Goal: Task Accomplishment & Management: Complete application form

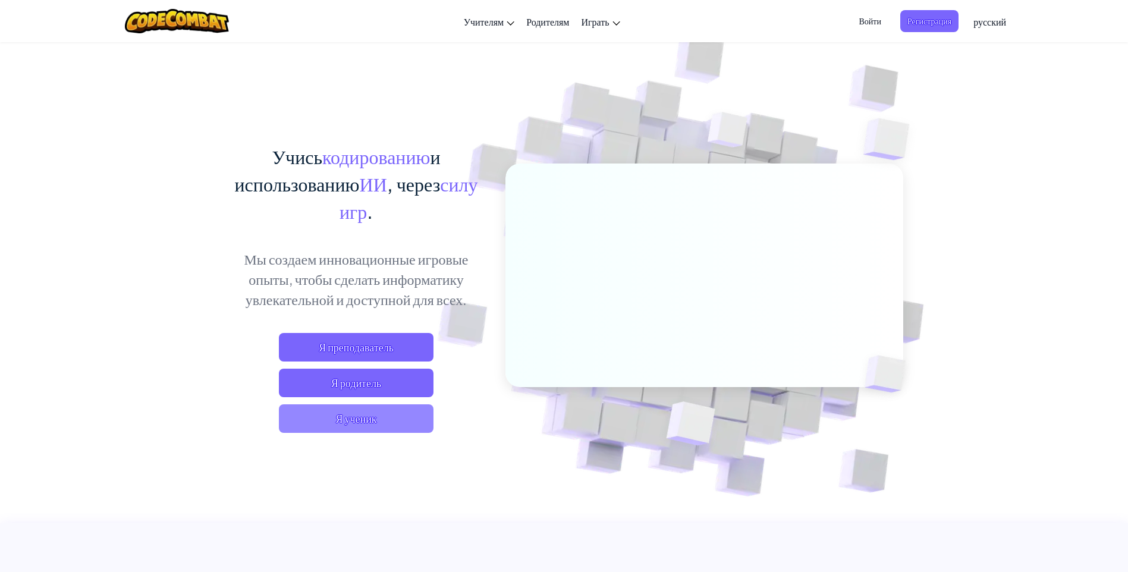
click at [375, 431] on span "Я ученик" at bounding box center [356, 418] width 155 height 29
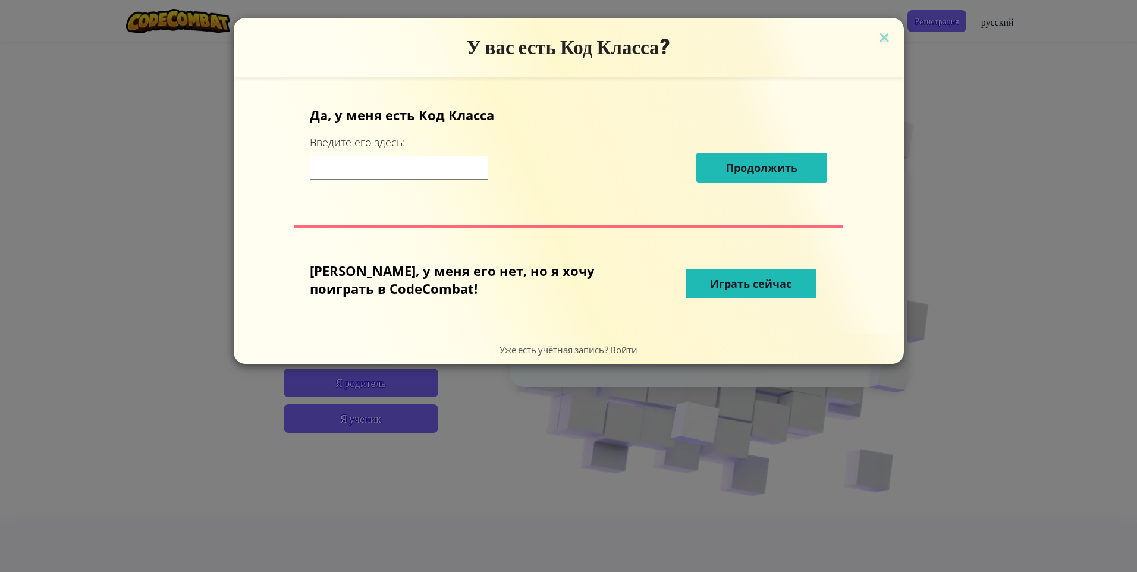
click at [450, 161] on input at bounding box center [399, 168] width 178 height 24
type input "BearDustFork"
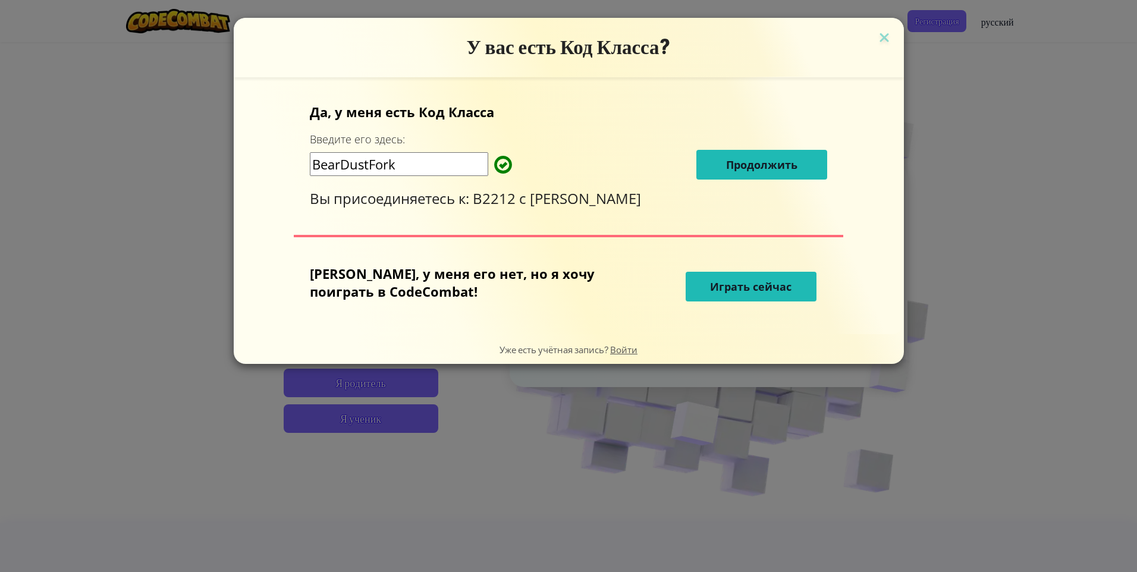
click at [726, 163] on span "Продолжить" at bounding box center [761, 165] width 71 height 14
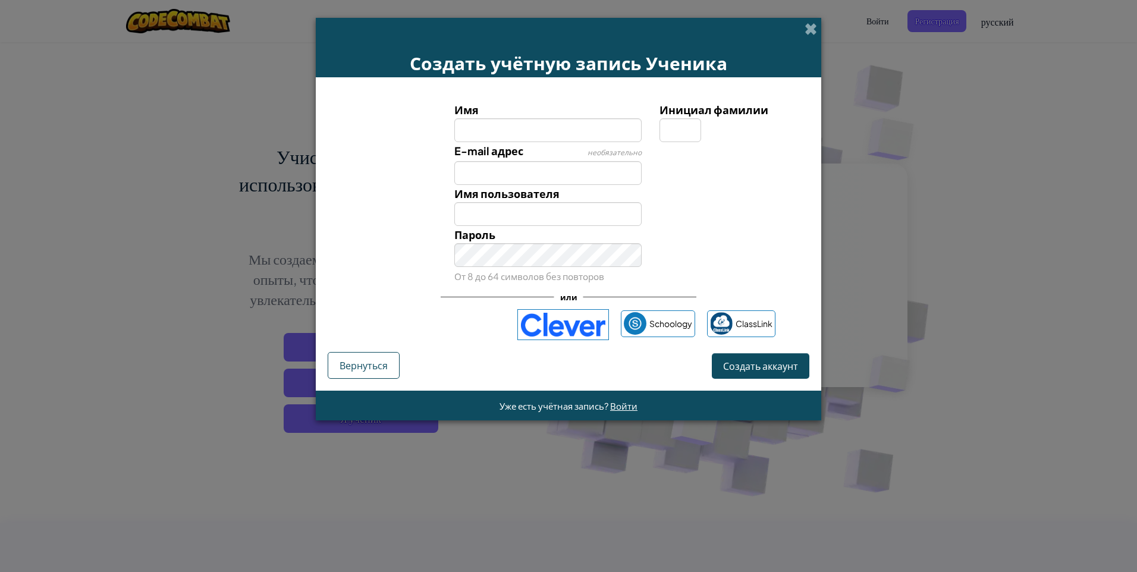
type input "F"
type input "и"
type input "верон"
type input "Верон"
click at [695, 126] on input "Инициал фамилии" at bounding box center [681, 130] width 42 height 24
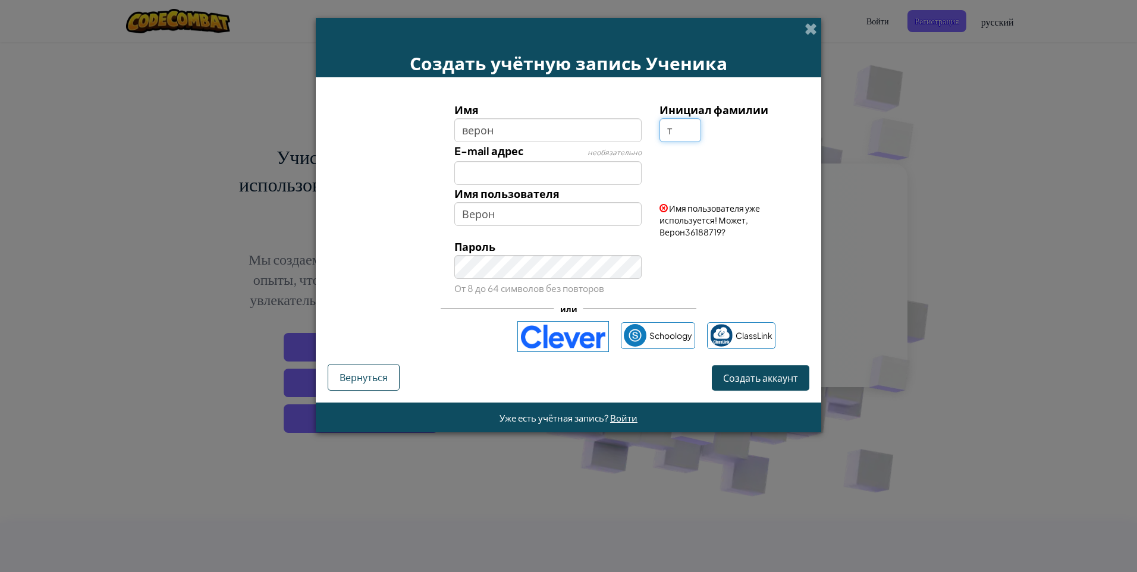
type input "т"
type input "ВеронТ"
click at [587, 175] on input "E-mail адрес" at bounding box center [548, 173] width 188 height 24
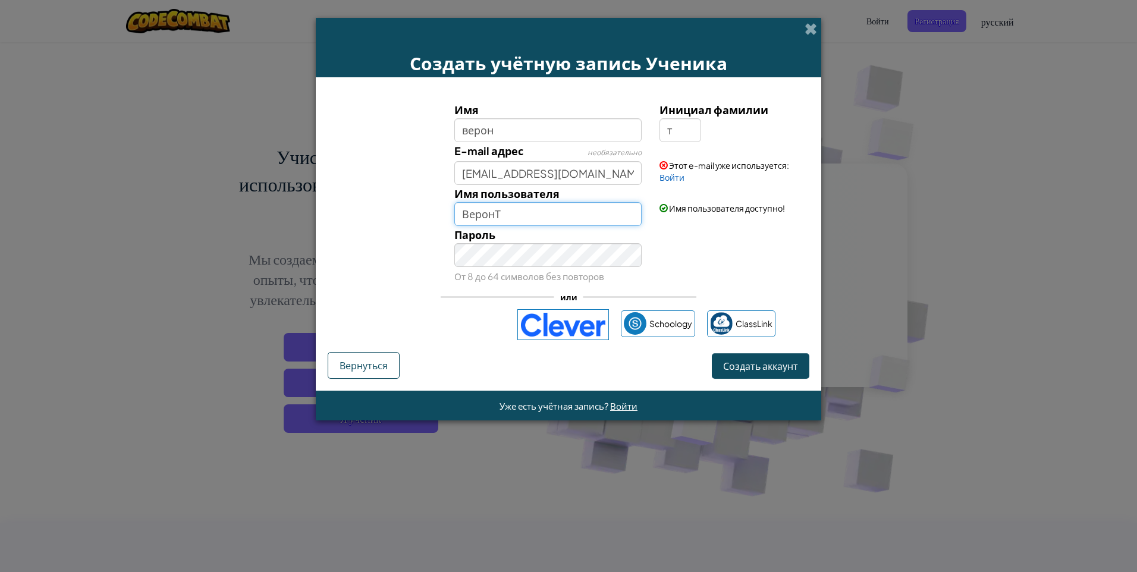
click at [541, 216] on input "ВеронТ" at bounding box center [548, 214] width 188 height 24
click at [611, 173] on input "Nika57409@yandex.ru" at bounding box center [548, 173] width 188 height 24
click at [516, 176] on input "Nika57409@yandex.ru" at bounding box center [548, 173] width 188 height 24
type input "Nika57405@yandex.ru"
click at [732, 367] on span "Создать аккаунт" at bounding box center [760, 366] width 75 height 12
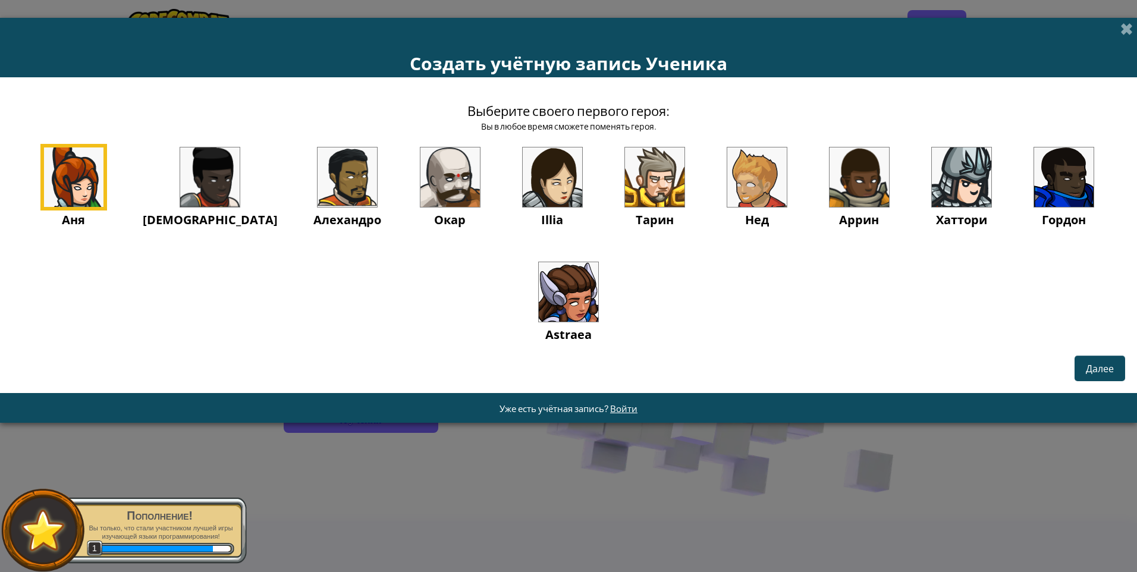
click at [422, 165] on img at bounding box center [450, 177] width 59 height 59
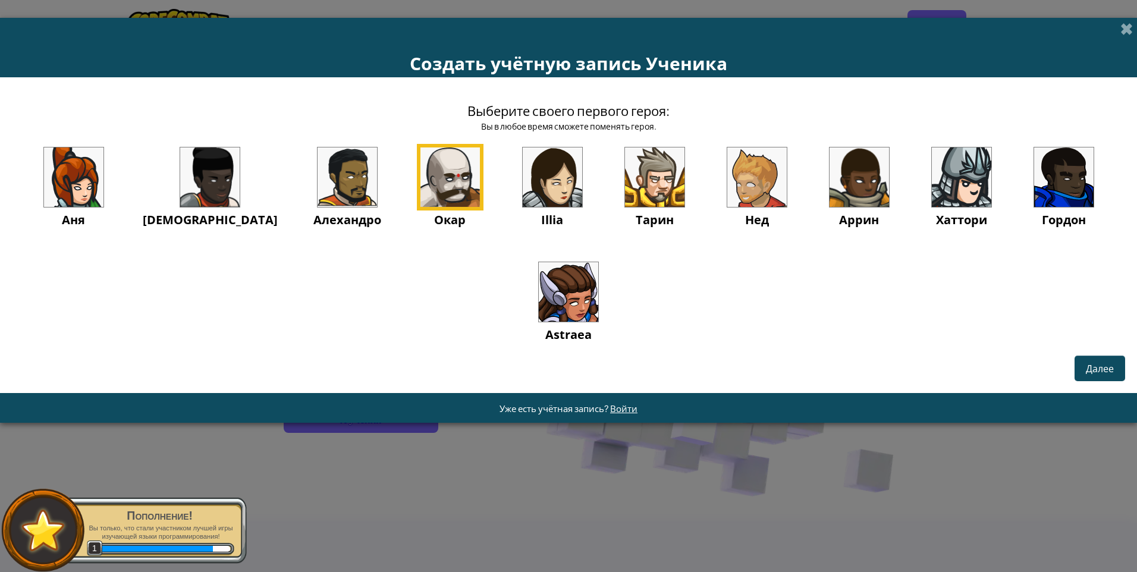
click at [1095, 382] on div "Выберите своего первого героя: Вы в любое время сможете поменять героя. Аня Ида…" at bounding box center [568, 235] width 1137 height 316
click at [1095, 372] on span "Далее" at bounding box center [1100, 368] width 28 height 12
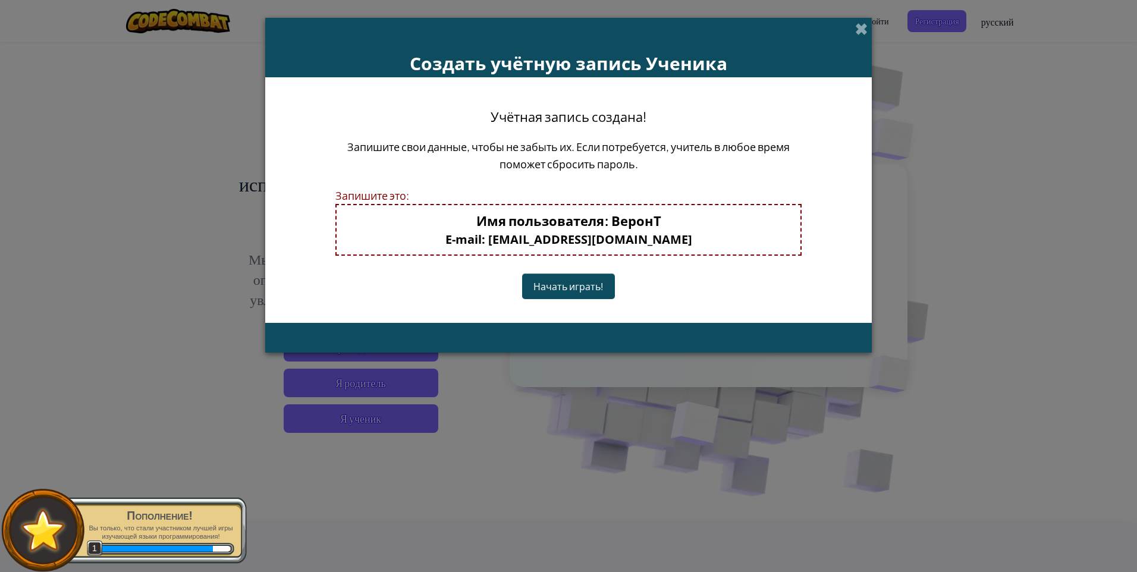
click at [591, 288] on button "Начать играть!" at bounding box center [568, 287] width 93 height 26
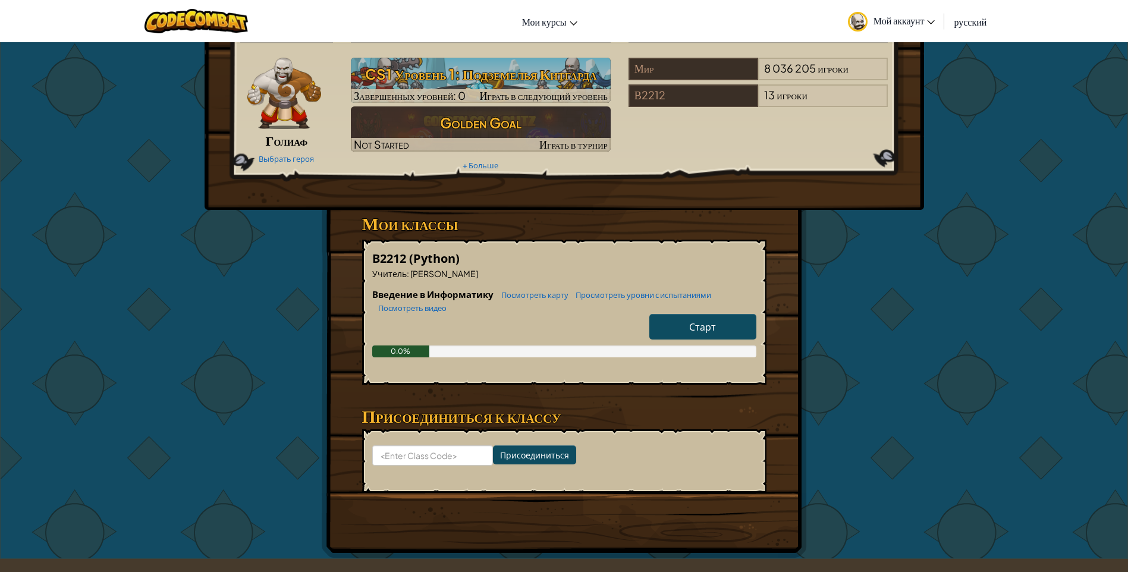
scroll to position [59, 0]
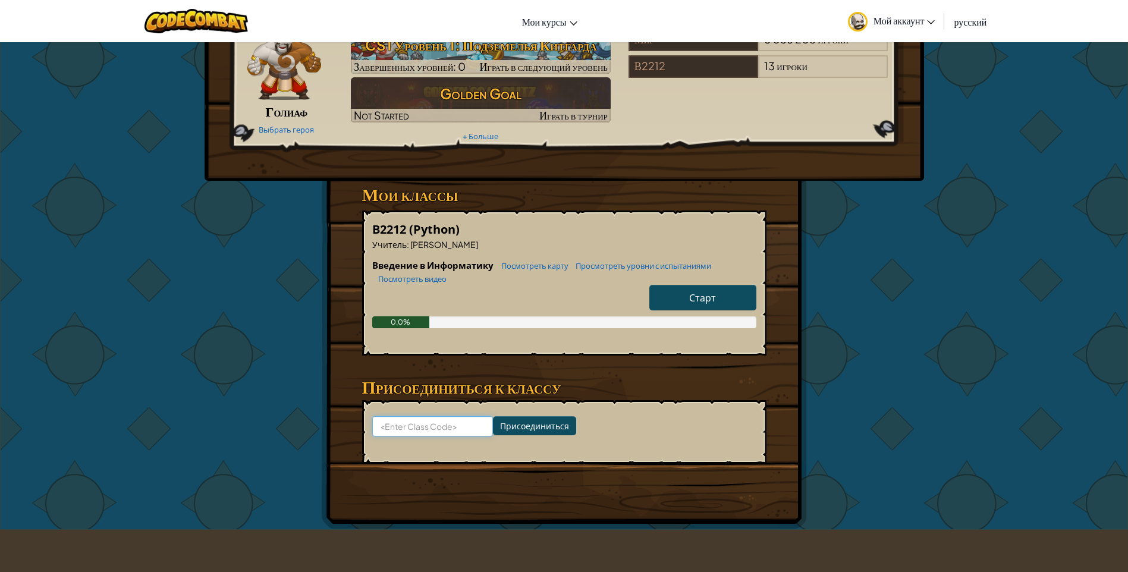
click at [437, 428] on input at bounding box center [432, 426] width 121 height 20
type input "BearDustFork"
click at [514, 419] on input "Присоединиться" at bounding box center [534, 425] width 83 height 19
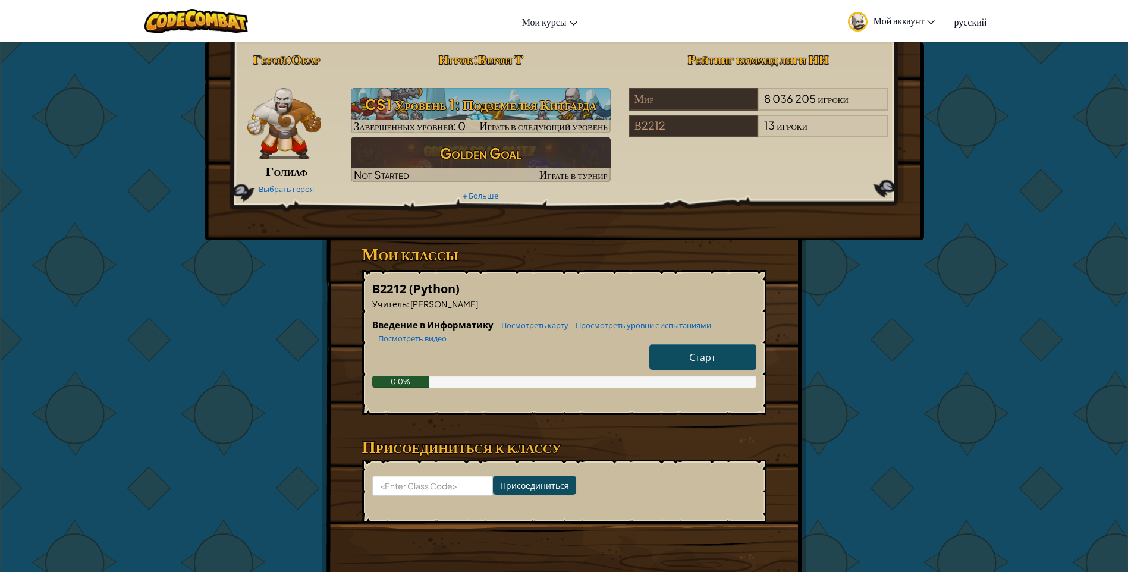
click at [669, 349] on link "Старт" at bounding box center [703, 357] width 107 height 26
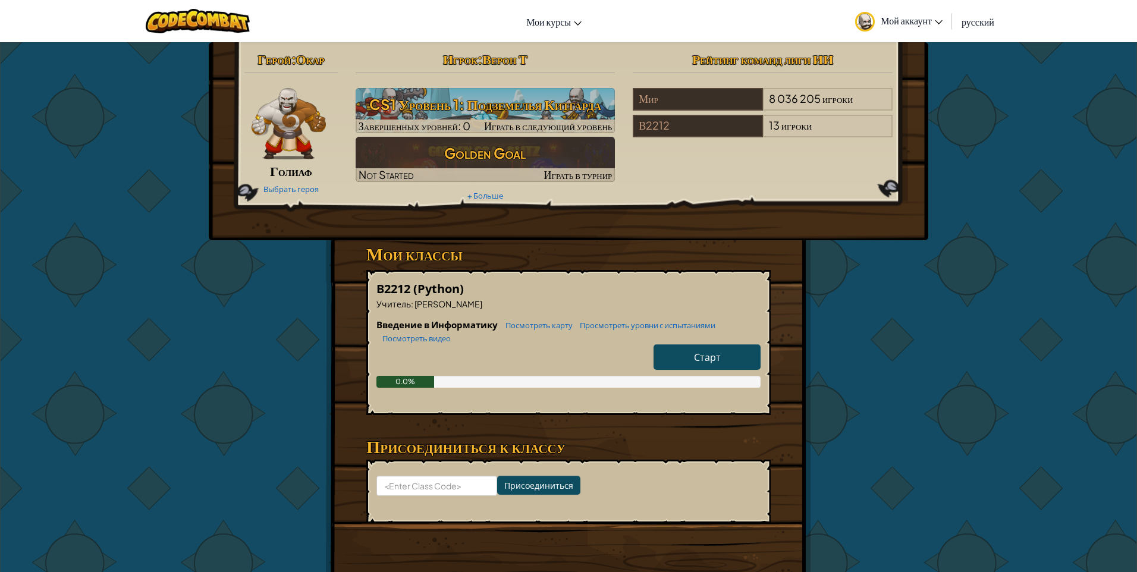
select select "ru"
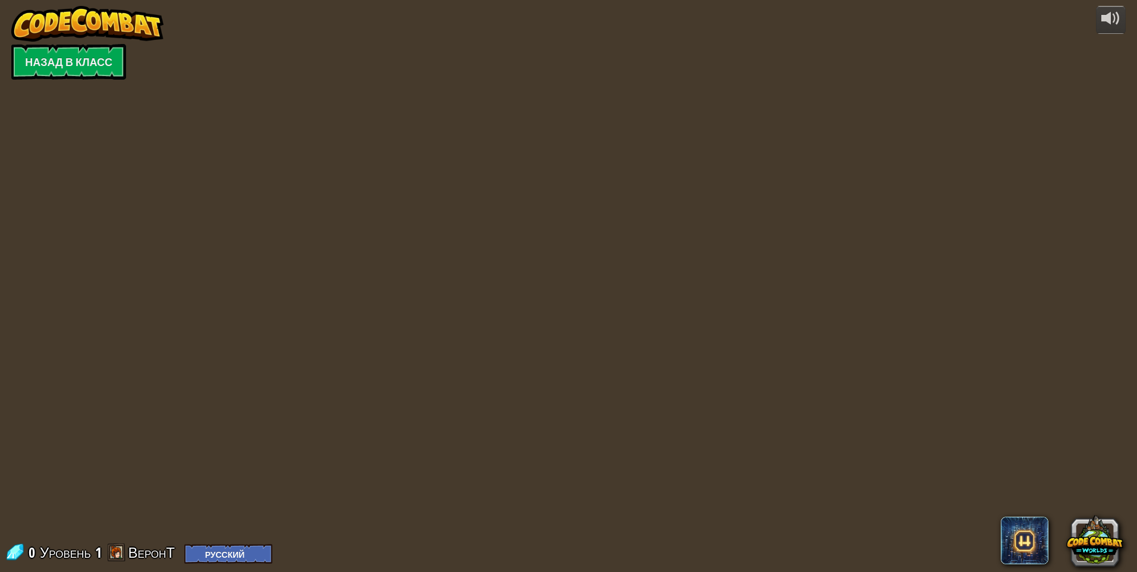
select select "ru"
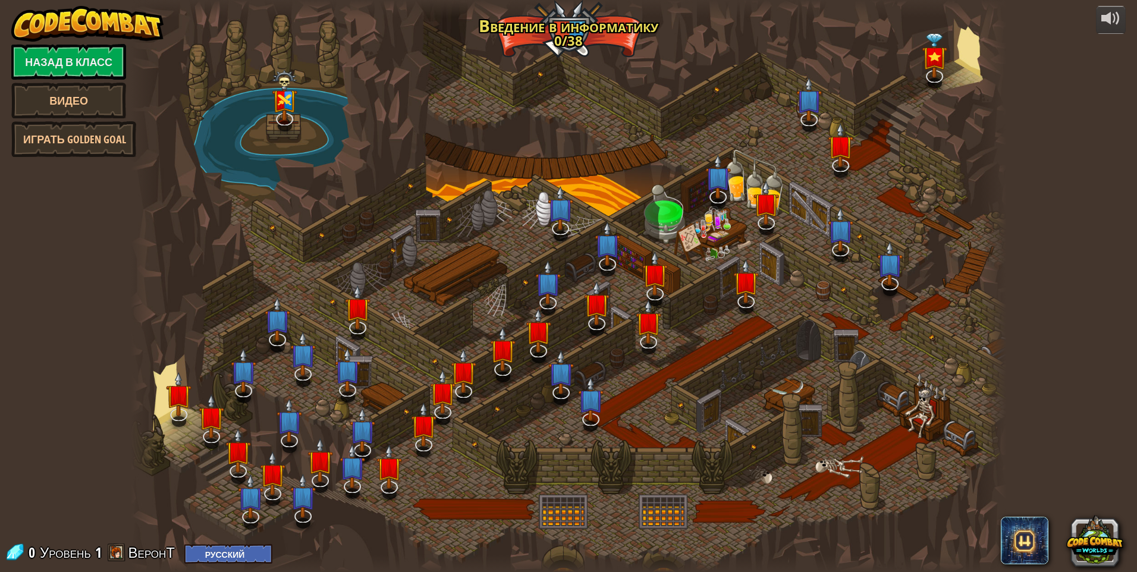
select select "ru"
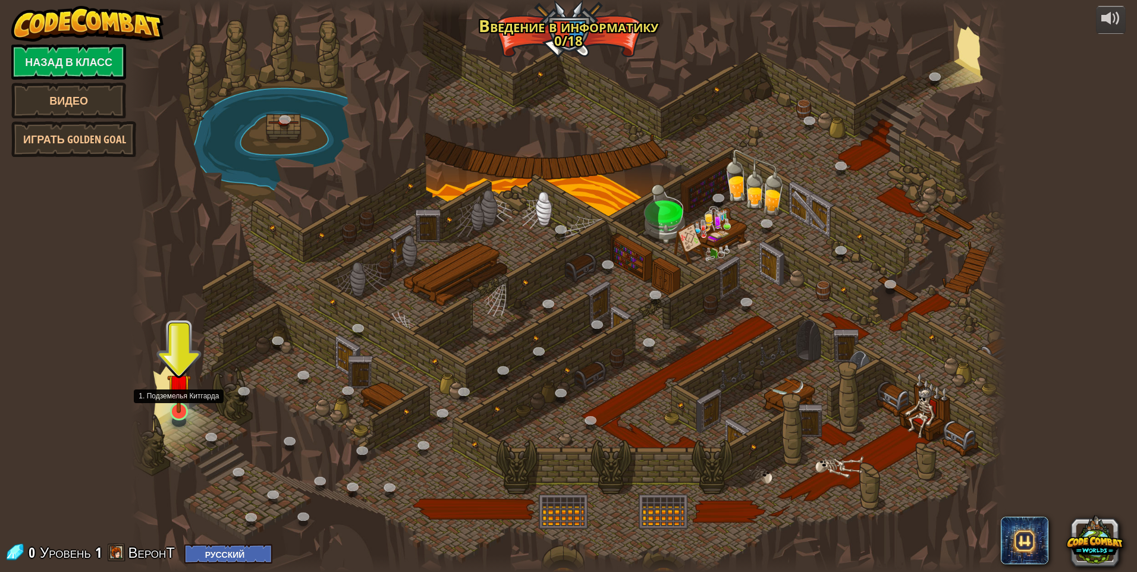
click at [179, 411] on img at bounding box center [179, 386] width 24 height 54
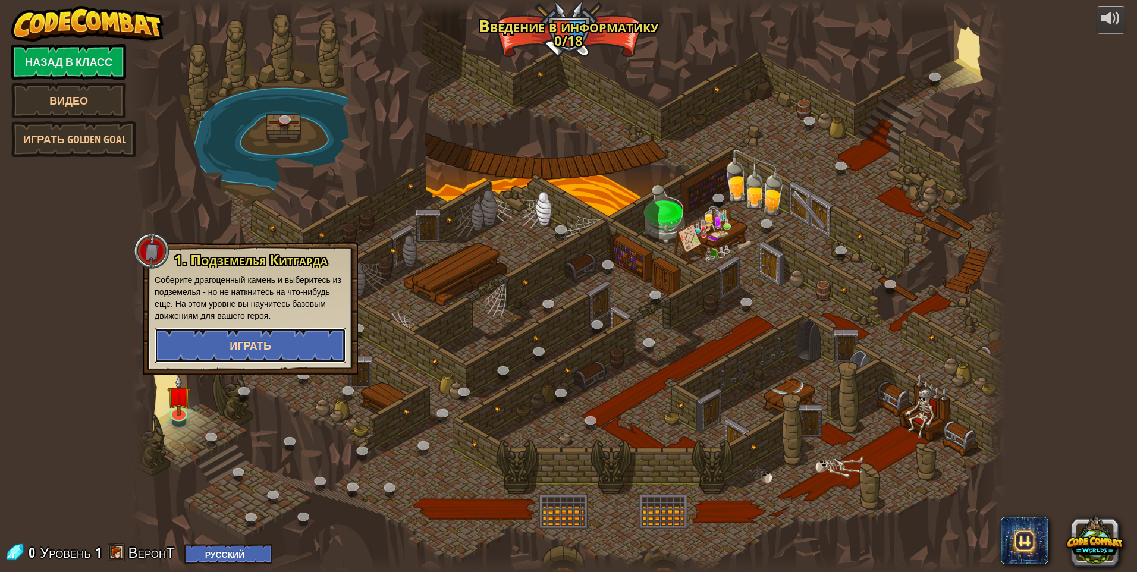
click at [210, 337] on button "Играть" at bounding box center [251, 346] width 192 height 36
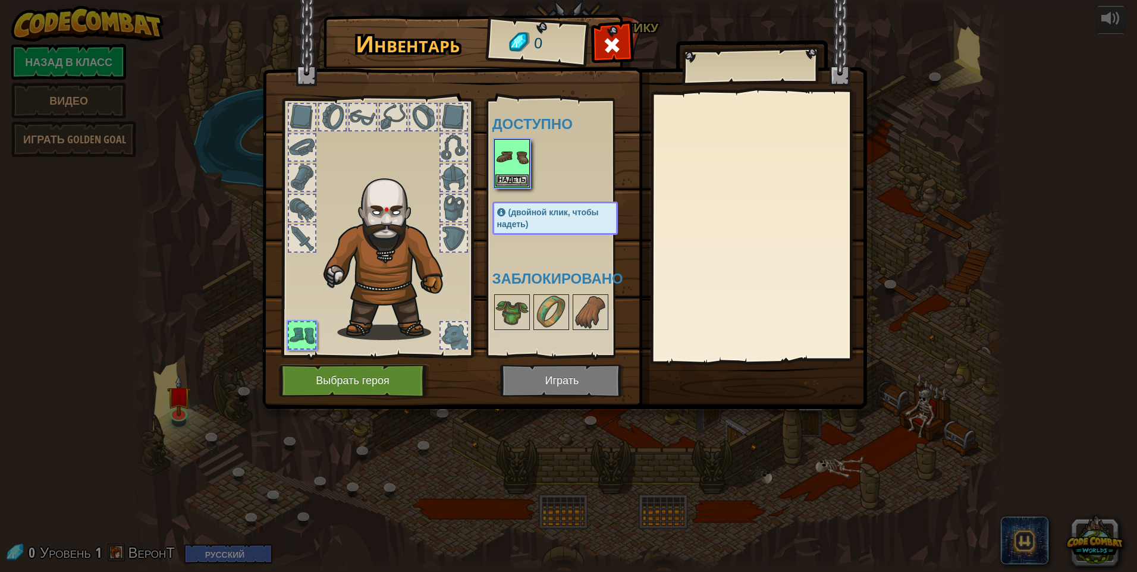
click at [528, 387] on img at bounding box center [564, 193] width 605 height 432
click at [509, 168] on img at bounding box center [512, 156] width 33 height 33
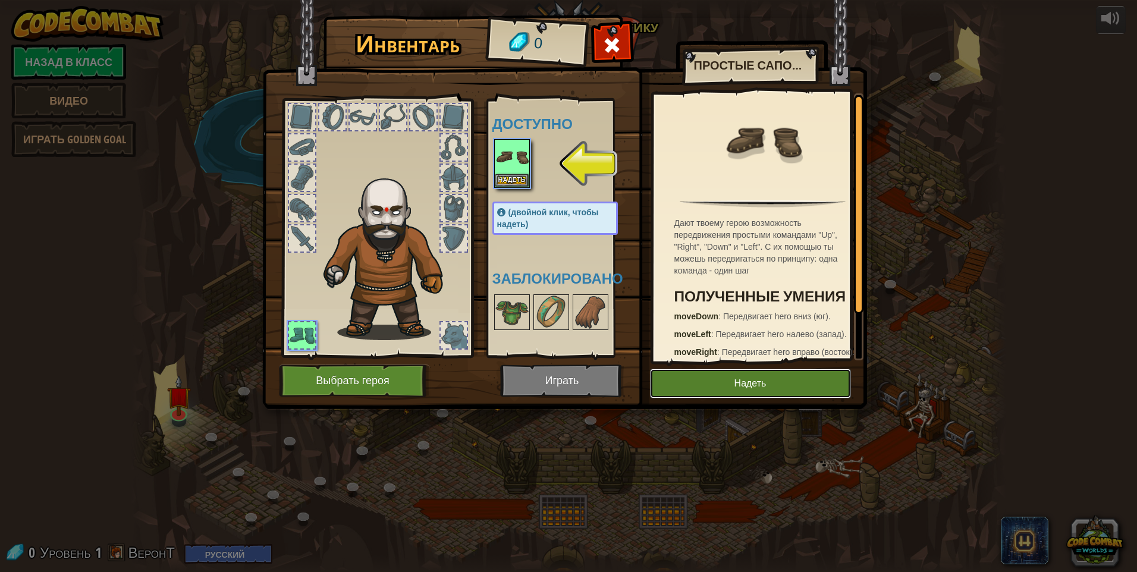
click at [703, 393] on button "Надеть" at bounding box center [750, 384] width 201 height 30
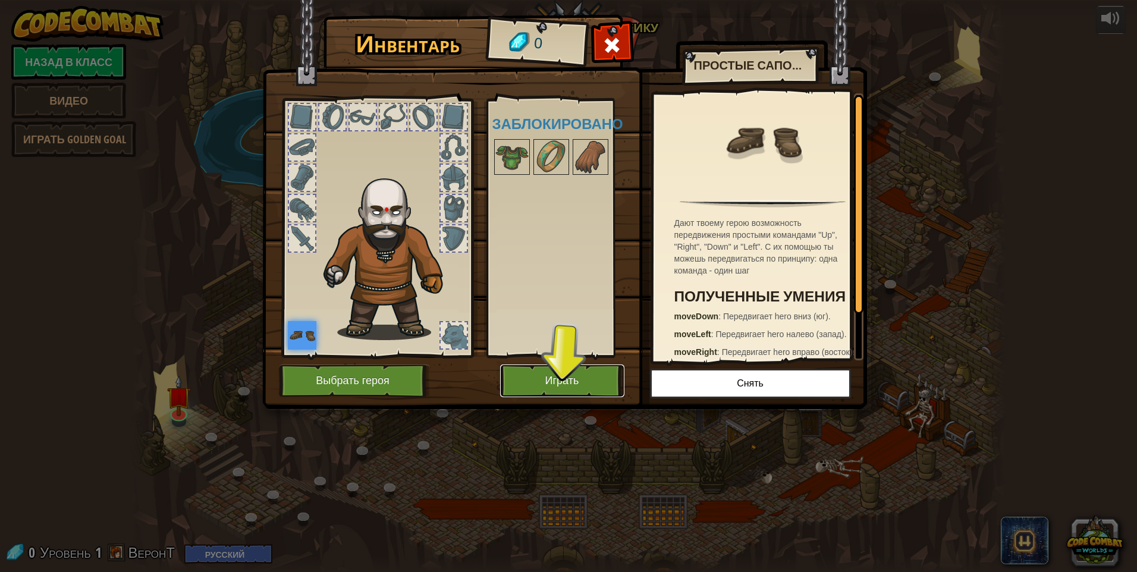
click at [559, 384] on button "Играть" at bounding box center [562, 381] width 124 height 33
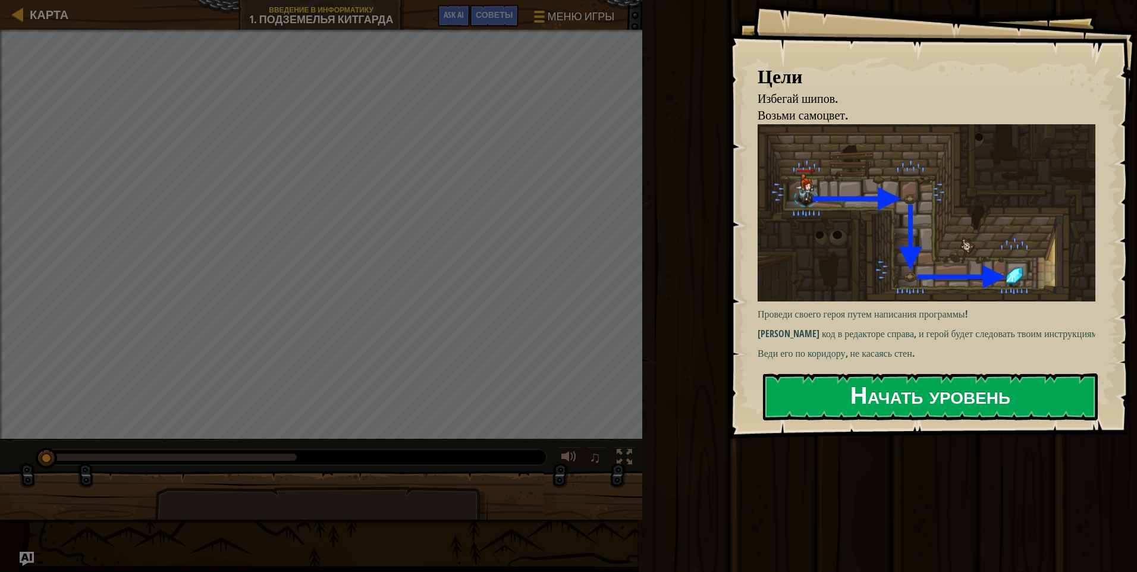
click at [844, 380] on button "Начать уровень" at bounding box center [930, 397] width 335 height 47
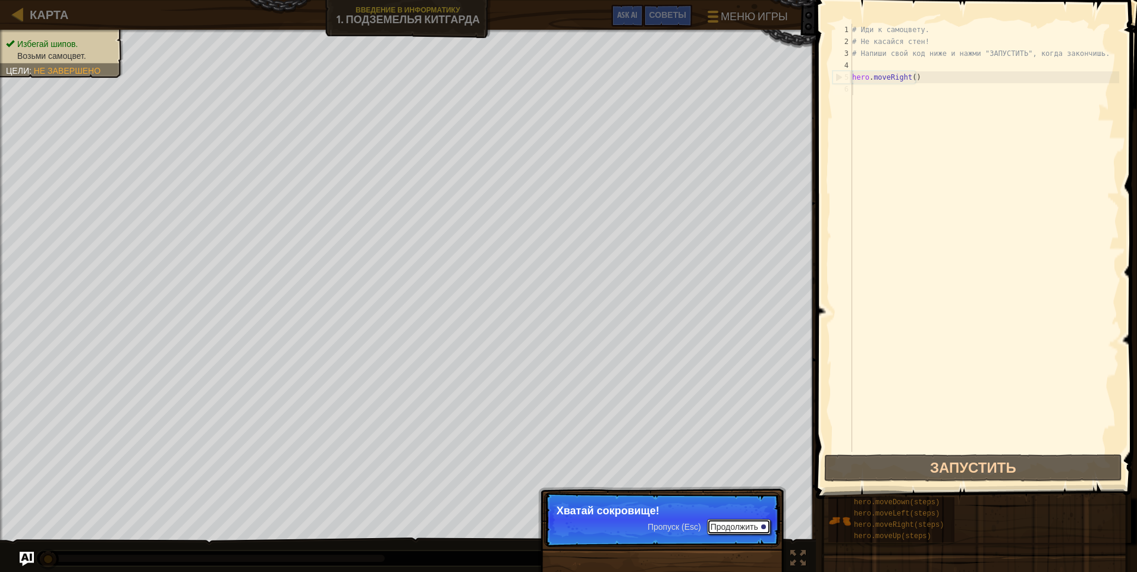
click at [752, 526] on button "Продолжить" at bounding box center [739, 526] width 64 height 15
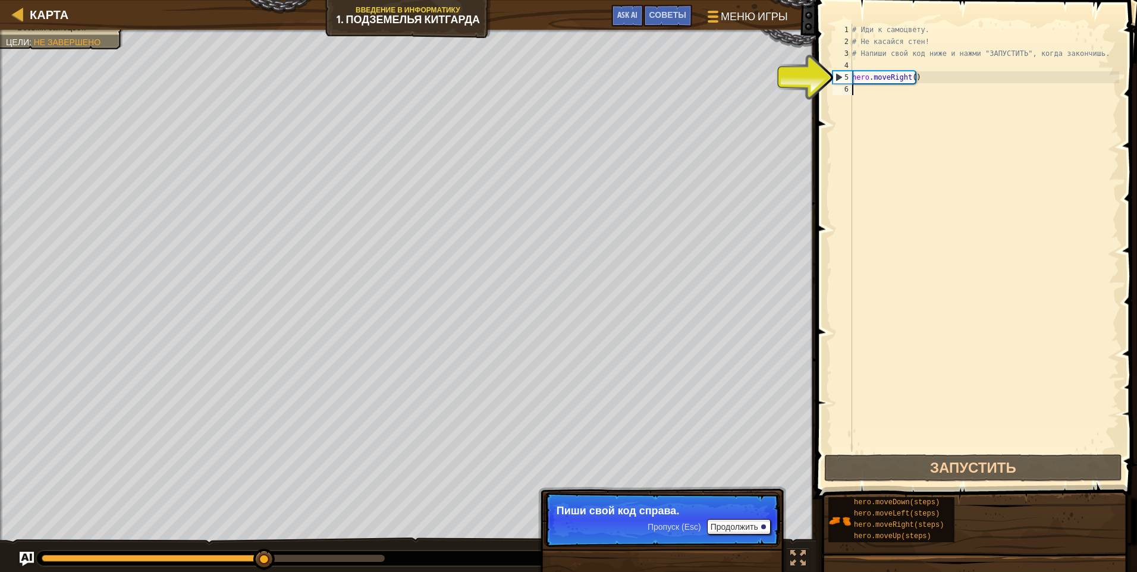
click at [920, 86] on div "# Иди к самоцвету. # Не касайся стен! # Напиши свой код ниже и нажми "ЗАПУСТИТЬ…" at bounding box center [984, 250] width 269 height 452
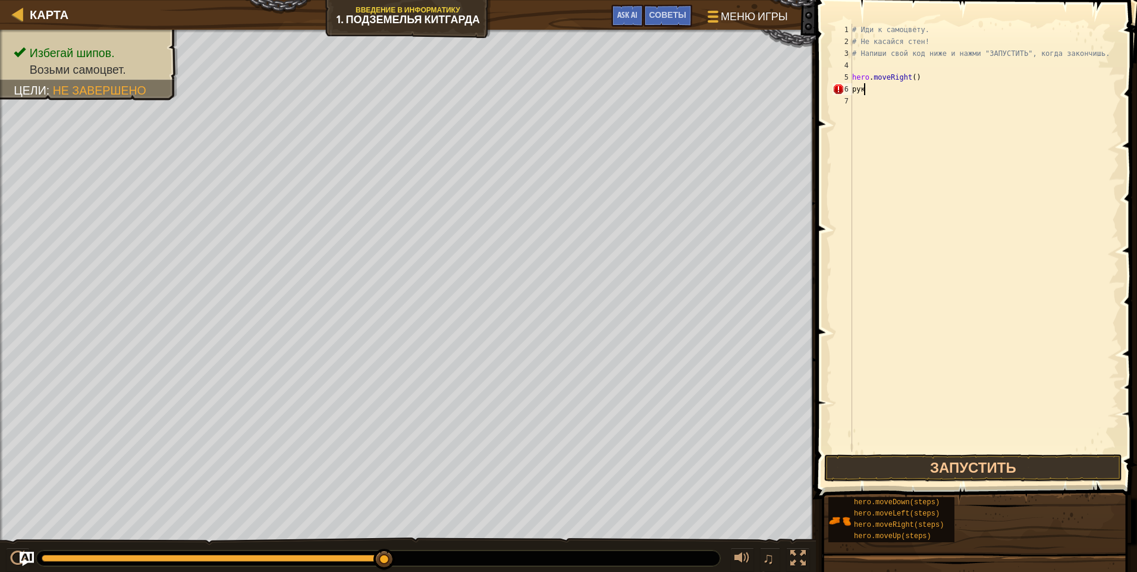
type textarea "р"
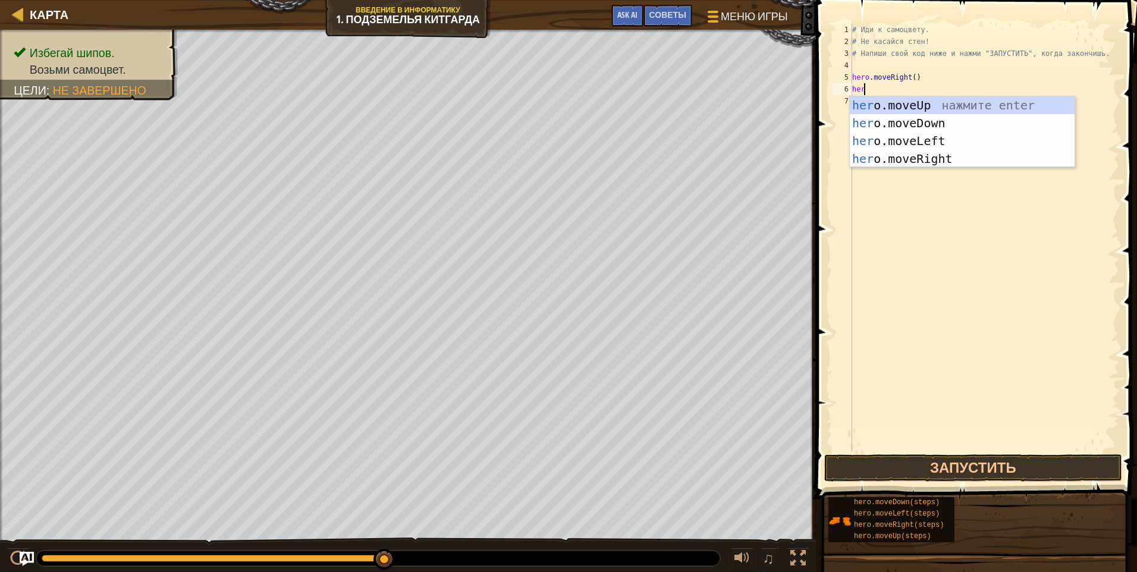
type textarea "hero"
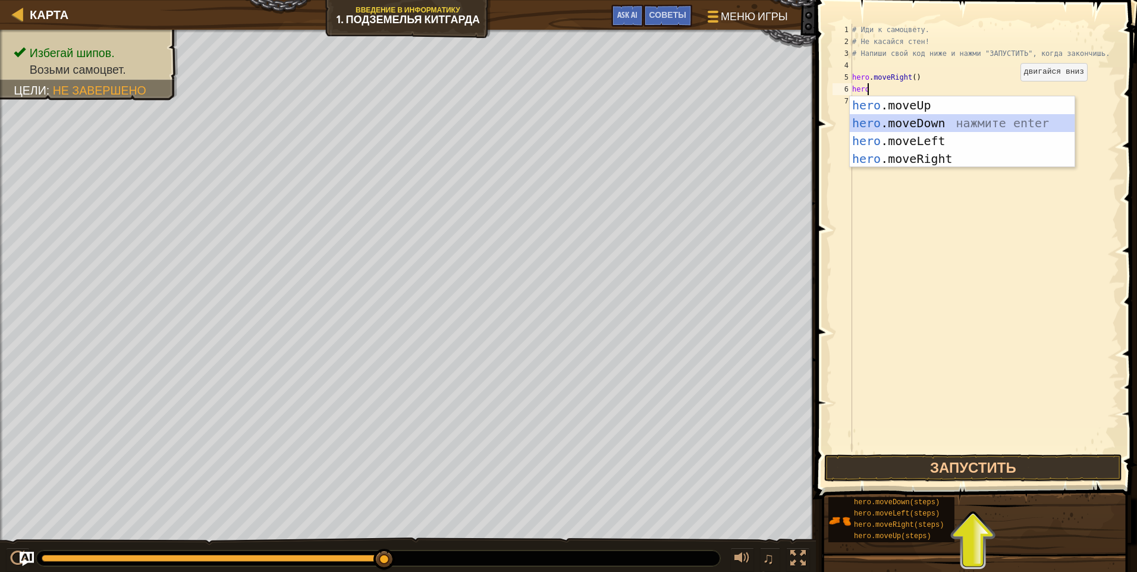
click at [943, 125] on div "hero .moveUp нажмите enter hero .moveDown нажмите enter hero .moveLeft нажмите …" at bounding box center [962, 149] width 225 height 107
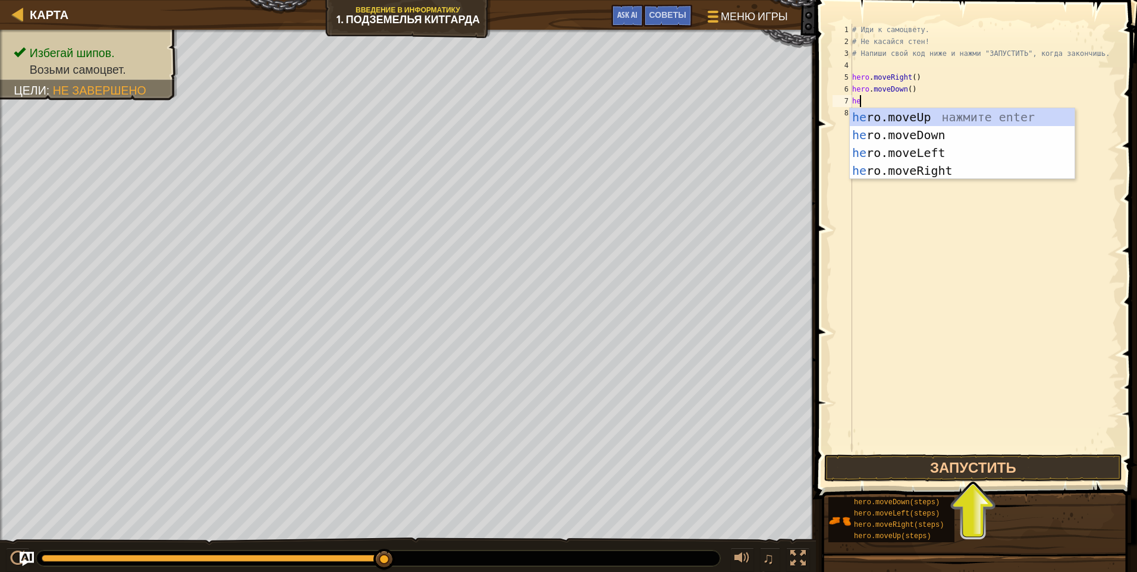
type textarea "hero"
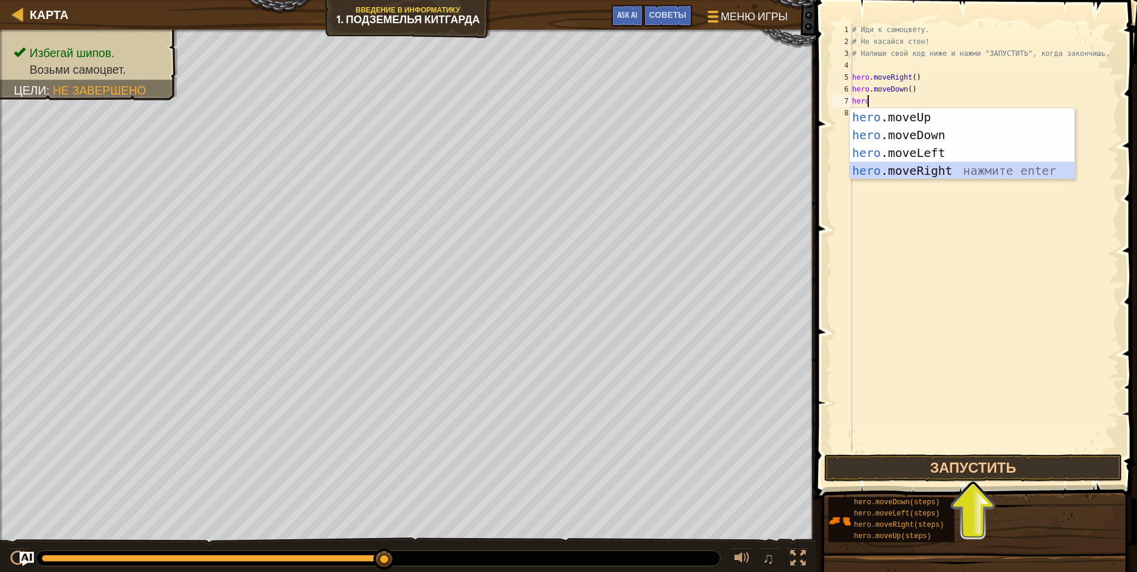
click at [931, 171] on div "hero .moveUp нажмите enter hero .moveDown нажмите enter hero .moveLeft нажмите …" at bounding box center [962, 161] width 225 height 107
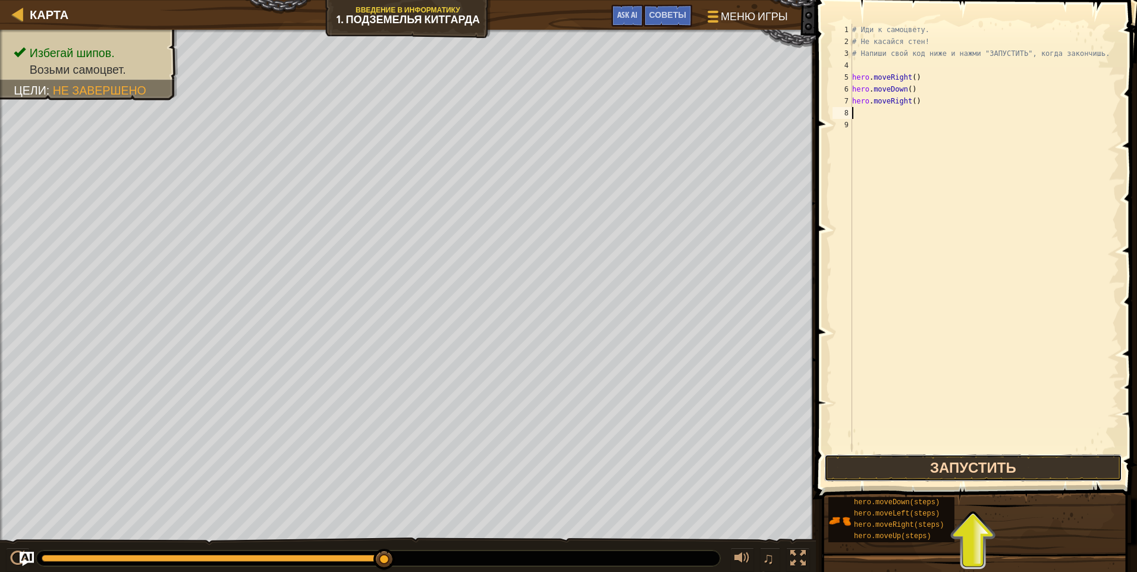
click at [973, 468] on button "Запустить" at bounding box center [973, 467] width 298 height 27
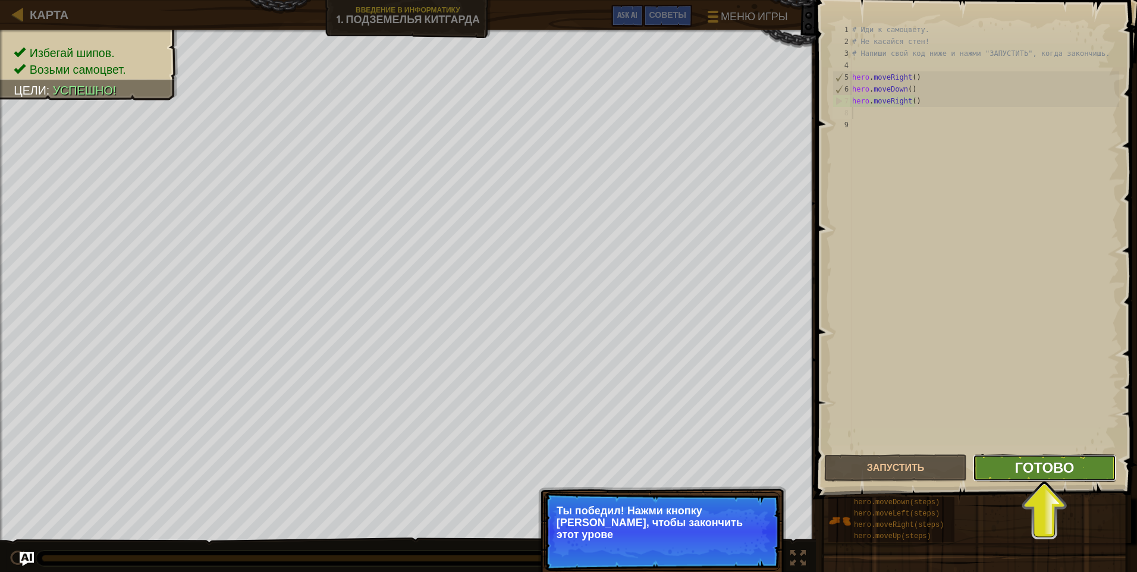
click at [1051, 463] on span "Готово" at bounding box center [1044, 467] width 59 height 19
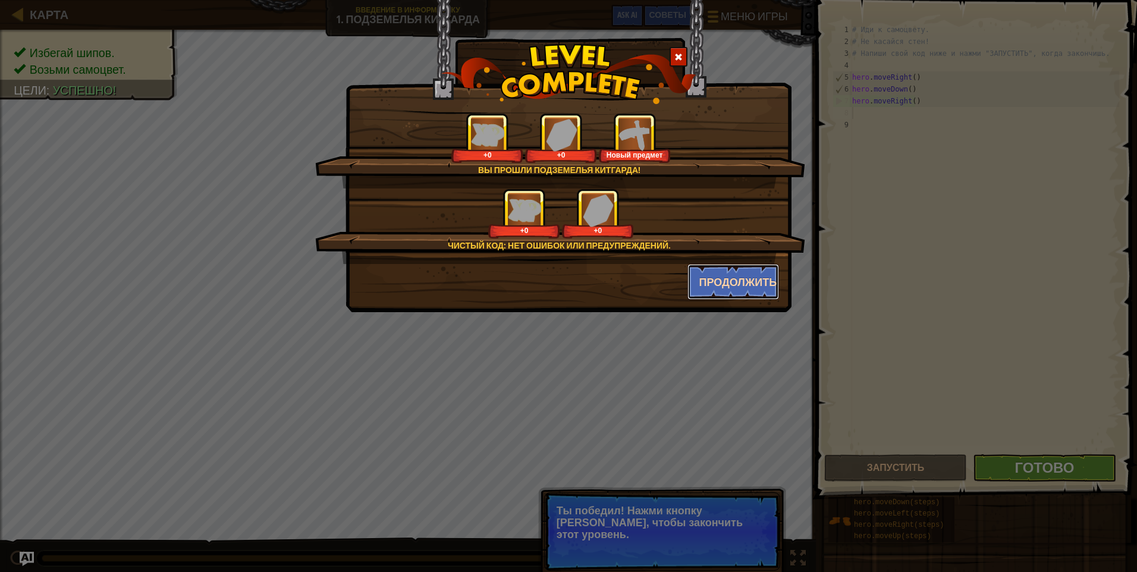
click at [725, 280] on button "Продолжить" at bounding box center [734, 282] width 92 height 36
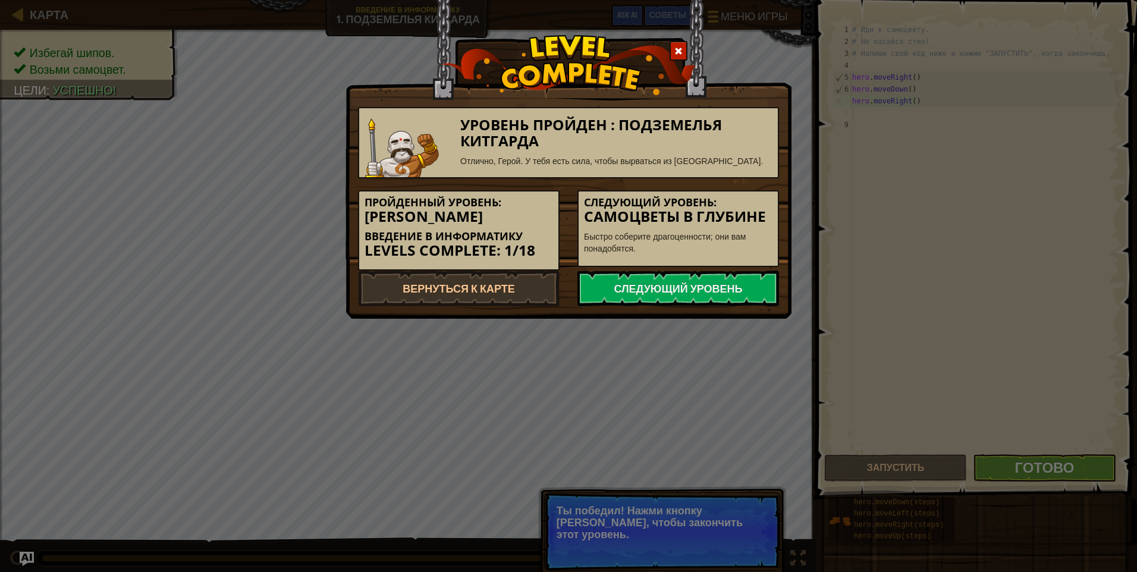
click at [725, 280] on link "Следующий уровень" at bounding box center [679, 289] width 202 height 36
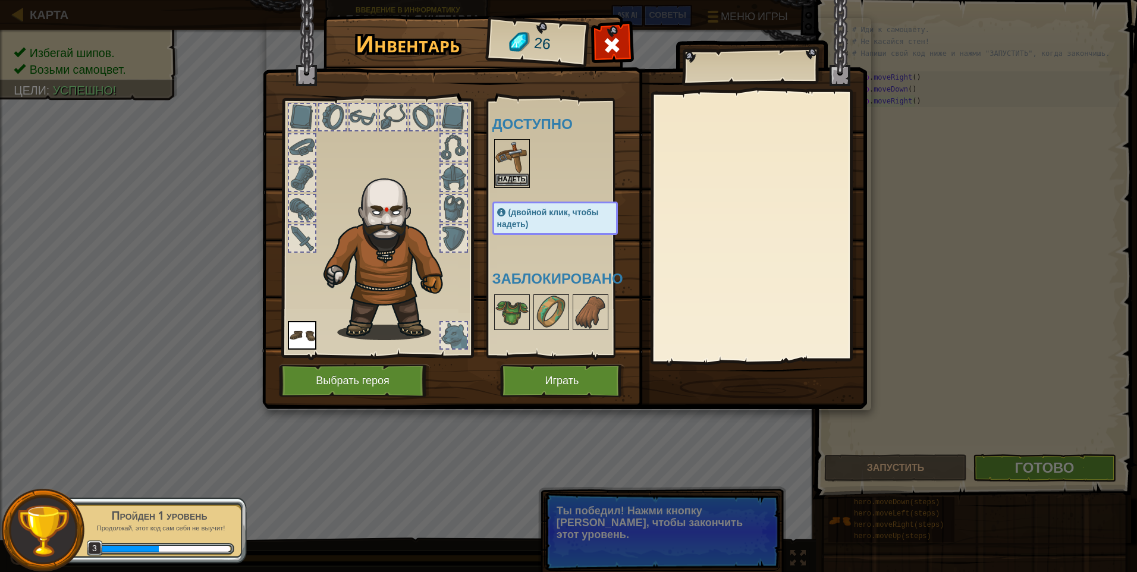
click at [511, 155] on img at bounding box center [512, 156] width 33 height 33
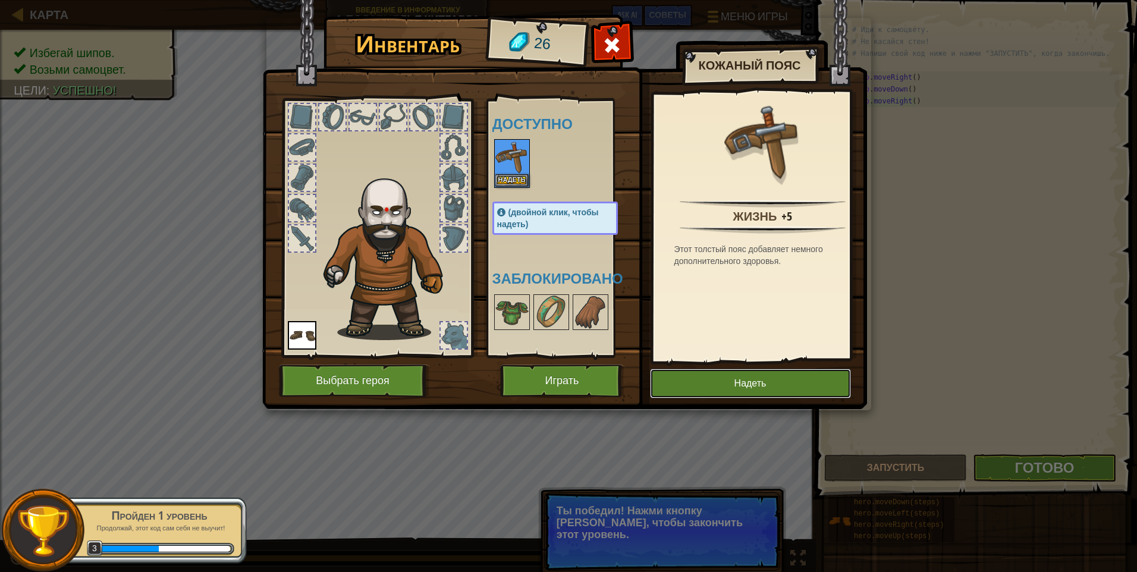
click at [771, 385] on button "Надеть" at bounding box center [750, 384] width 201 height 30
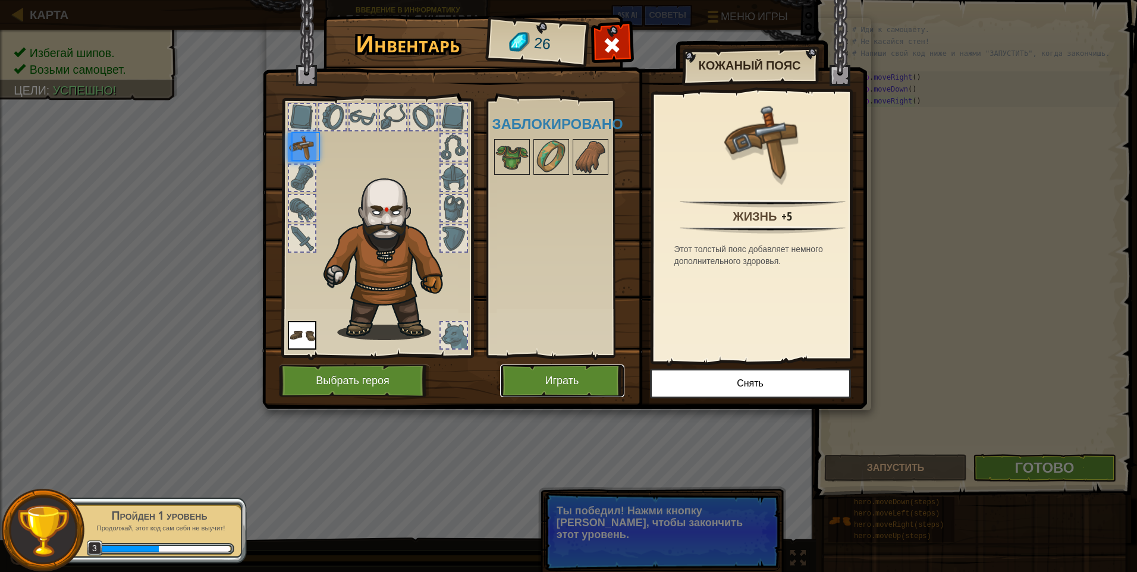
click at [583, 388] on button "Играть" at bounding box center [562, 381] width 124 height 33
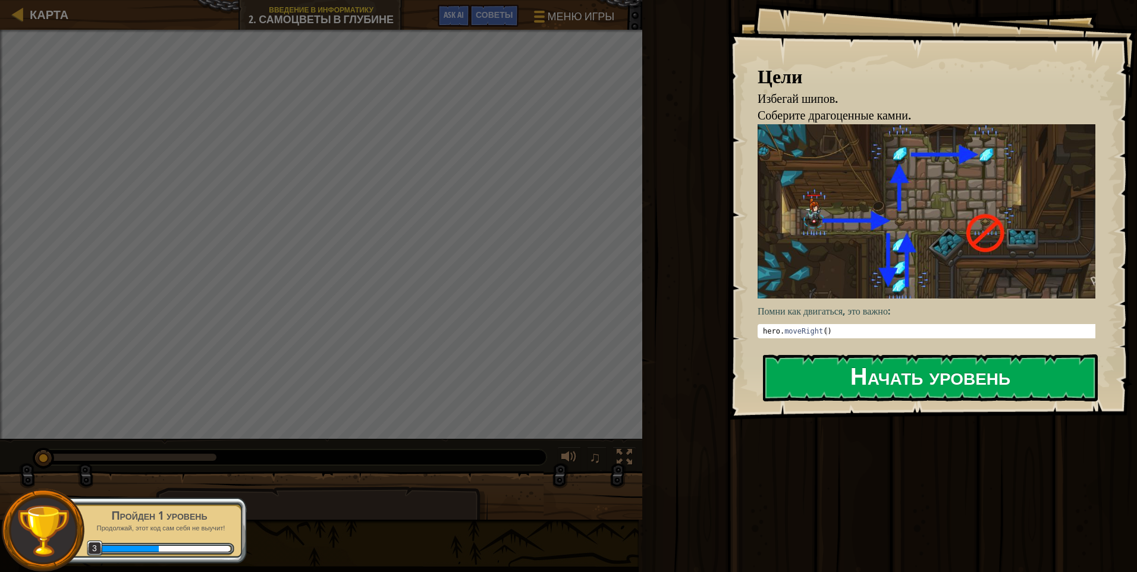
click at [866, 374] on button "Начать уровень" at bounding box center [930, 378] width 335 height 47
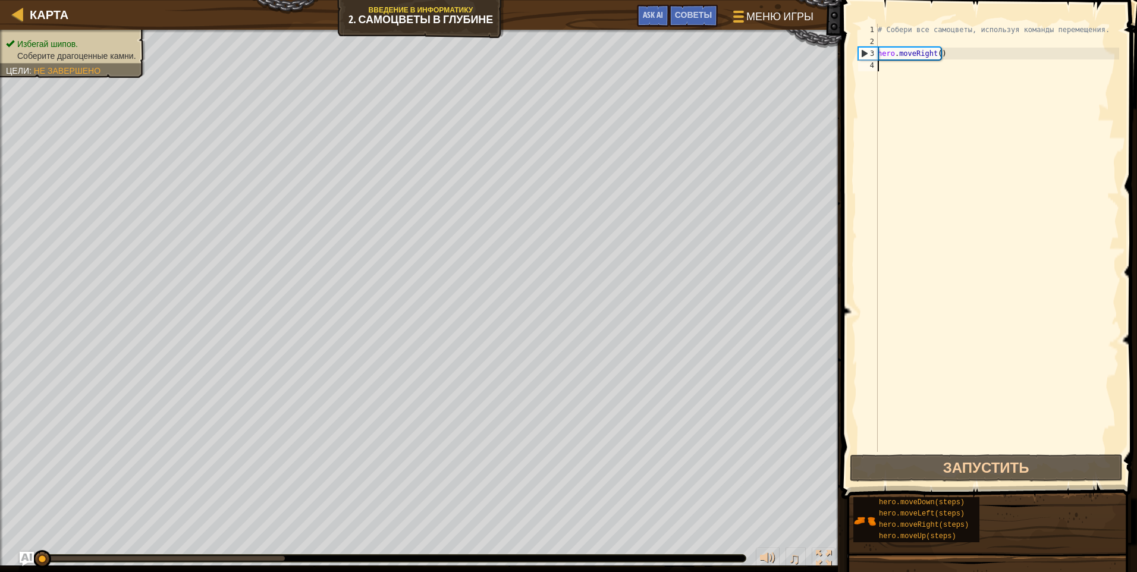
scroll to position [5, 0]
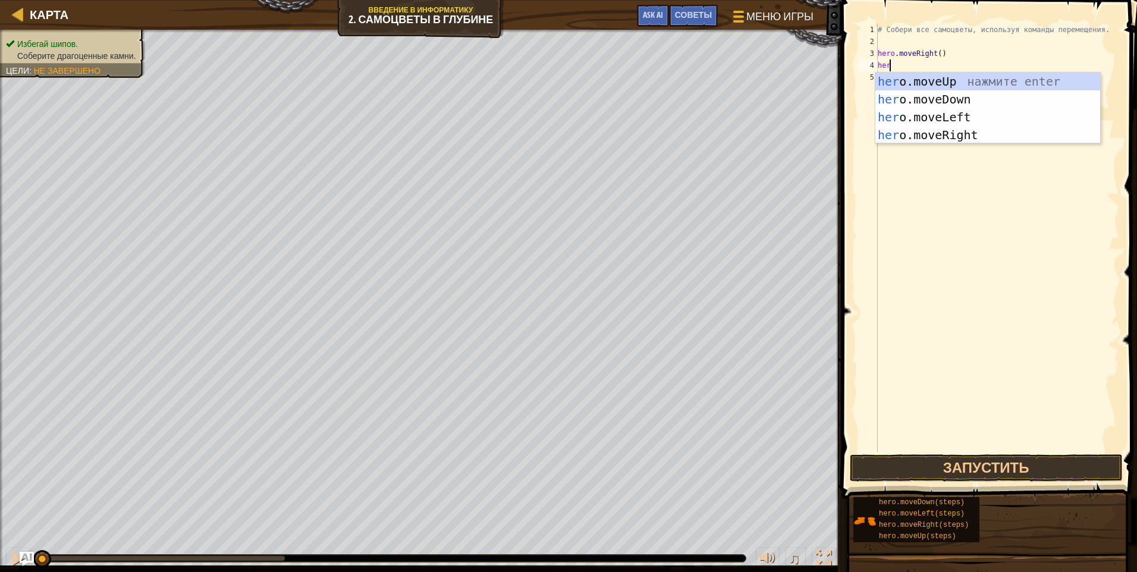
type textarea "hero"
click at [954, 86] on div "hero .moveUp нажмите enter hero .moveDown нажмите enter hero .moveLeft нажмите …" at bounding box center [988, 126] width 225 height 107
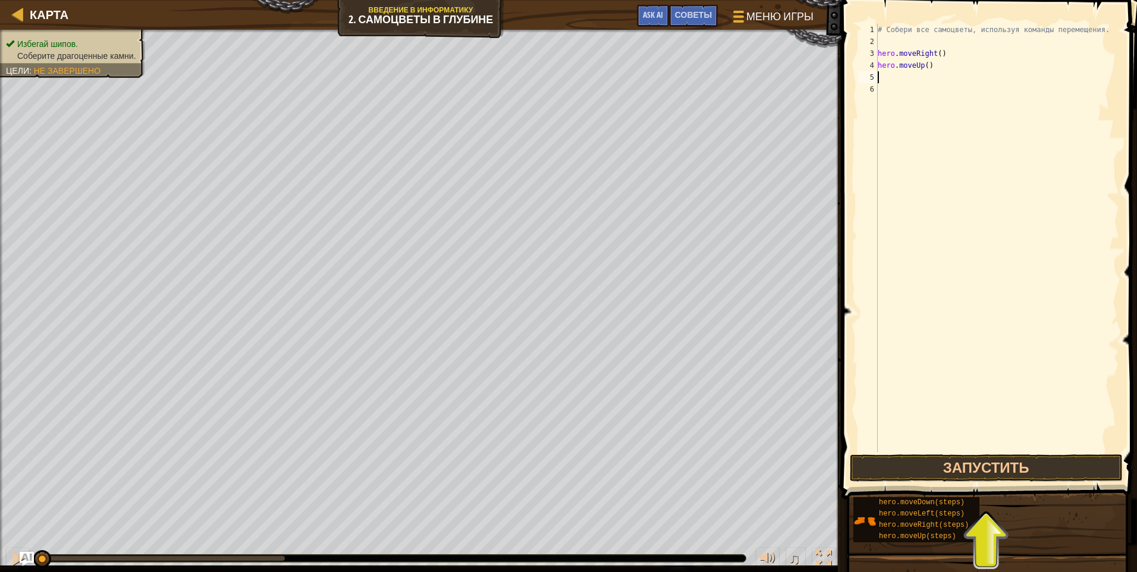
scroll to position [5, 0]
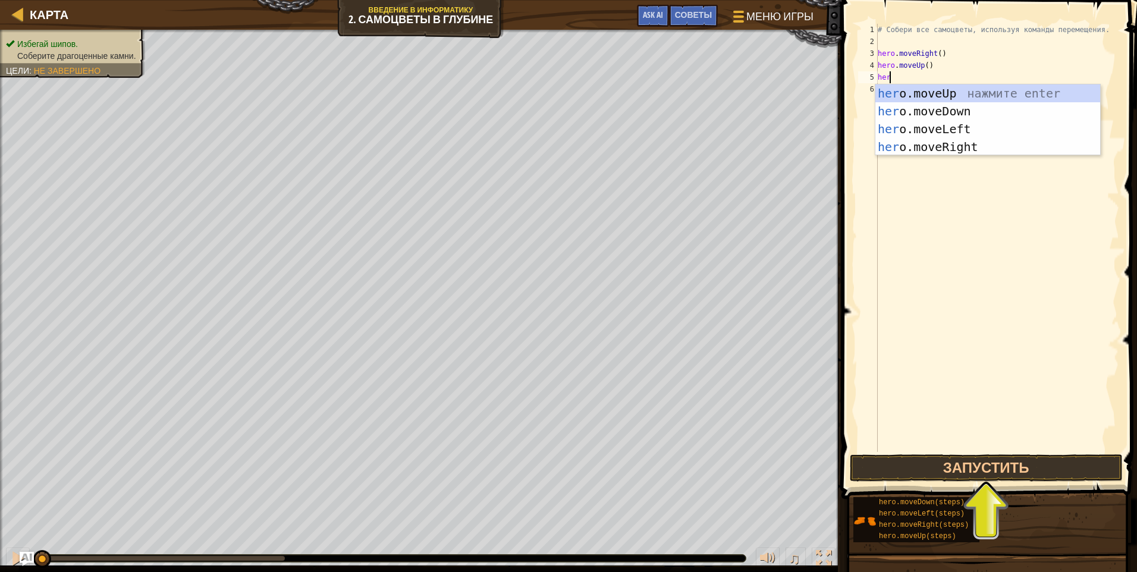
type textarea "hero"
click at [948, 145] on div "hero .moveUp нажмите enter hero .moveDown нажмите enter hero .moveLeft нажмите …" at bounding box center [988, 137] width 225 height 107
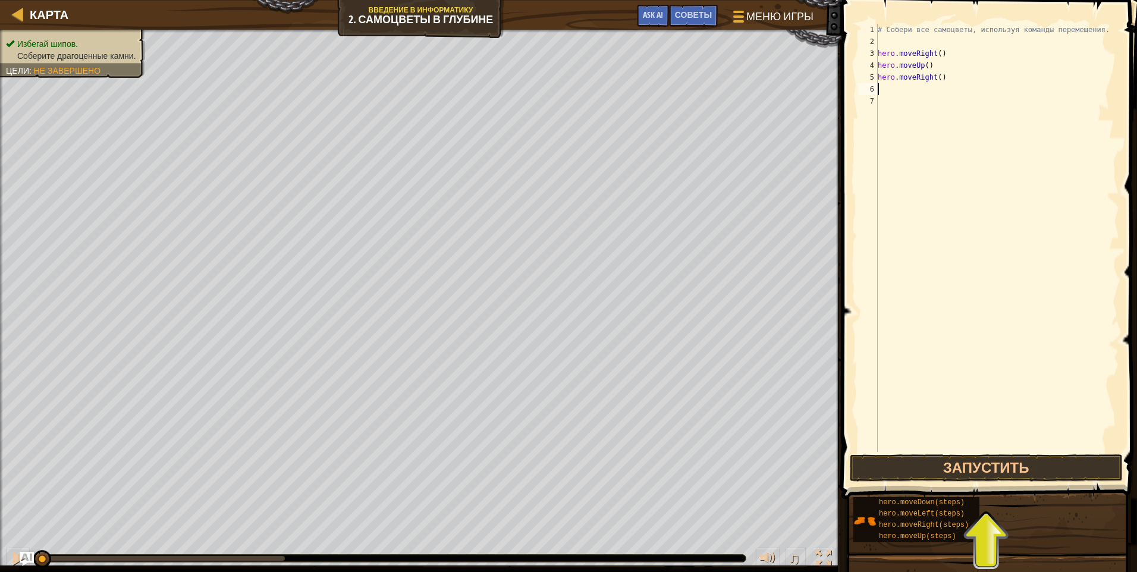
scroll to position [5, 0]
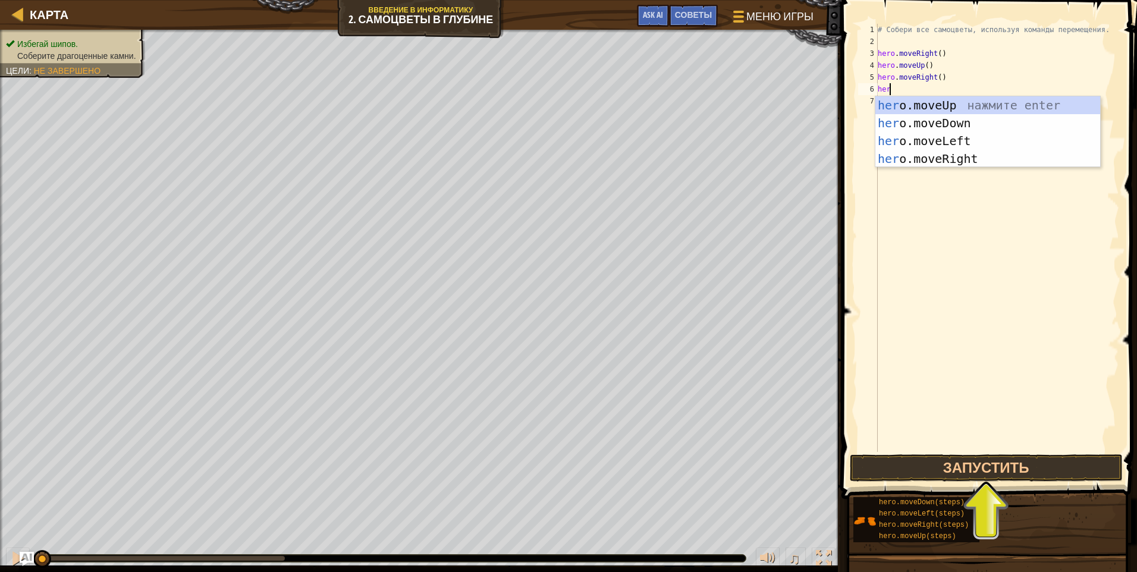
type textarea "hero"
click at [930, 120] on div "hero .moveUp нажмите enter hero .moveDown нажмите enter hero .moveLeft нажмите …" at bounding box center [988, 149] width 225 height 107
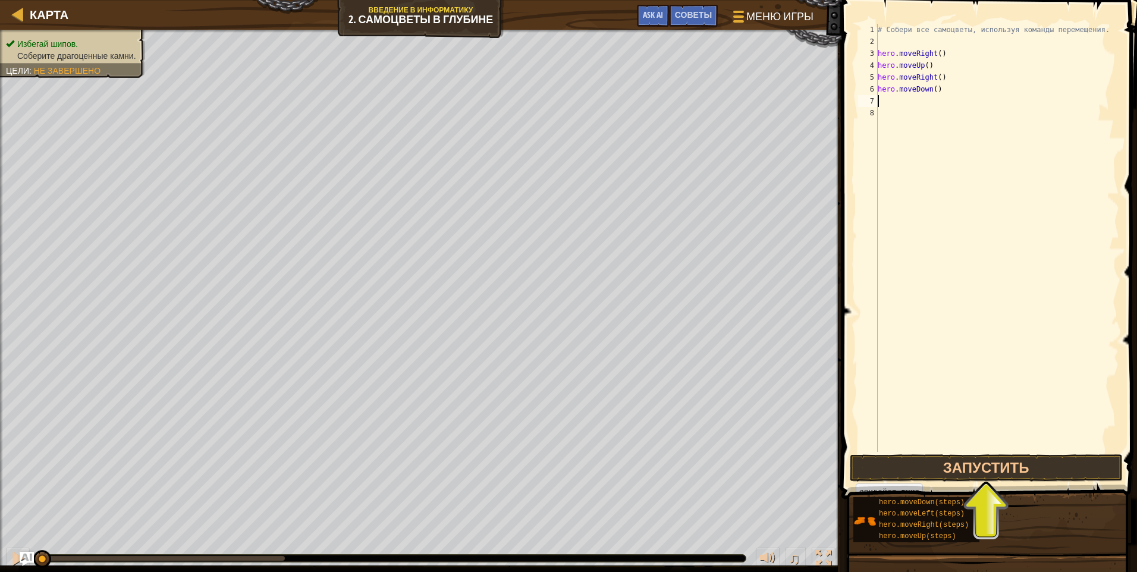
scroll to position [5, 0]
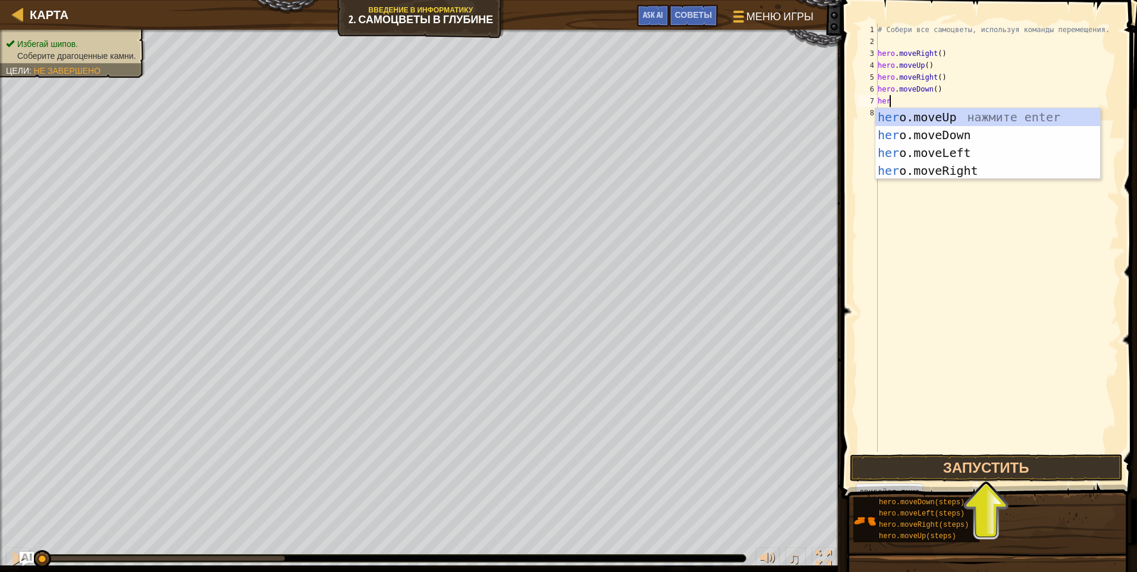
type textarea "hero"
click at [936, 155] on div "hero .moveUp нажмите enter hero .moveDown нажмите enter hero .moveLeft нажмите …" at bounding box center [988, 161] width 225 height 107
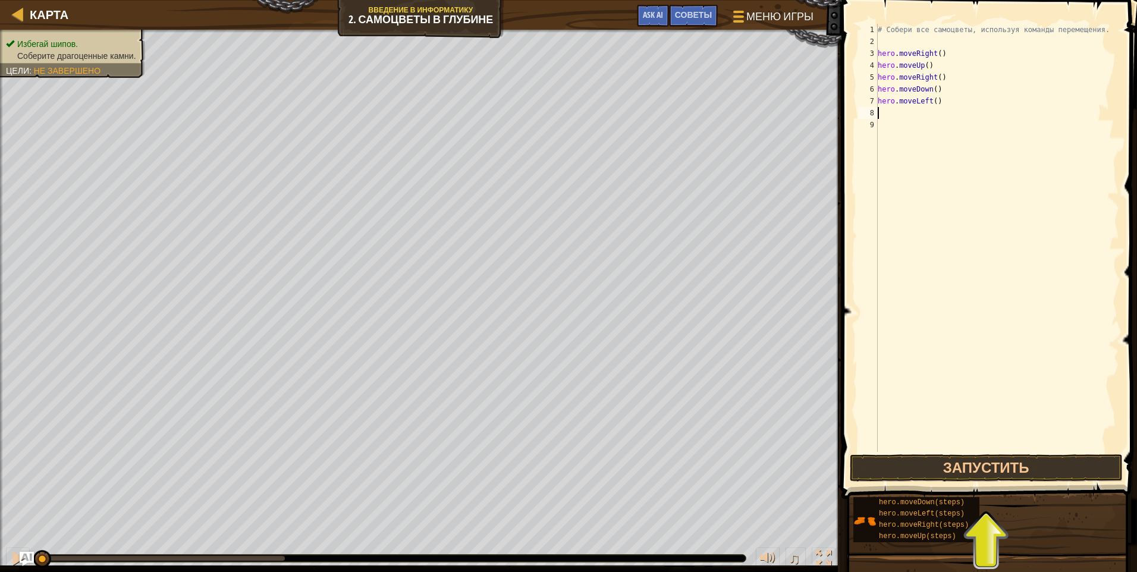
scroll to position [5, 0]
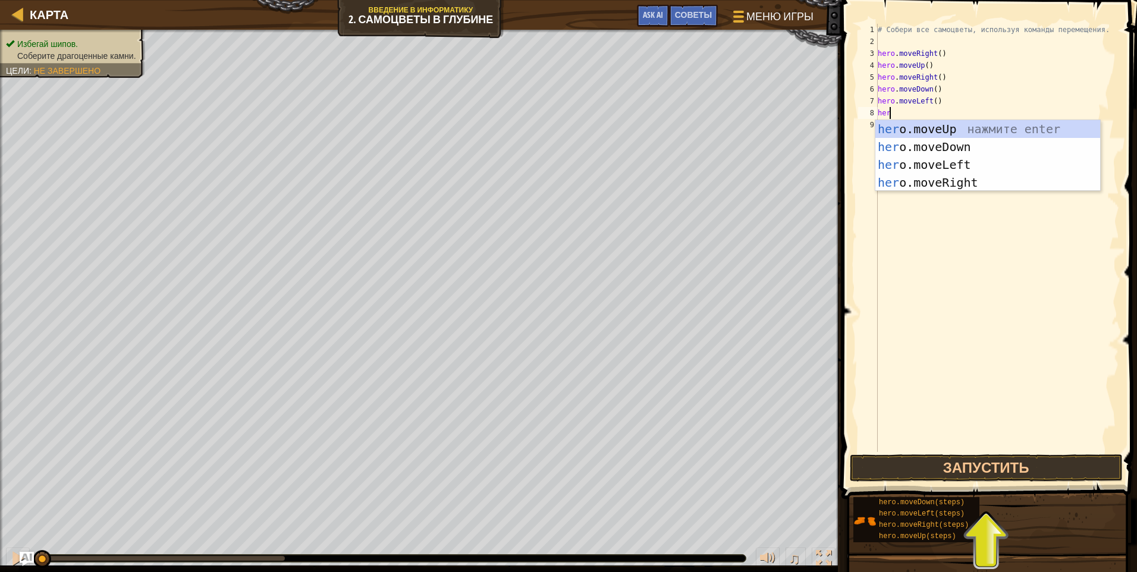
type textarea "hero"
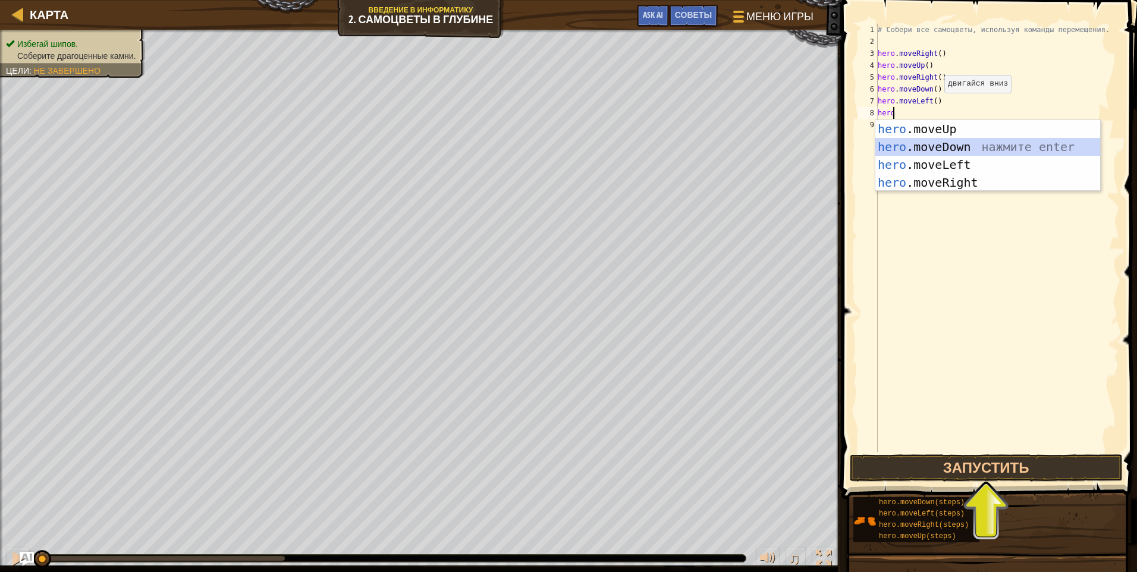
click at [971, 145] on div "hero .moveUp нажмите enter hero .moveDown нажмите enter hero .moveLeft нажмите …" at bounding box center [988, 173] width 225 height 107
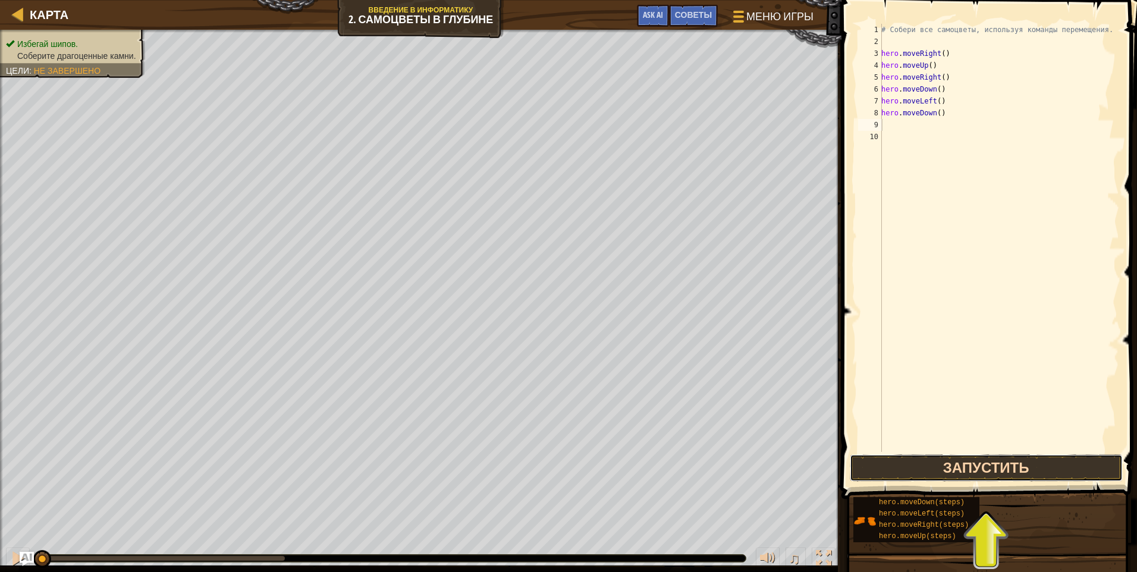
click at [968, 464] on button "Запустить" at bounding box center [986, 467] width 273 height 27
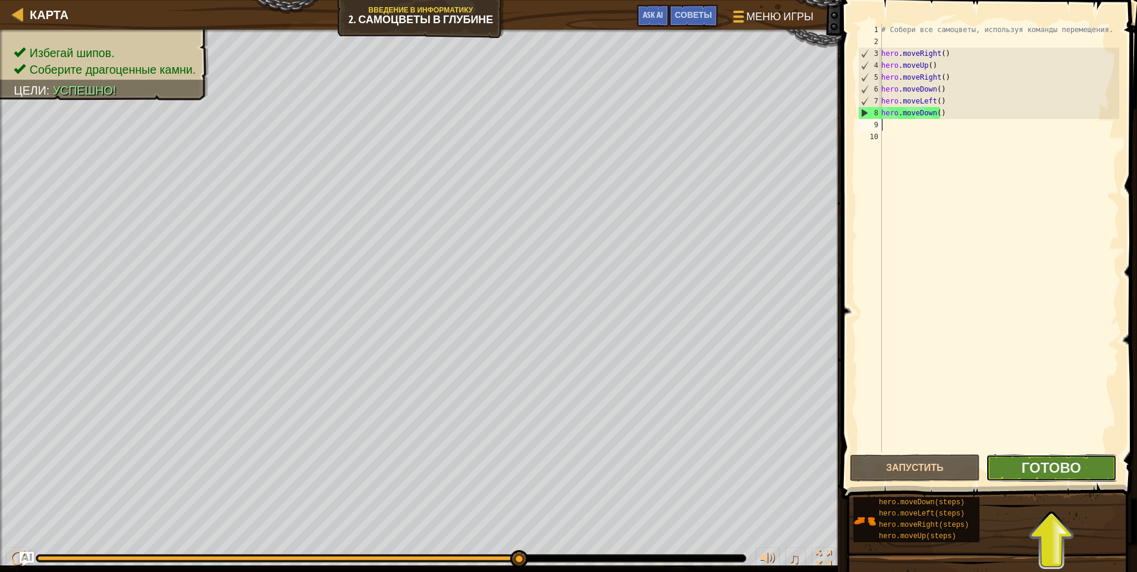
click at [1011, 472] on button "Готово" at bounding box center [1051, 467] width 130 height 27
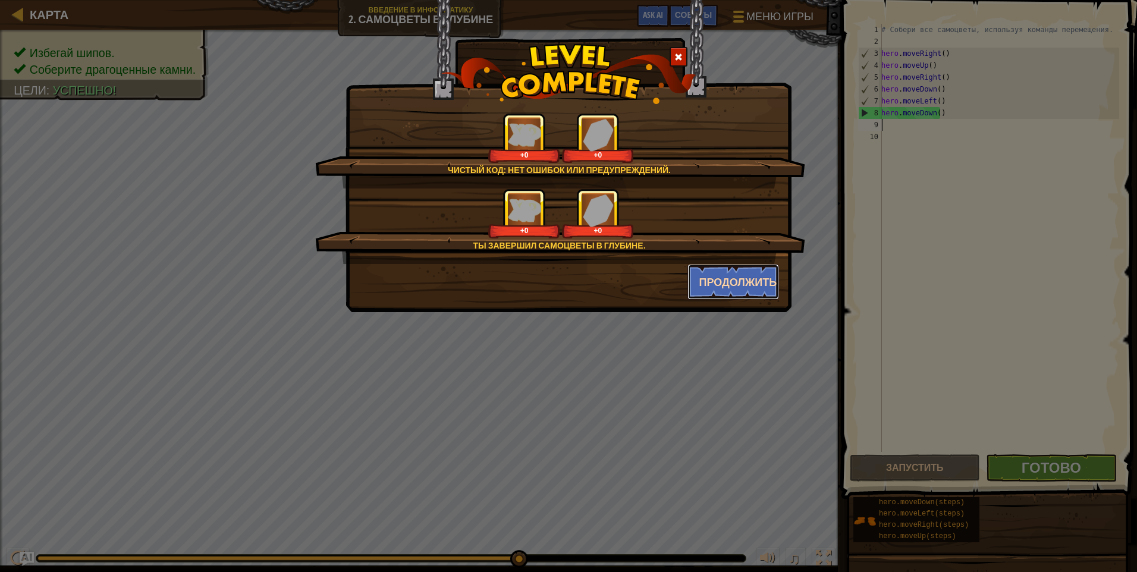
click at [747, 278] on button "Продолжить" at bounding box center [734, 282] width 92 height 36
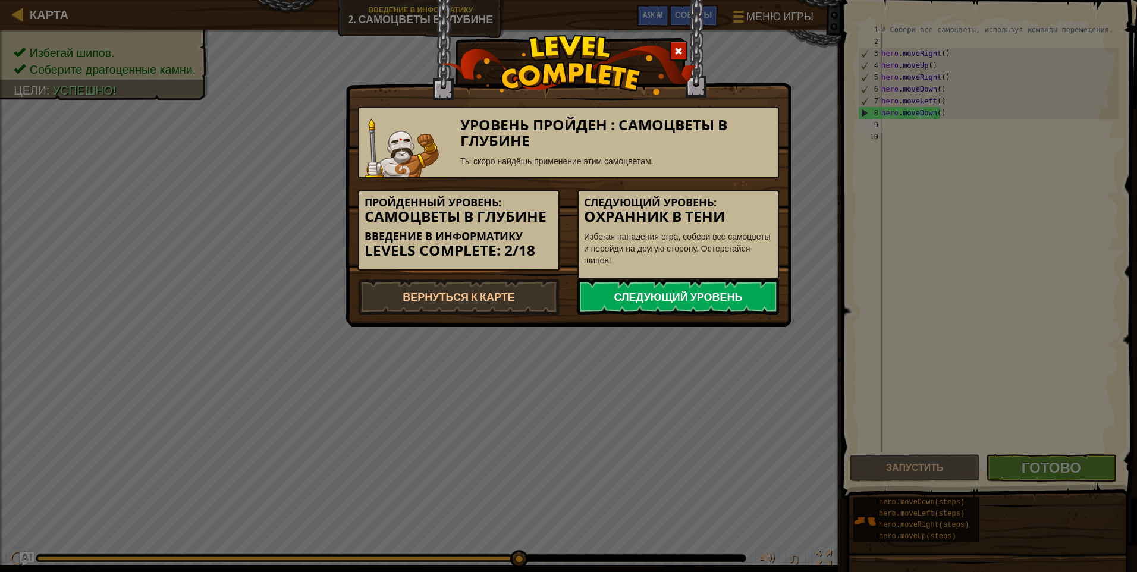
click at [742, 293] on link "Следующий уровень" at bounding box center [679, 297] width 202 height 36
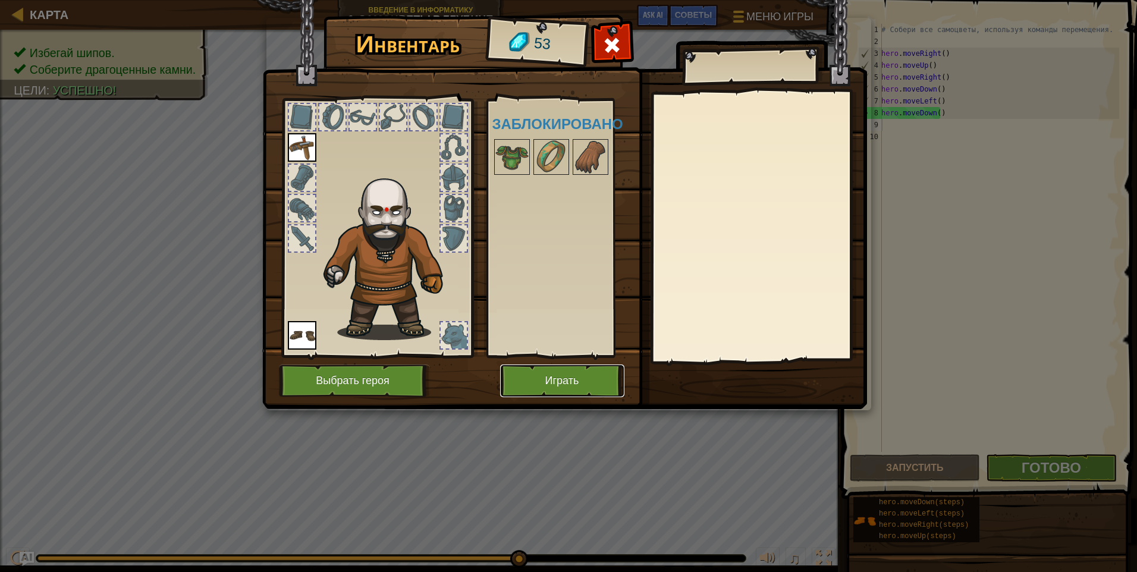
click at [574, 378] on button "Играть" at bounding box center [562, 381] width 124 height 33
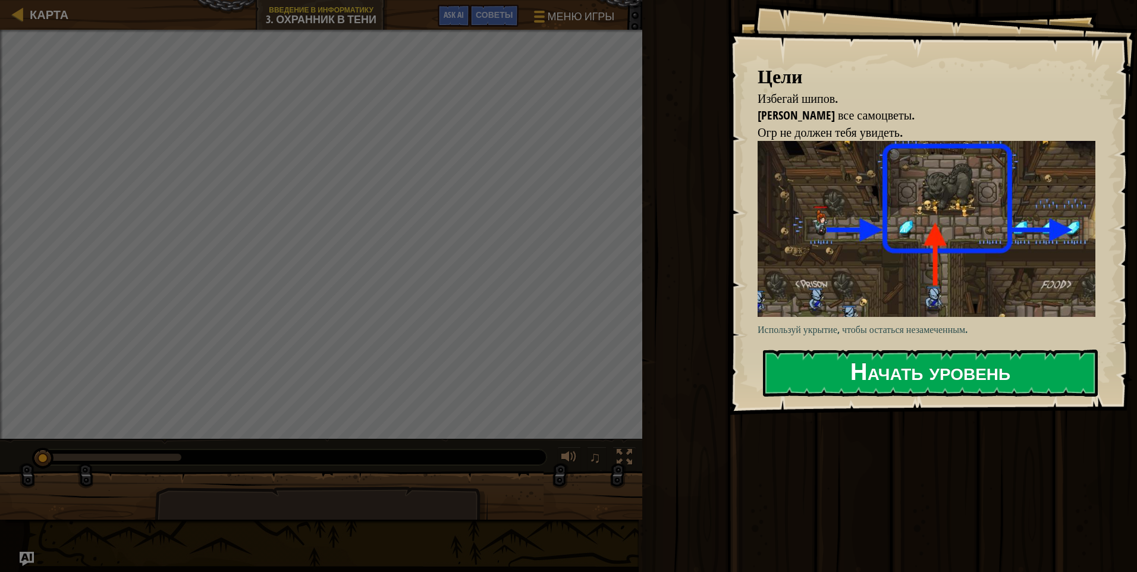
click at [883, 379] on button "Начать уровень" at bounding box center [930, 373] width 335 height 47
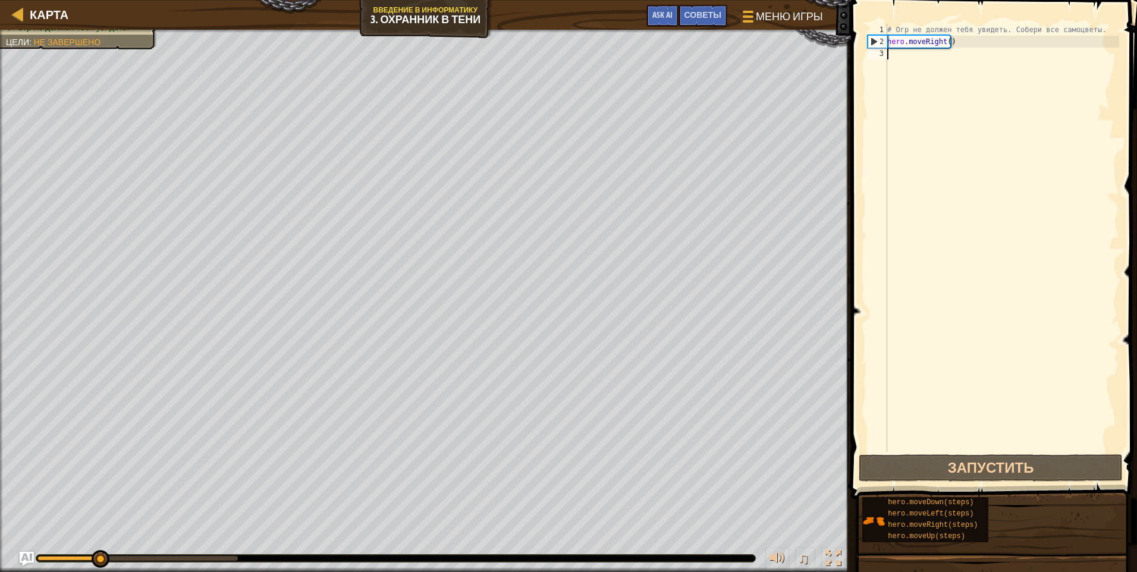
click at [921, 67] on div "# Огр не должен тебя увидеть. Собери все самоцветы. hero . moveRight ( )" at bounding box center [1002, 250] width 234 height 452
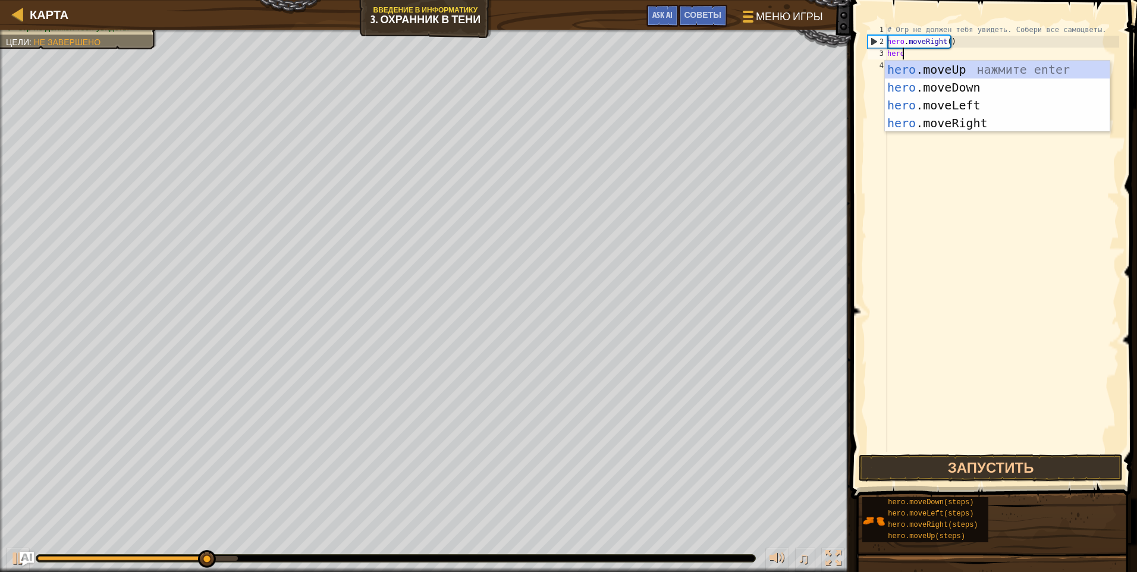
type textarea "hero"
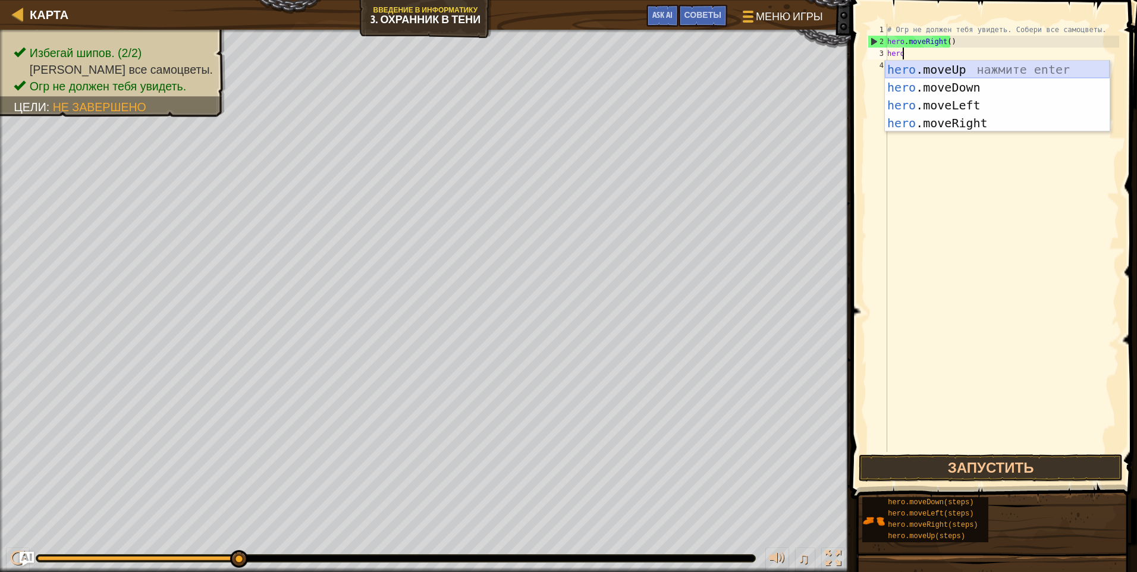
click at [941, 71] on div "hero .moveUp нажмите enter hero .moveDown нажмите enter hero .moveLeft нажмите …" at bounding box center [997, 114] width 225 height 107
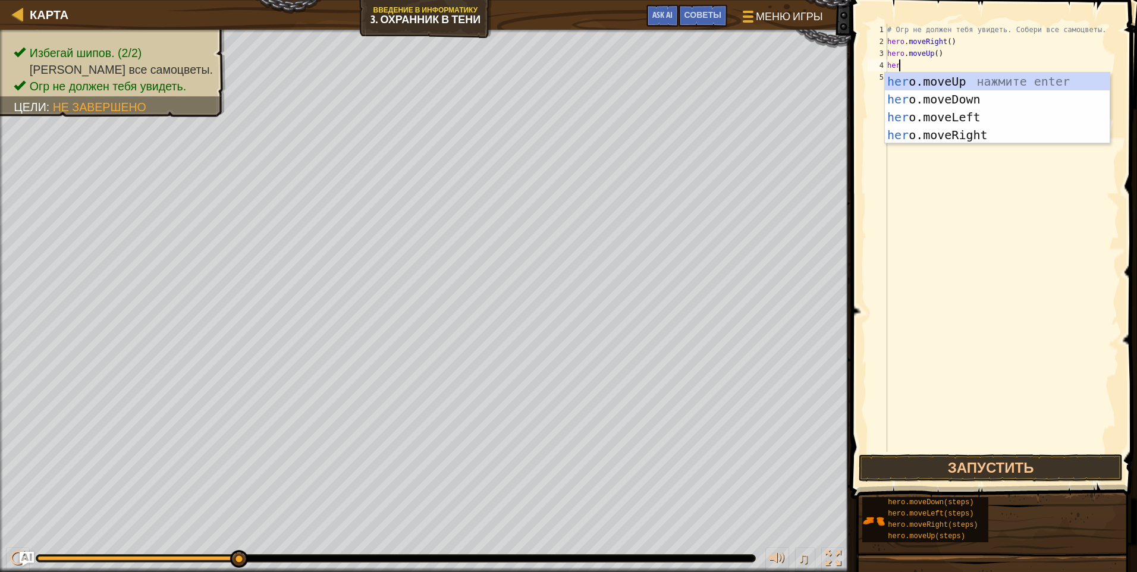
type textarea "hero"
click at [935, 133] on div "hero .moveUp нажмите enter hero .moveDown нажмите enter hero .moveLeft нажмите …" at bounding box center [997, 126] width 225 height 107
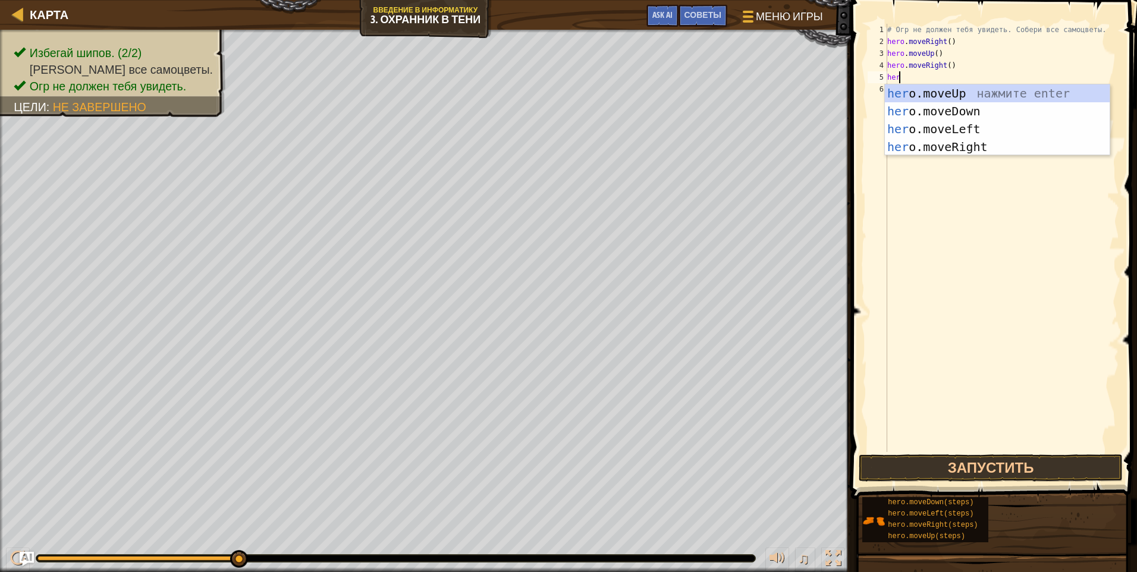
type textarea "hero"
click at [930, 107] on div "hero .moveUp нажмите enter hero .moveDown нажмите enter hero .moveLeft нажмите …" at bounding box center [997, 137] width 225 height 107
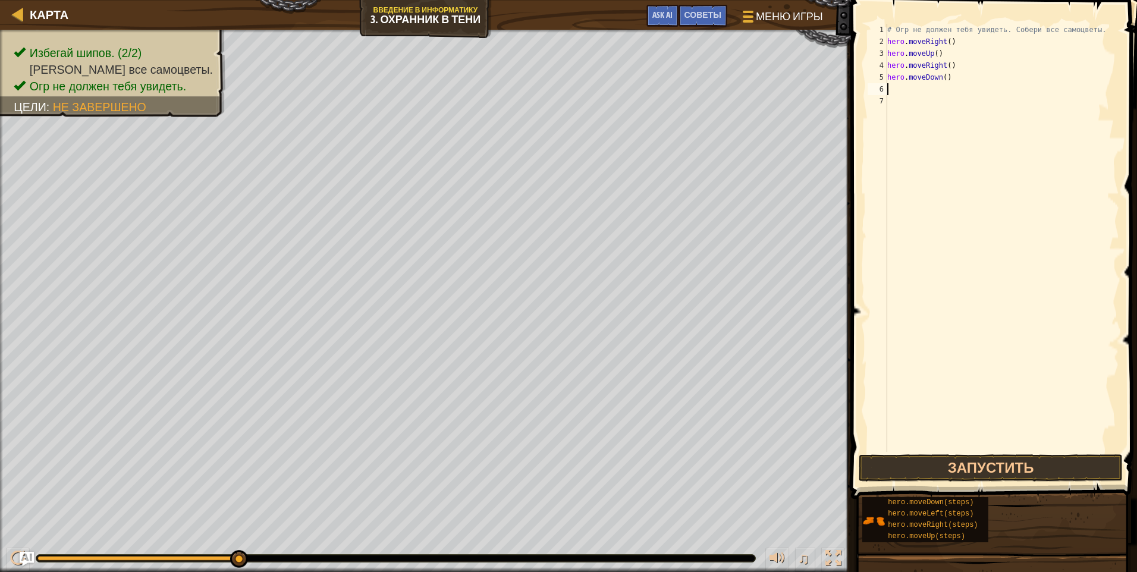
scroll to position [5, 0]
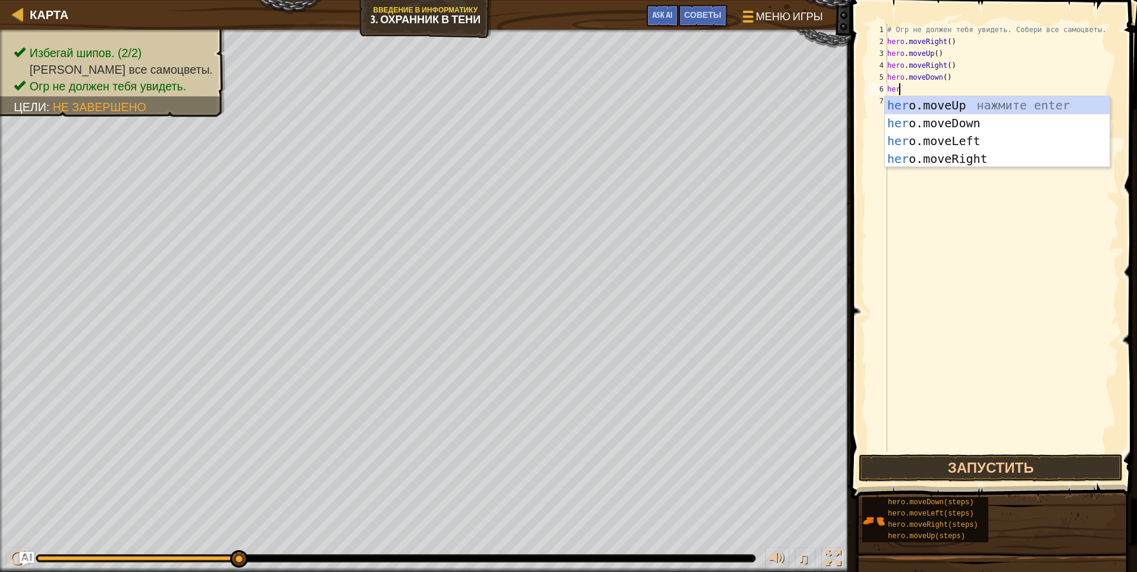
type textarea "hero"
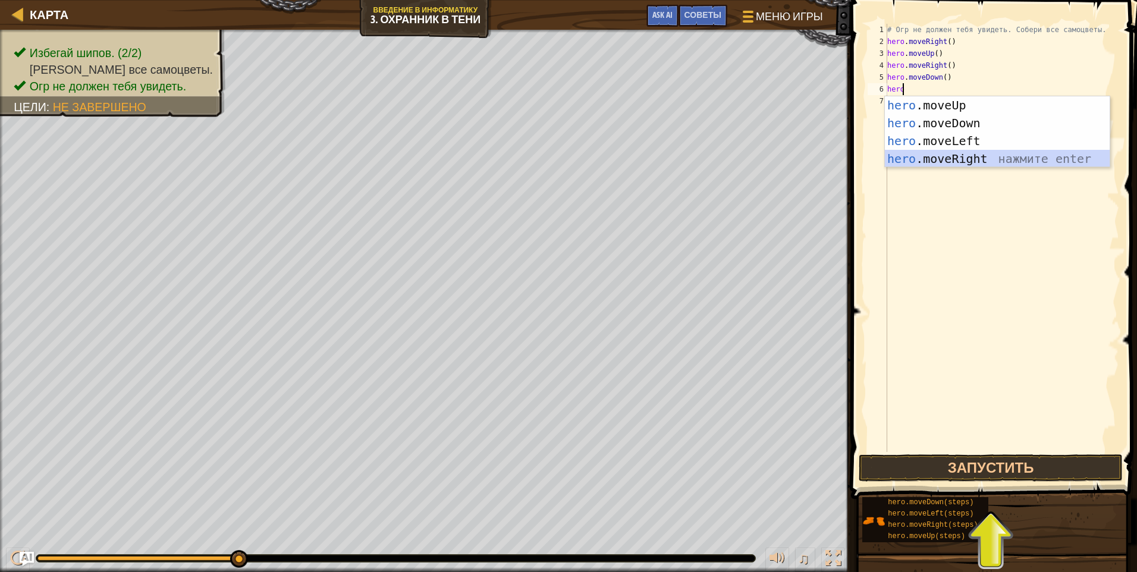
click at [945, 160] on div "hero .moveUp нажмите enter hero .moveDown нажмите enter hero .moveLeft нажмите …" at bounding box center [997, 149] width 225 height 107
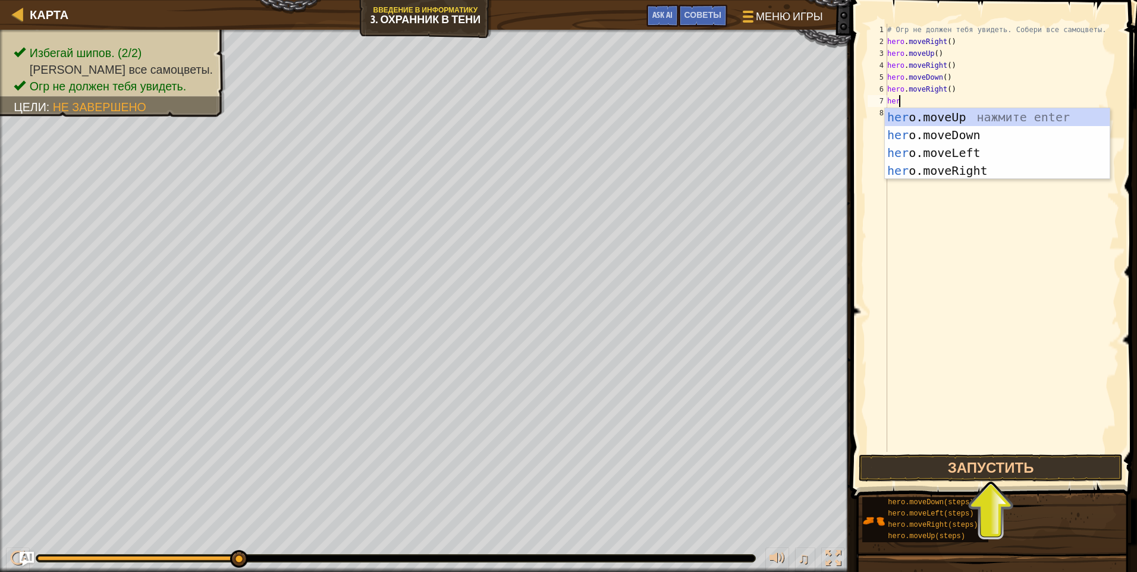
scroll to position [5, 0]
type textarea "h"
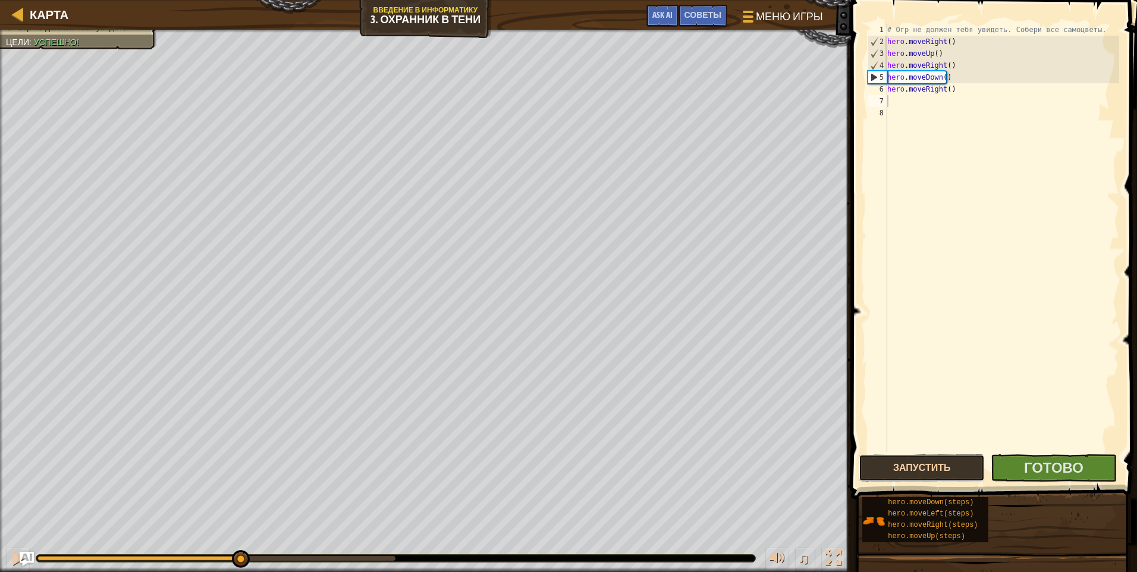
click at [930, 465] on button "Запустить" at bounding box center [922, 467] width 126 height 27
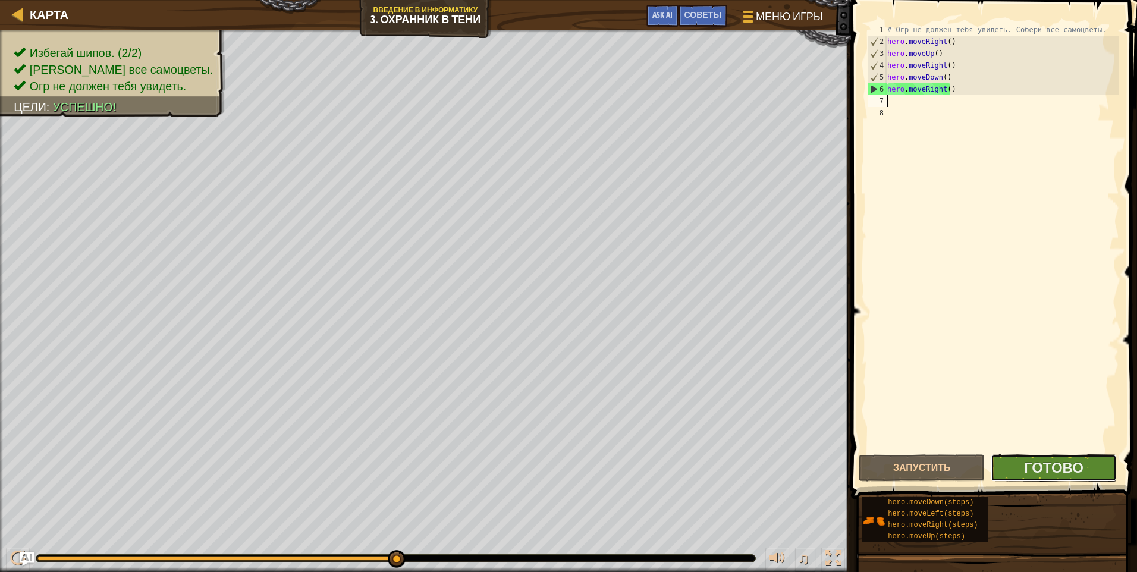
click at [1021, 465] on button "Готово" at bounding box center [1054, 467] width 126 height 27
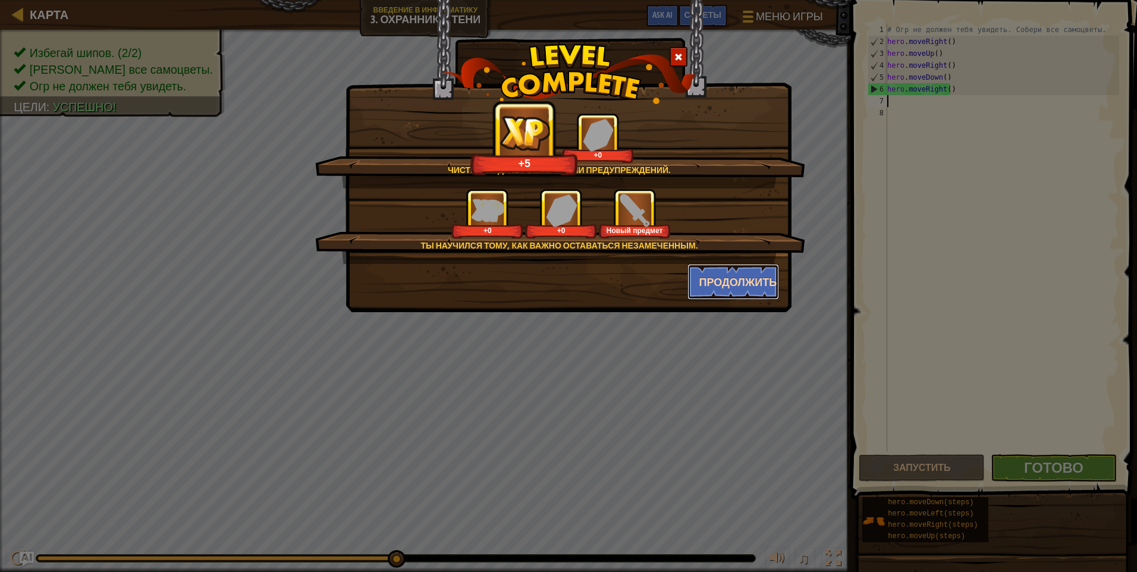
click at [742, 281] on button "Продолжить" at bounding box center [734, 282] width 92 height 36
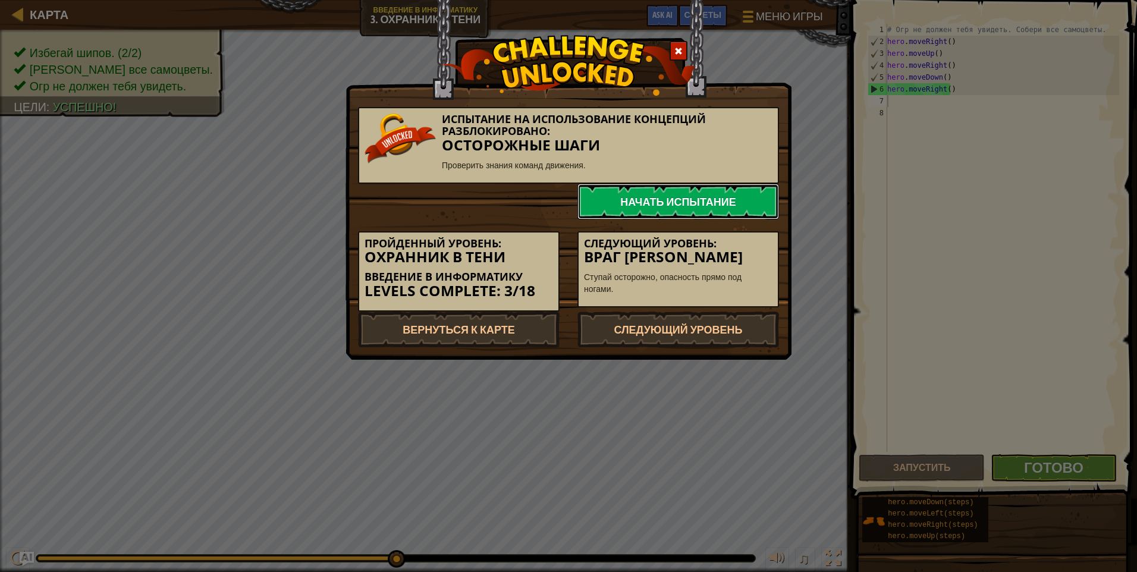
click at [672, 187] on link "Начать испытание" at bounding box center [679, 202] width 202 height 36
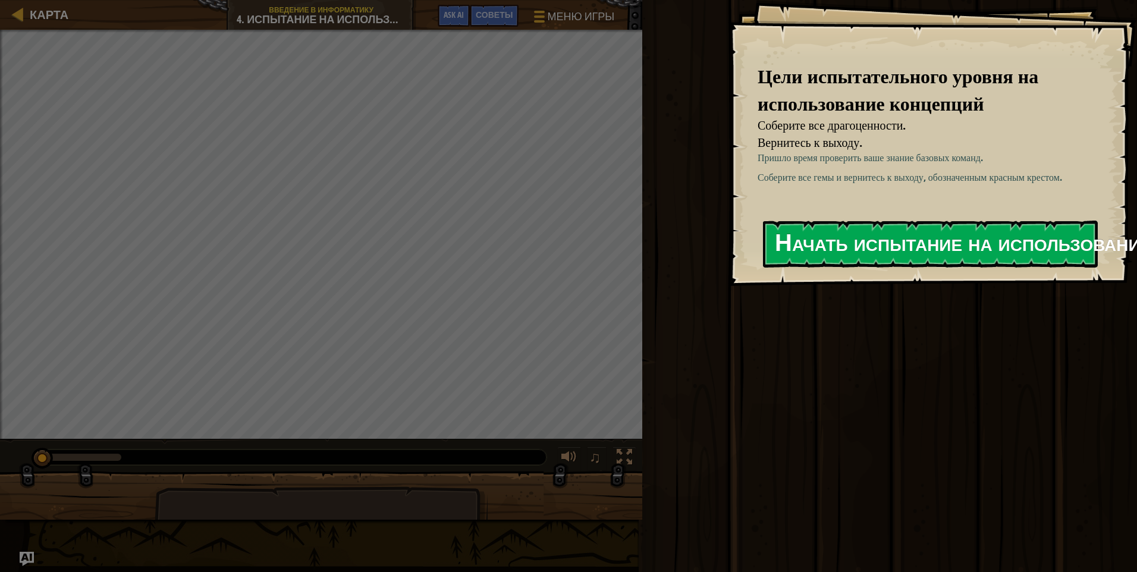
click at [844, 242] on button "Начать испытание на использование концепций" at bounding box center [930, 244] width 335 height 47
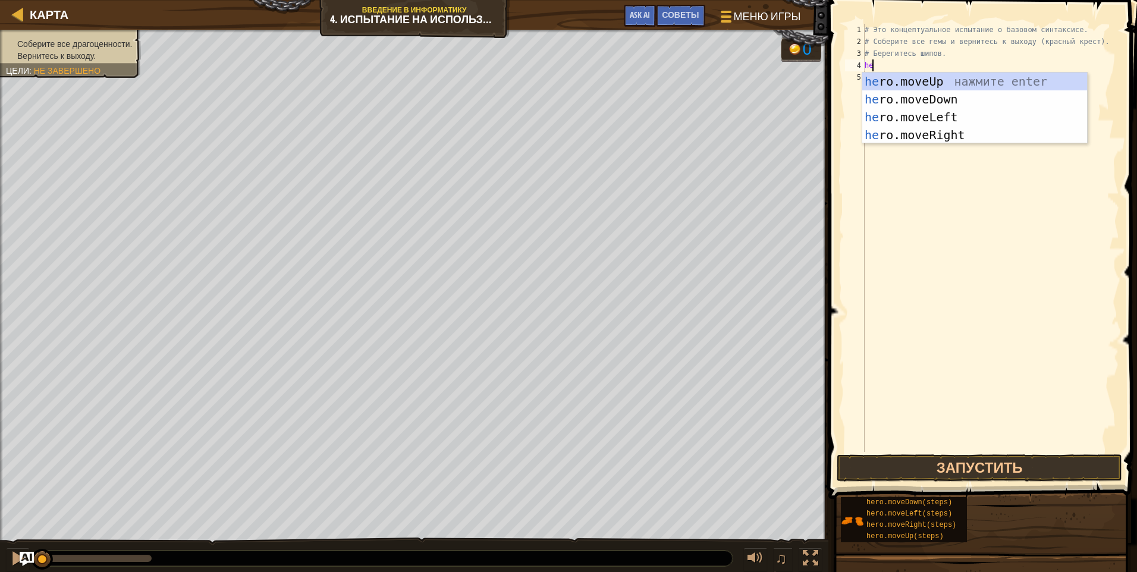
scroll to position [5, 1]
type textarea "hero"
click at [929, 78] on div "hero .moveUp нажмите enter hero .moveDown нажмите enter hero .moveLeft нажмите …" at bounding box center [975, 126] width 225 height 107
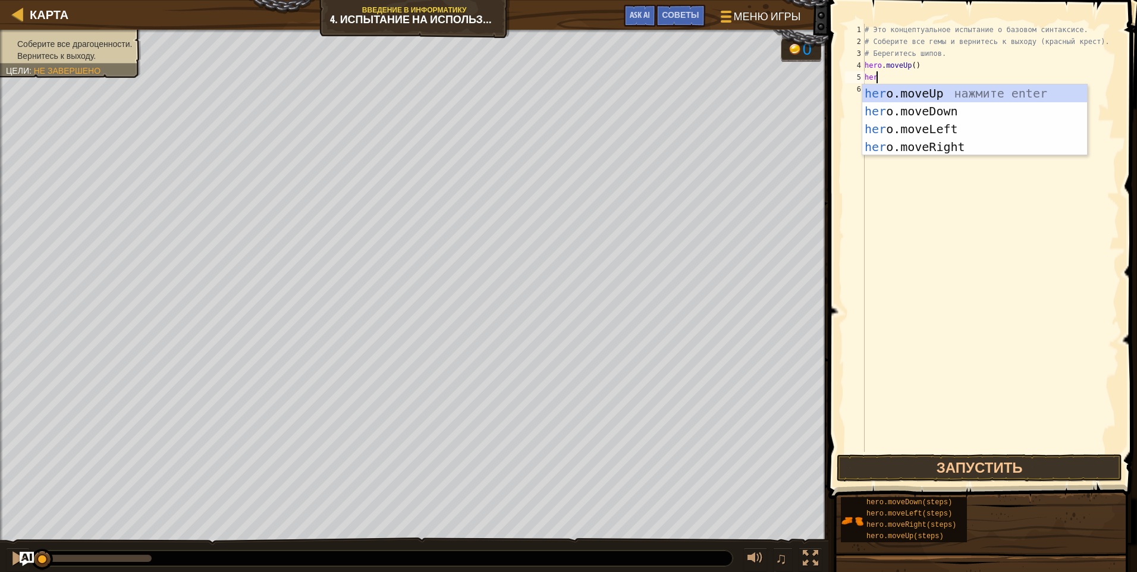
type textarea "hero"
click at [943, 152] on div "hero .moveUp нажмите enter hero .moveDown нажмите enter hero .moveLeft нажмите …" at bounding box center [975, 137] width 225 height 107
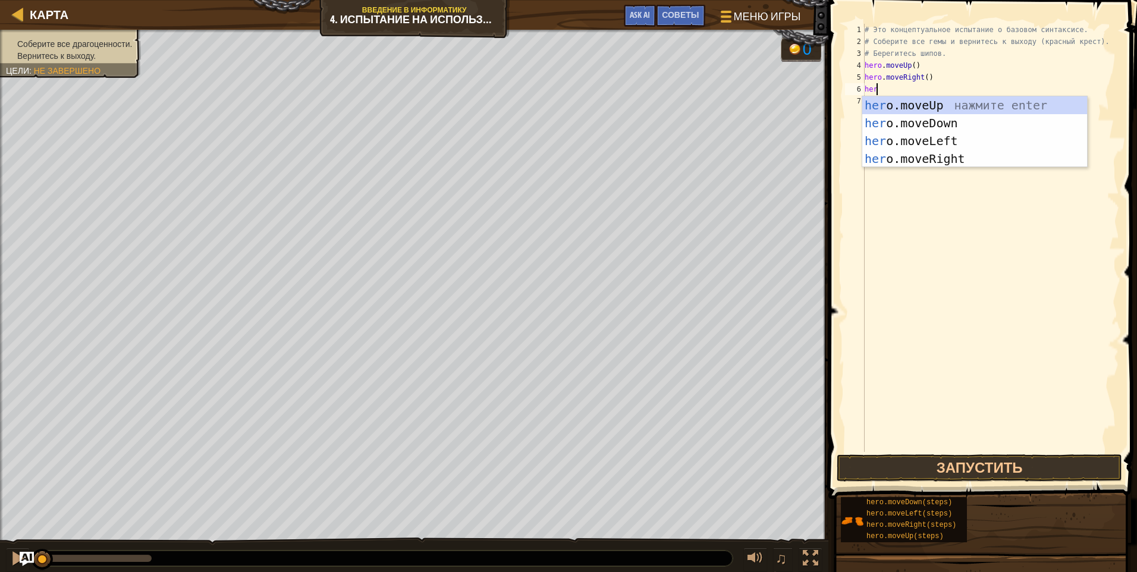
type textarea "hero"
click at [928, 119] on div "hero .moveUp нажмите enter hero .moveDown нажмите enter hero .moveLeft нажмите …" at bounding box center [975, 149] width 225 height 107
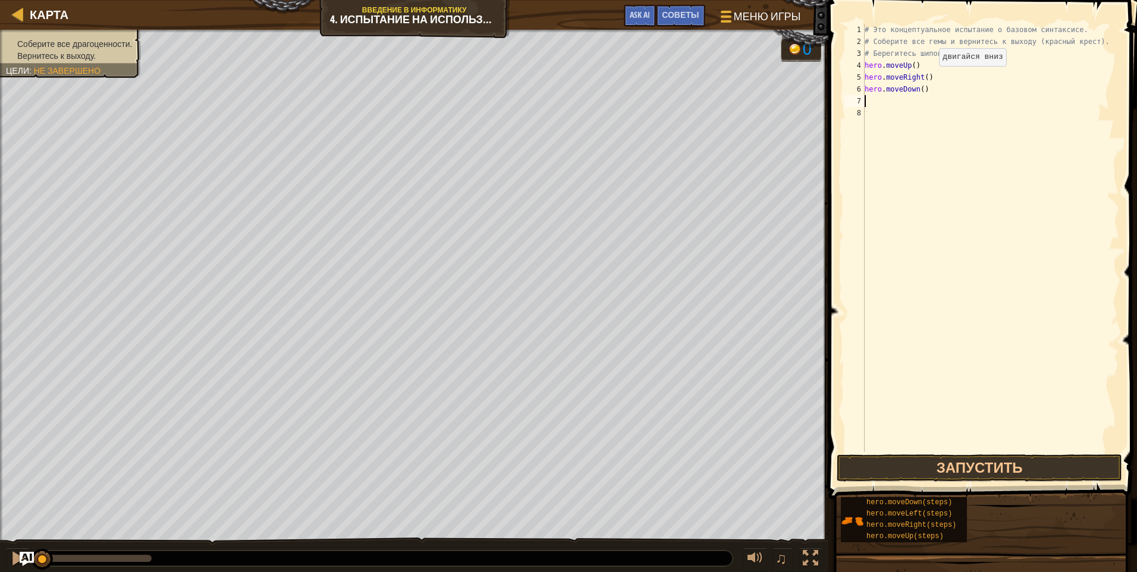
scroll to position [5, 0]
click at [918, 91] on div "# Это концептуальное испытание о базовом синтаксисе. # Соберите все гемы и верн…" at bounding box center [991, 250] width 257 height 452
click at [919, 92] on div "# Это концептуальное испытание о базовом синтаксисе. # Соберите все гемы и верн…" at bounding box center [991, 250] width 257 height 452
type textarea "hero.moveDown(2)"
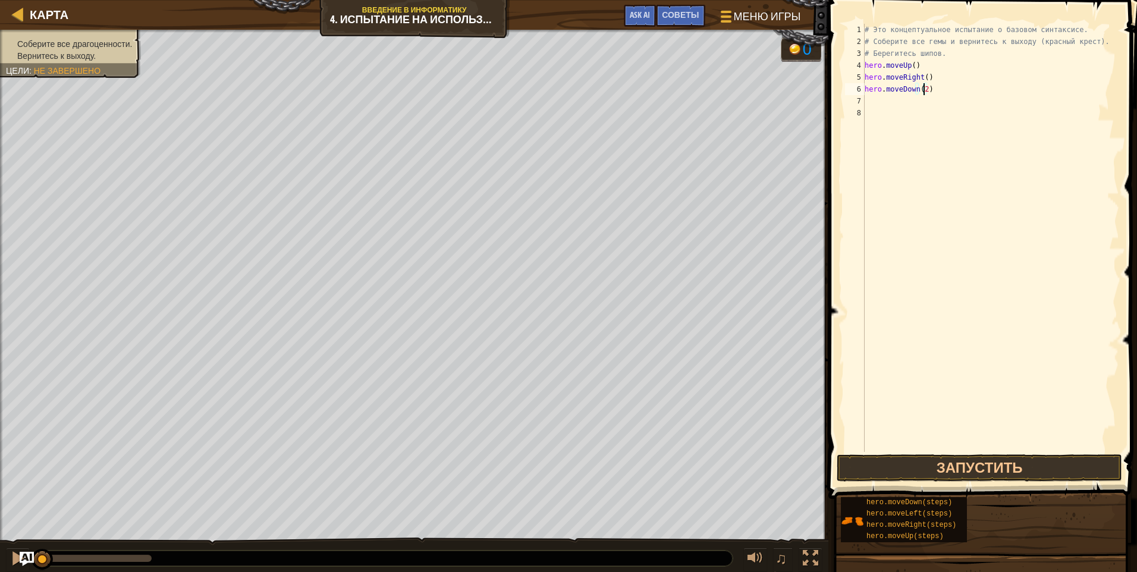
click at [929, 89] on div "# Это концептуальное испытание о базовом синтаксисе. # Соберите все гемы и верн…" at bounding box center [991, 250] width 257 height 452
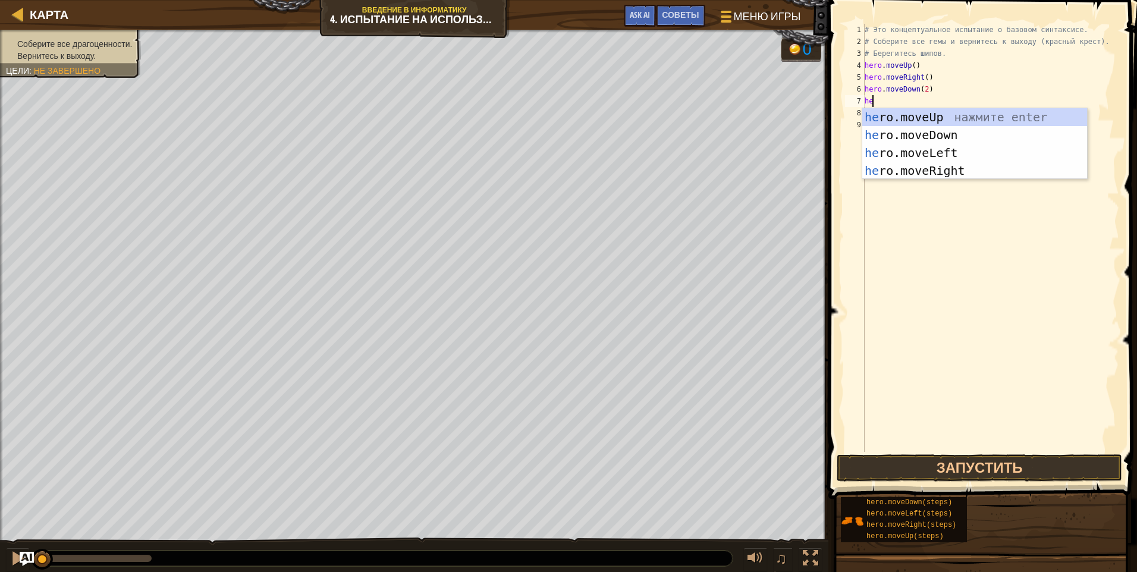
scroll to position [5, 1]
type textarea "hero"
click at [968, 122] on div "hero .moveUp нажмите enter hero .moveDown нажмите enter hero .moveLeft нажмите …" at bounding box center [975, 161] width 225 height 107
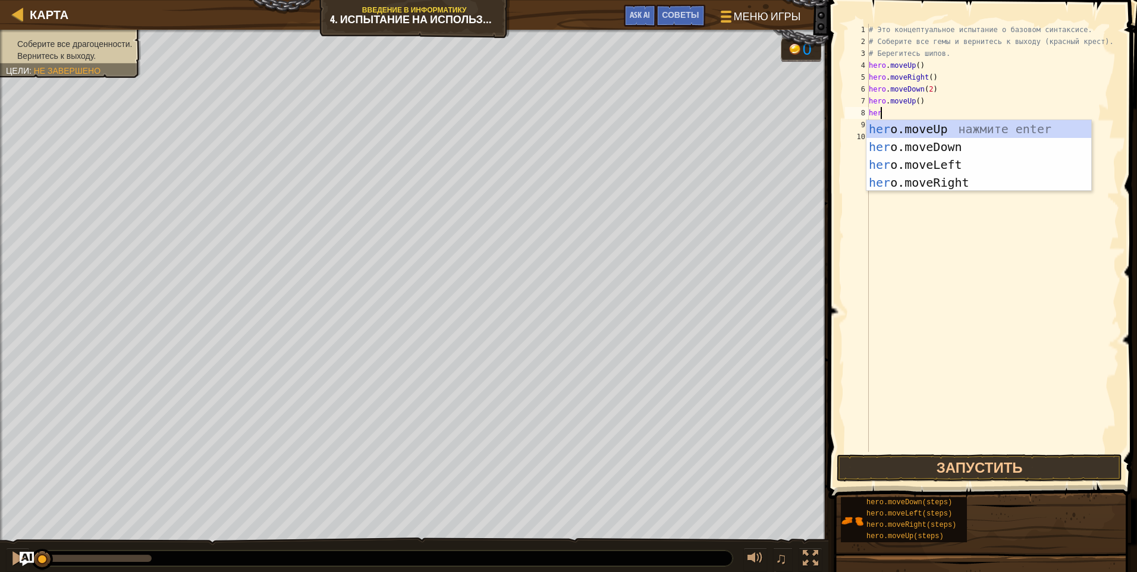
type textarea "hero"
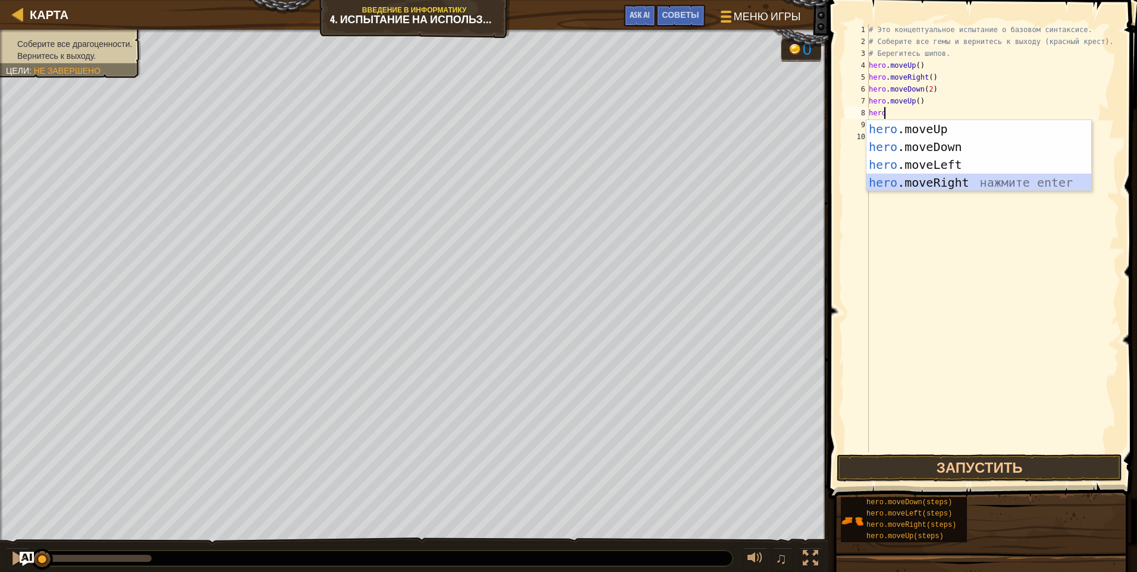
click at [942, 186] on div "hero .moveUp нажмите enter hero .moveDown нажмите enter hero .moveLeft нажмите …" at bounding box center [979, 173] width 225 height 107
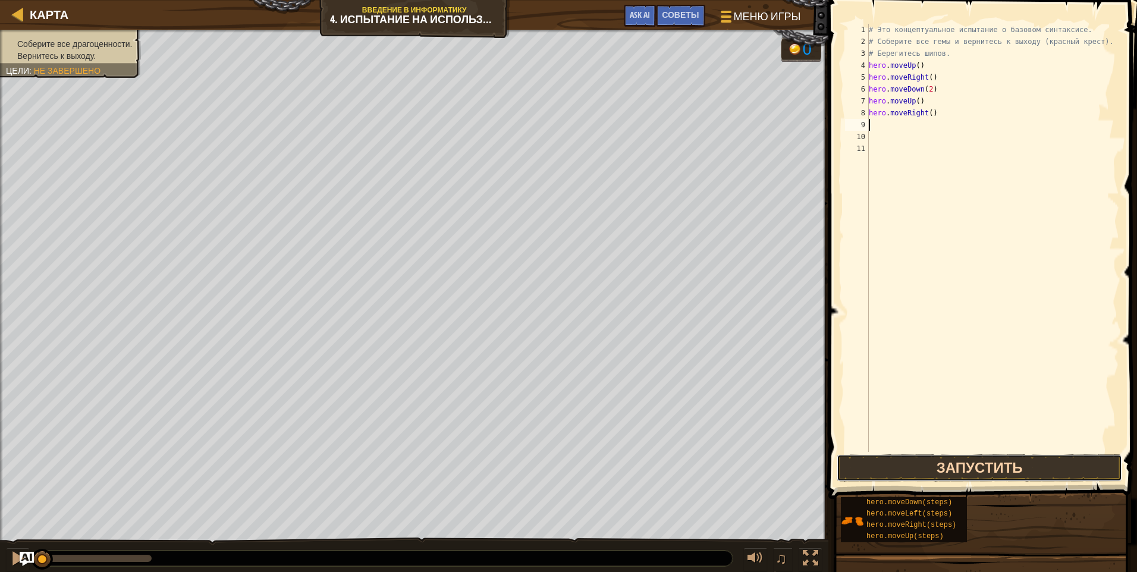
click at [974, 464] on button "Запустить" at bounding box center [980, 467] width 286 height 27
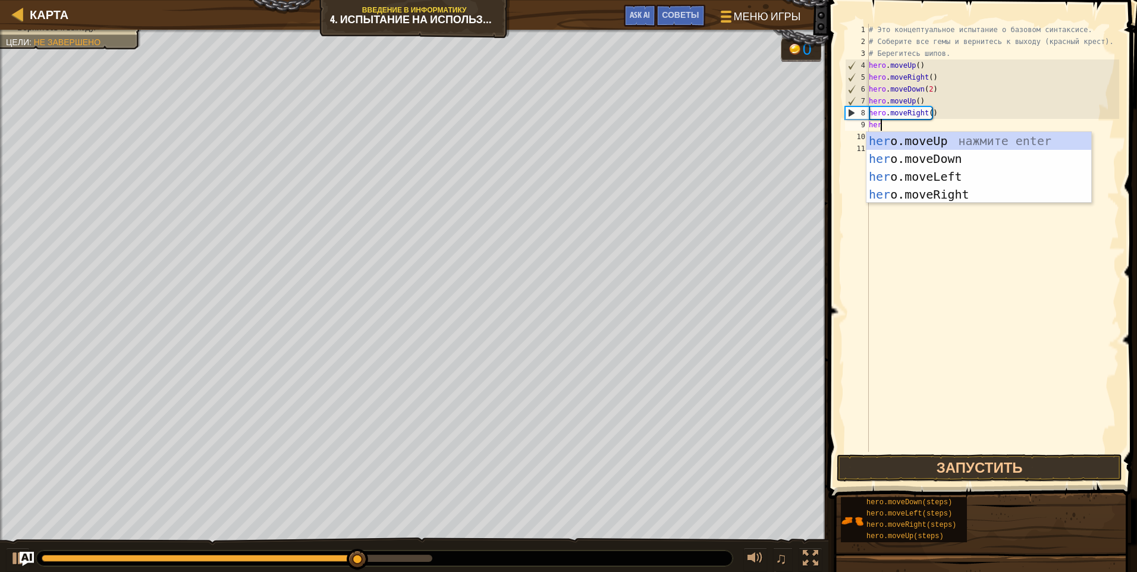
scroll to position [5, 1]
type textarea "hero"
click at [956, 173] on div "hero .moveUp нажмите enter hero .moveDown нажмите enter hero .moveLeft нажмите …" at bounding box center [979, 185] width 225 height 107
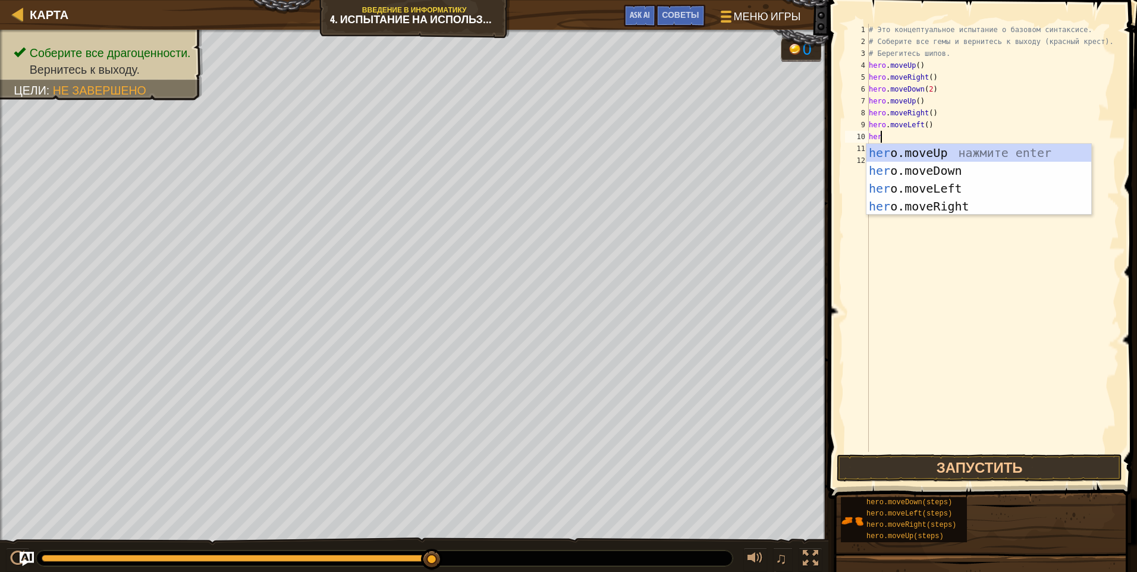
type textarea "hero"
click at [949, 156] on div "hero .moveUp нажмите enter hero .moveDown нажмите enter hero .moveLeft нажмите …" at bounding box center [979, 197] width 225 height 107
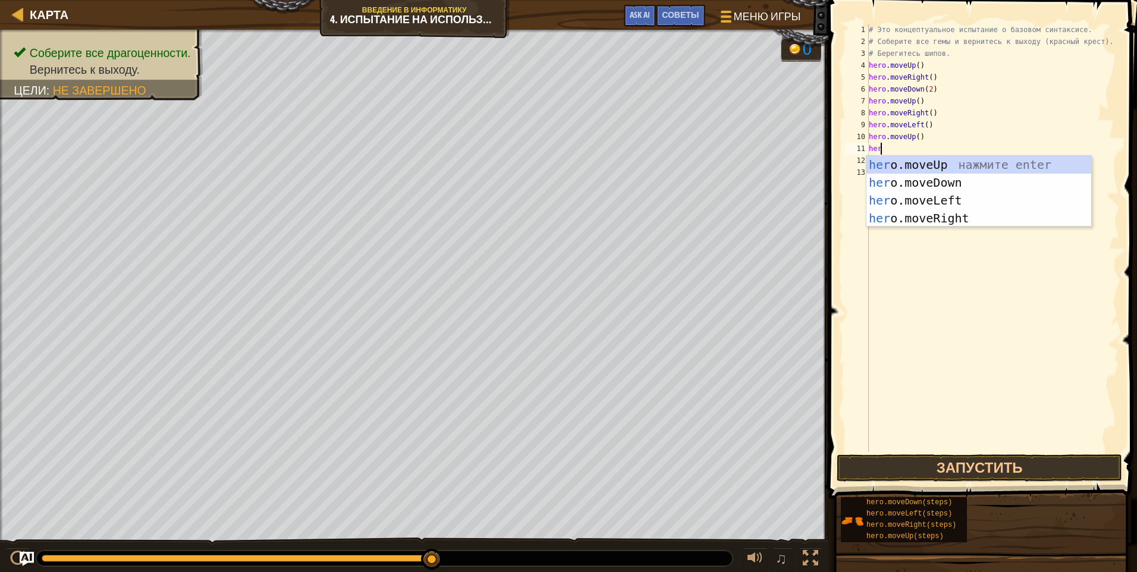
type textarea "hero"
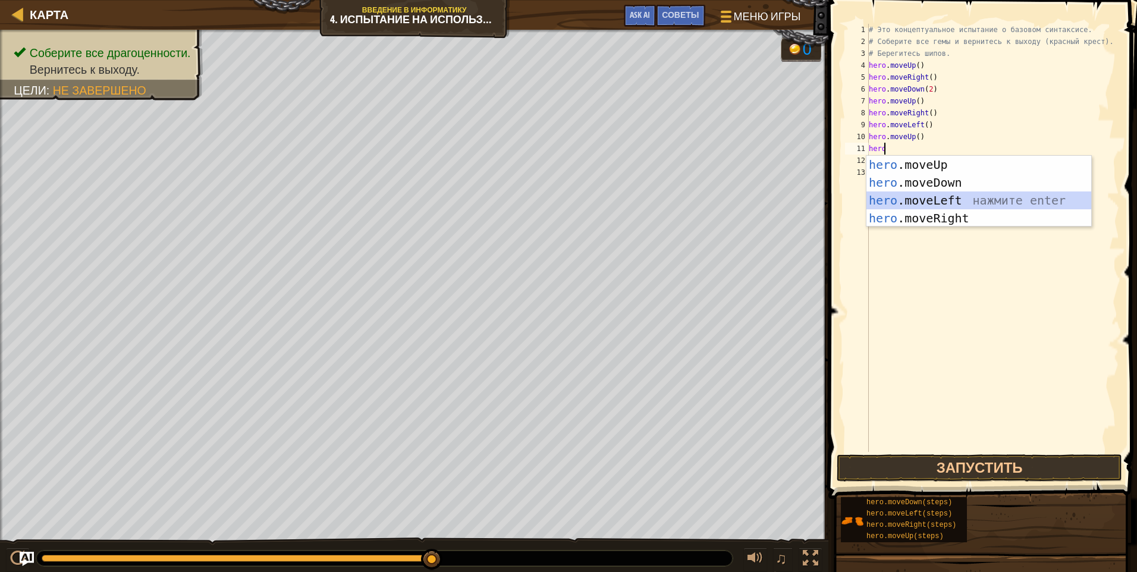
click at [943, 193] on div "hero .moveUp нажмите enter hero .moveDown нажмите enter hero .moveLeft нажмите …" at bounding box center [979, 209] width 225 height 107
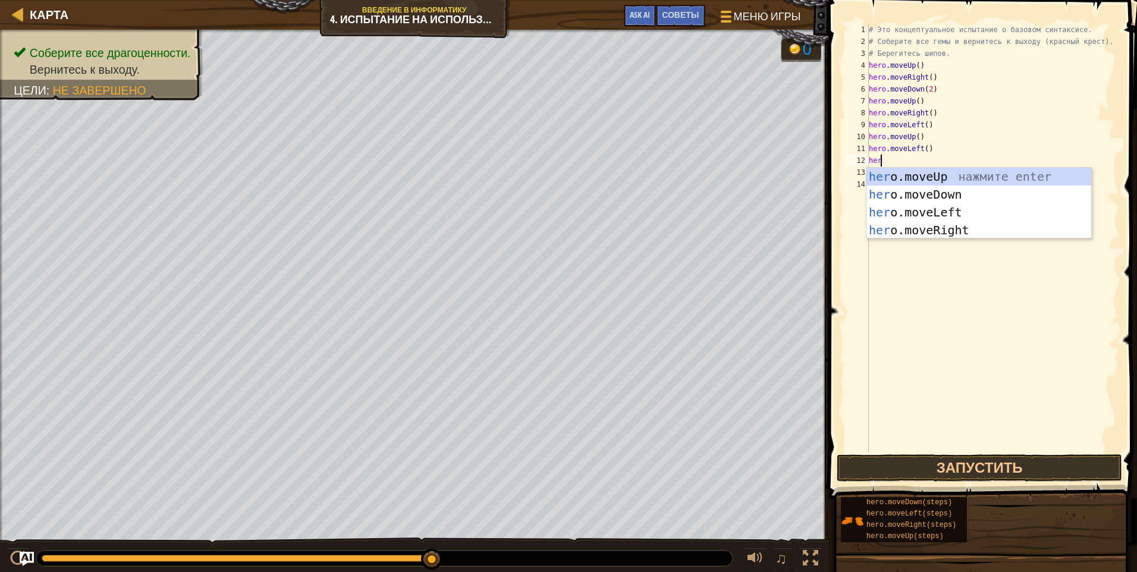
type textarea "hero"
click at [942, 193] on div "hero .moveUp нажмите enter hero .moveDown нажмите enter hero .moveLeft нажмите …" at bounding box center [979, 221] width 225 height 107
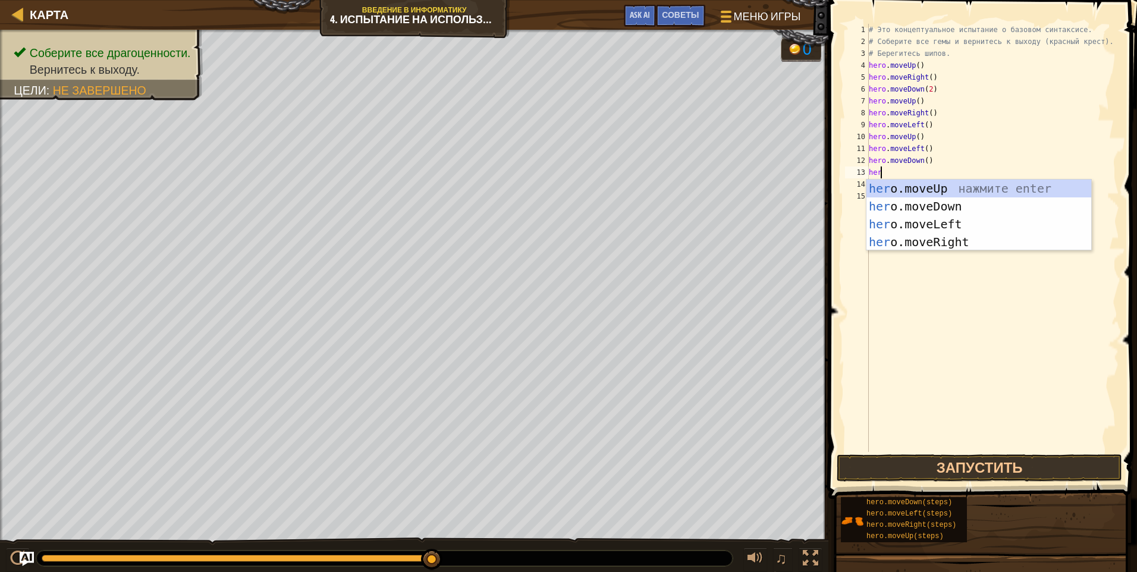
type textarea "hero"
click at [934, 228] on div "hero .moveUp нажмите enter hero .moveDown нажмите enter hero .moveLeft нажмите …" at bounding box center [979, 233] width 225 height 107
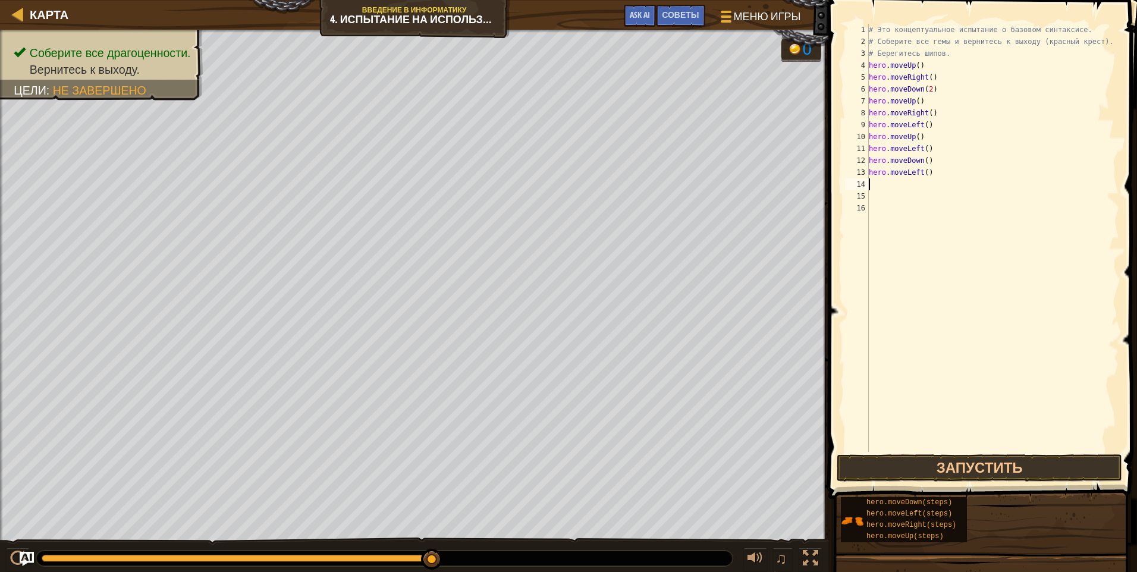
scroll to position [5, 0]
click at [987, 471] on button "Запустить" at bounding box center [980, 467] width 286 height 27
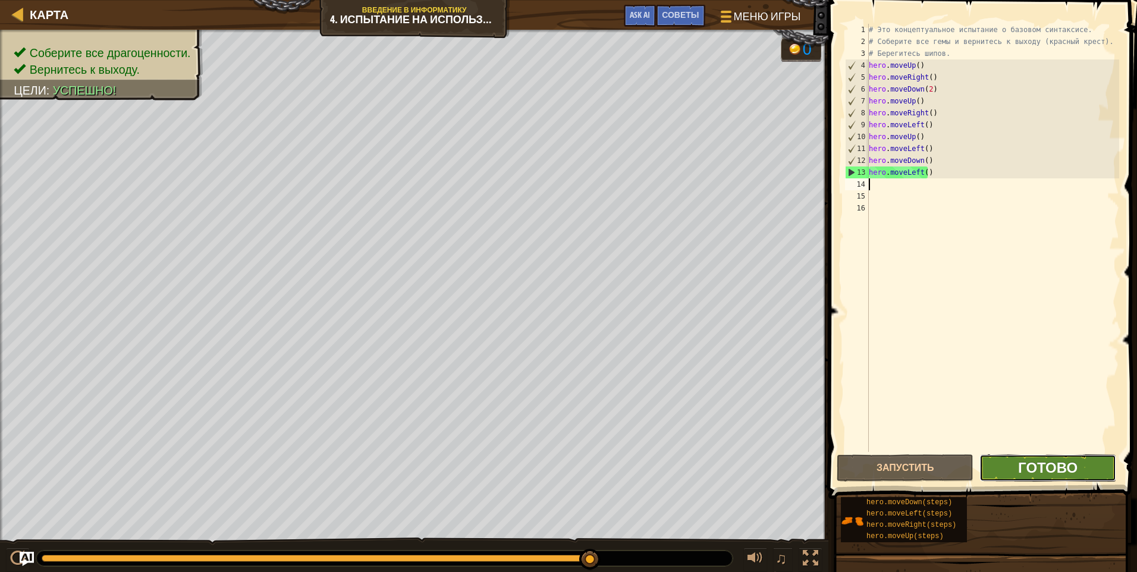
click at [1064, 463] on span "Готово" at bounding box center [1047, 467] width 59 height 19
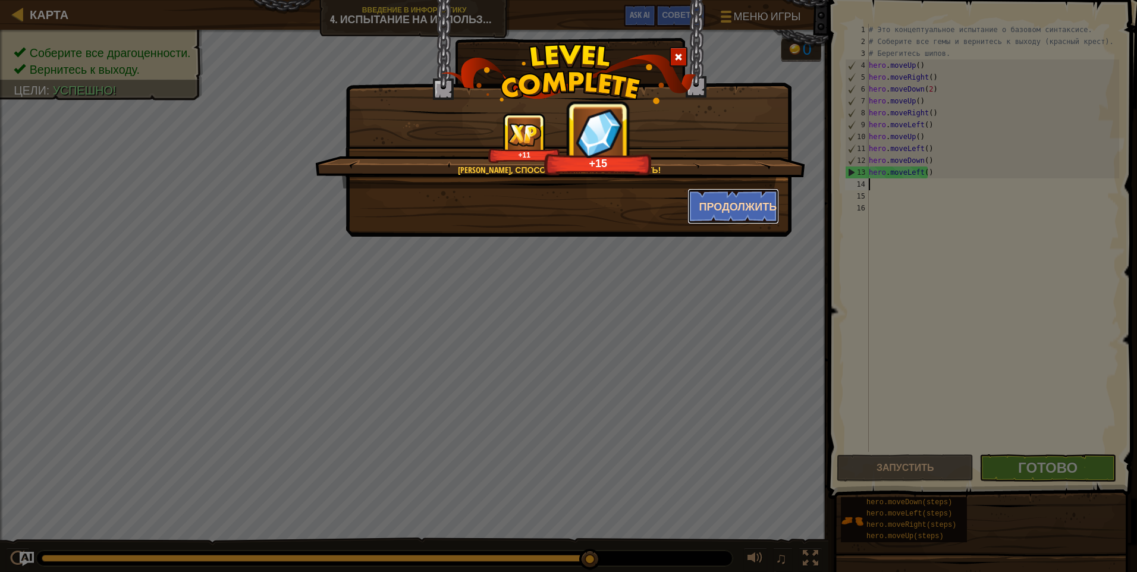
click at [752, 215] on button "Продолжить" at bounding box center [734, 207] width 92 height 36
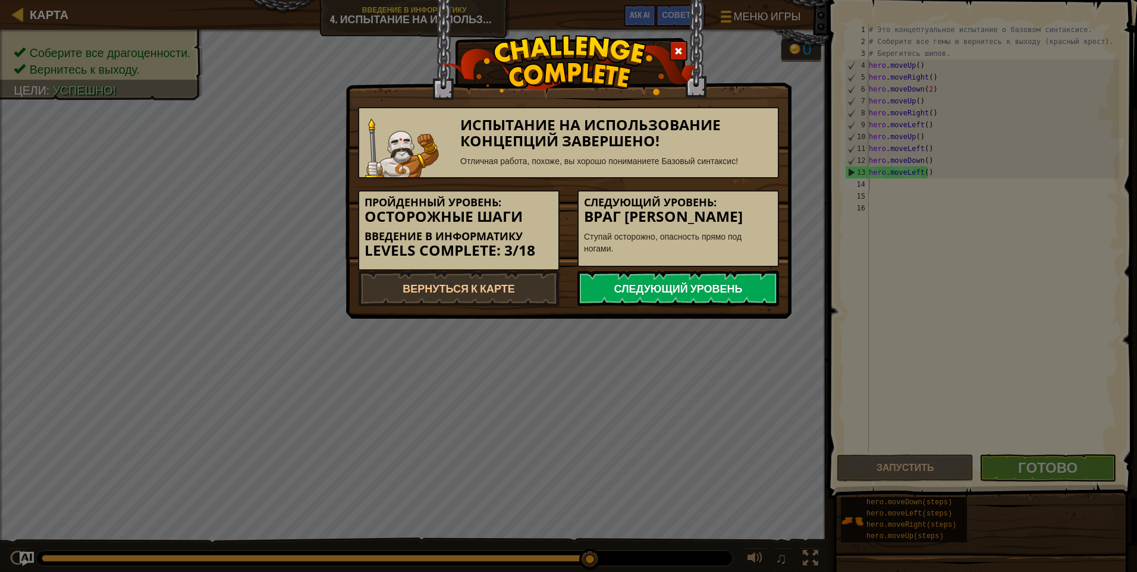
click at [696, 294] on link "Следующий уровень" at bounding box center [679, 289] width 202 height 36
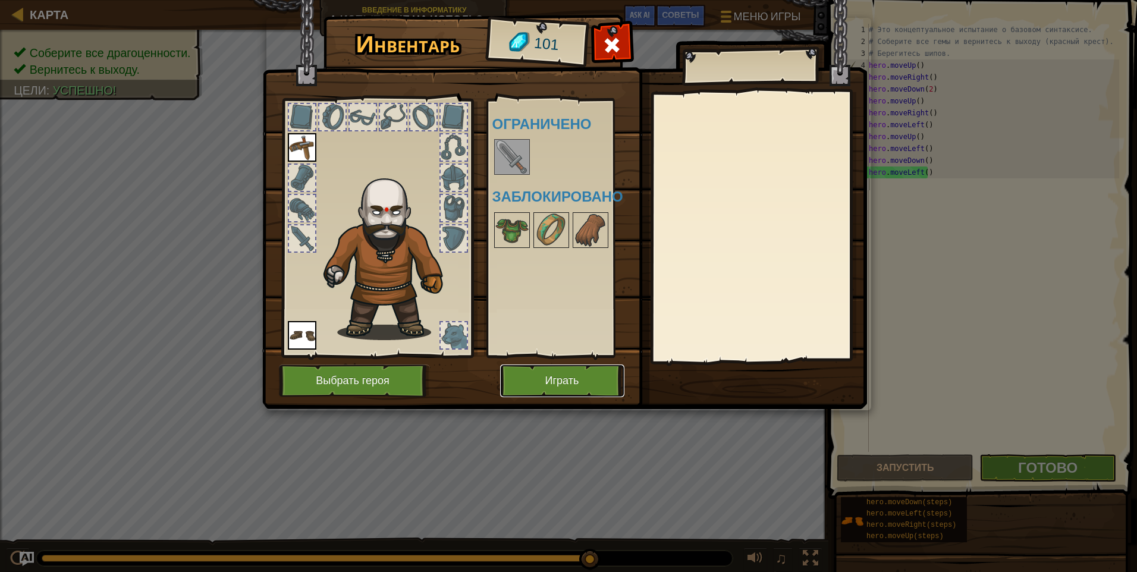
click at [573, 375] on button "Играть" at bounding box center [562, 381] width 124 height 33
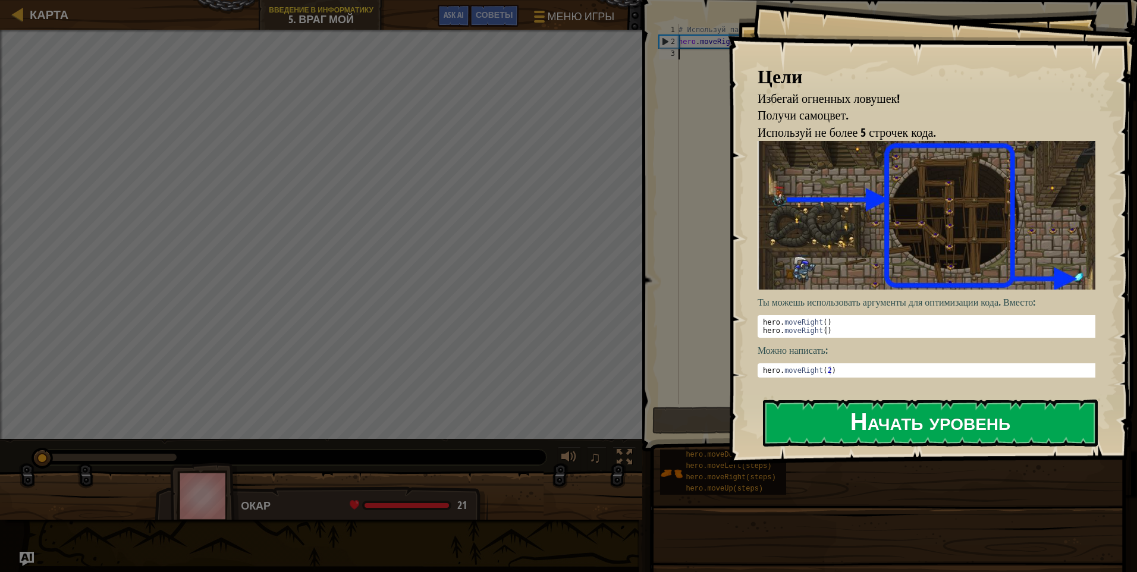
click at [877, 419] on button "Начать уровень" at bounding box center [930, 423] width 335 height 47
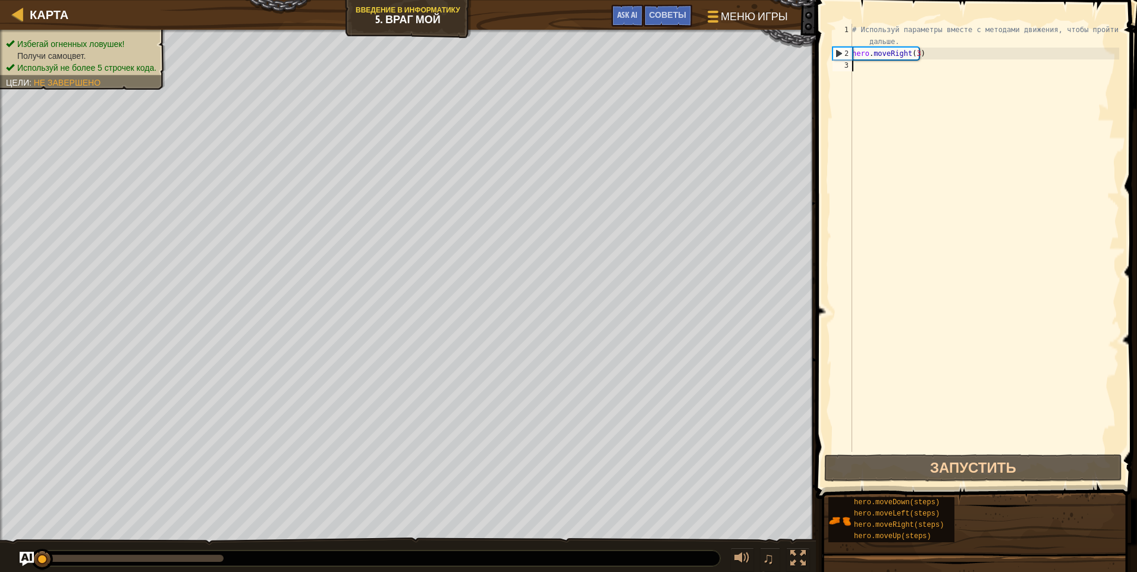
scroll to position [5, 0]
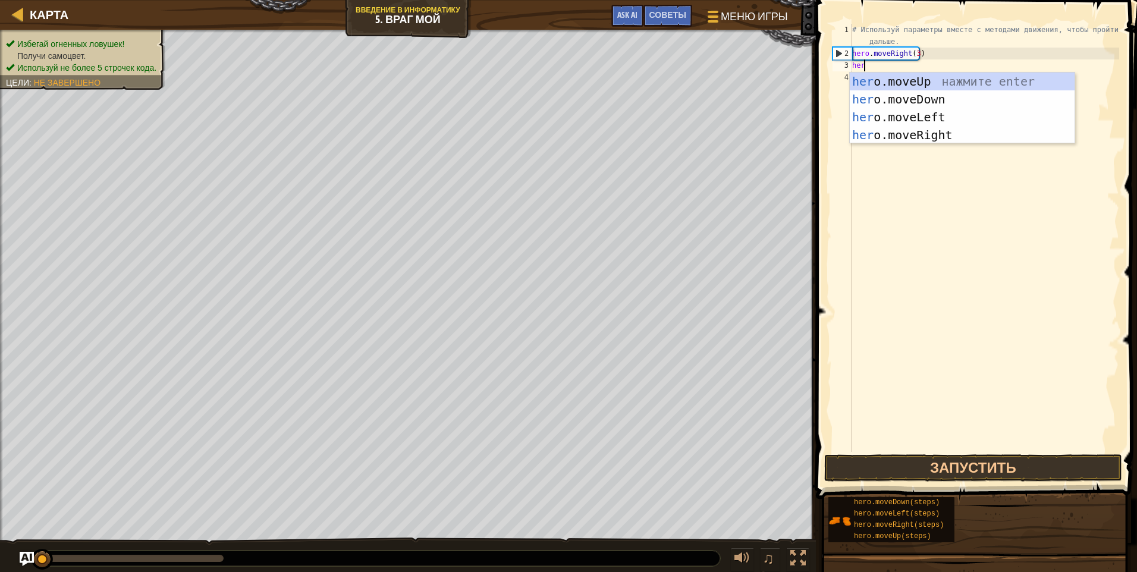
type textarea "hero"
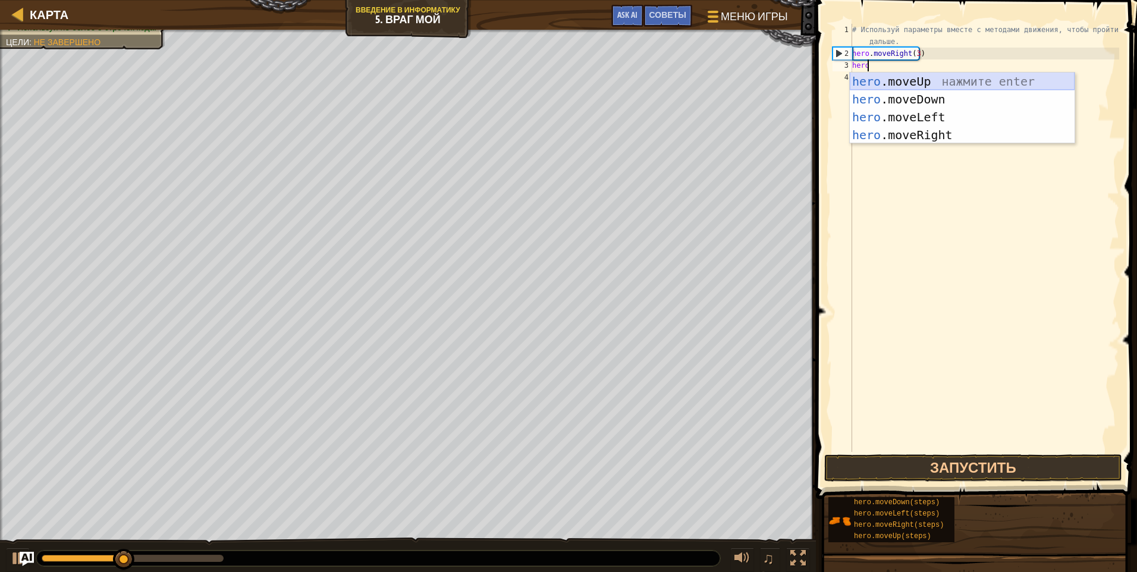
click at [930, 85] on div "hero .moveUp нажмите enter hero .moveDown нажмите enter hero .moveLeft нажмите …" at bounding box center [962, 126] width 225 height 107
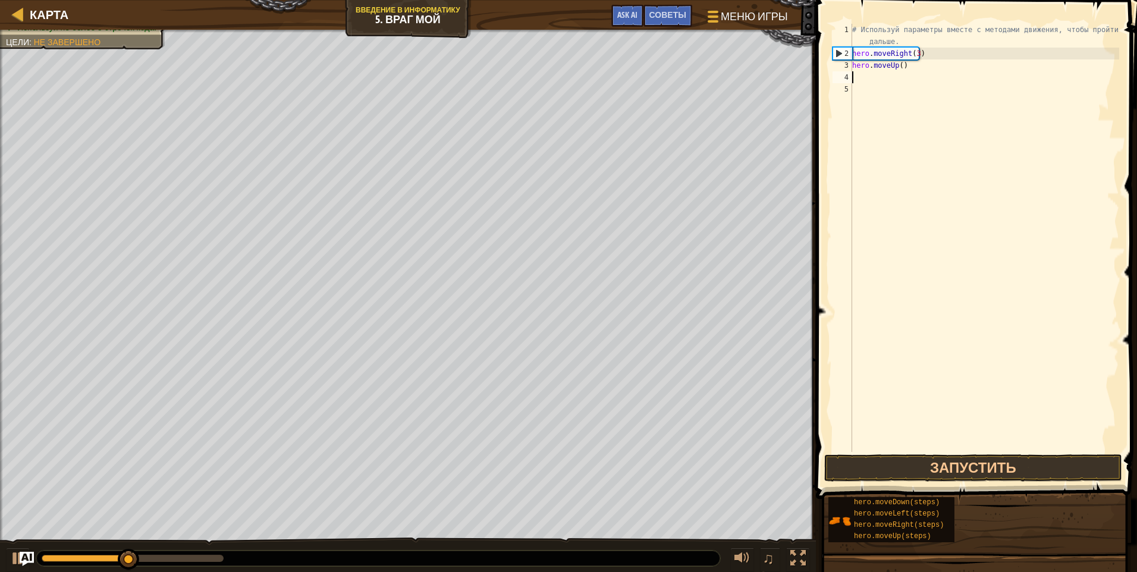
scroll to position [5, 0]
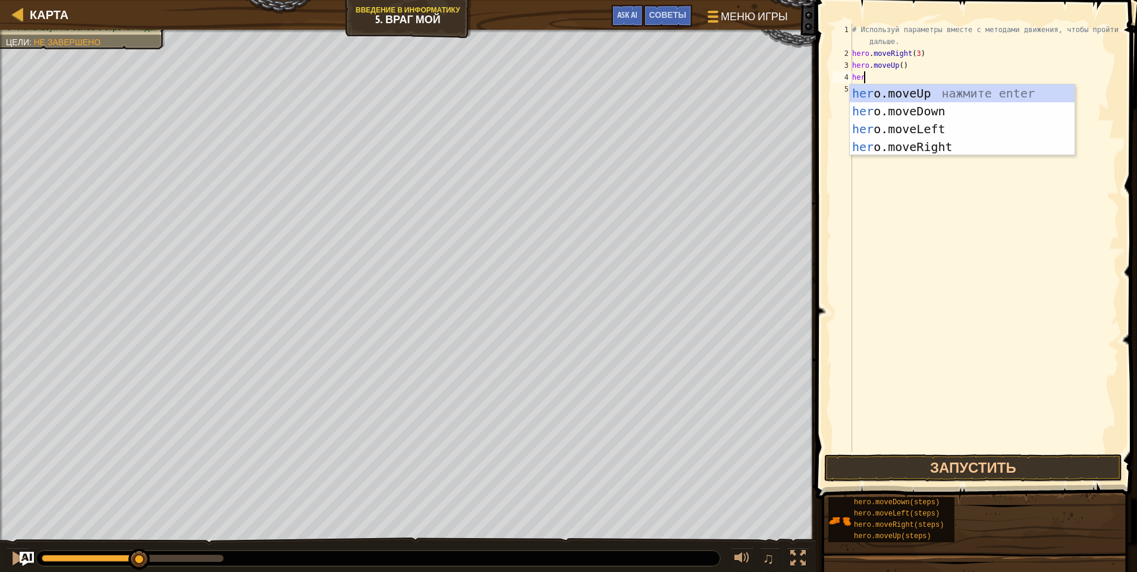
type textarea "hero"
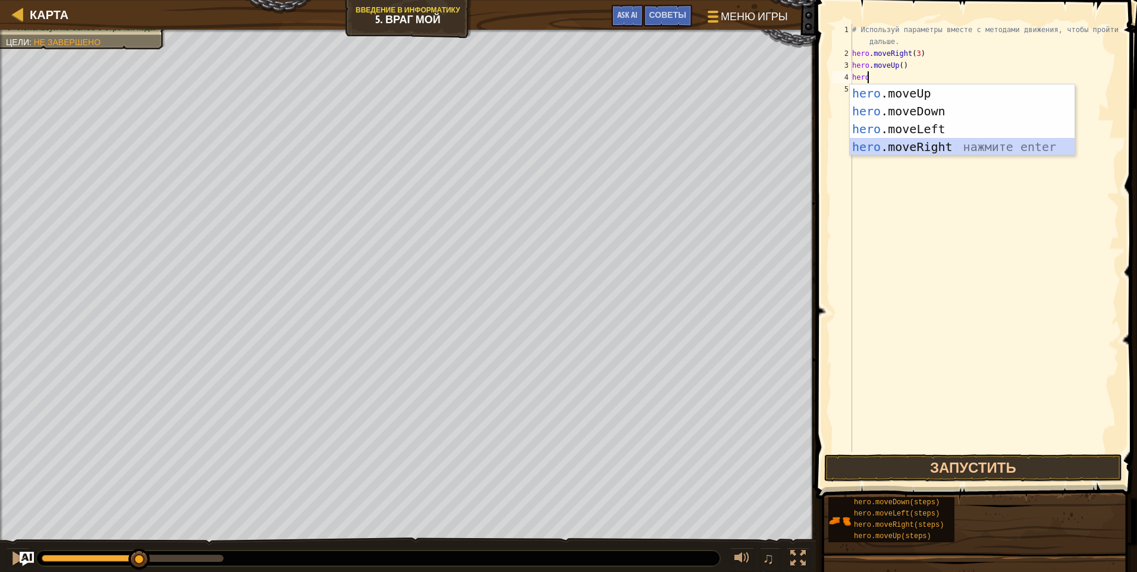
click at [911, 148] on div "hero .moveUp нажмите enter hero .moveDown нажмите enter hero .moveLeft нажмите …" at bounding box center [962, 137] width 225 height 107
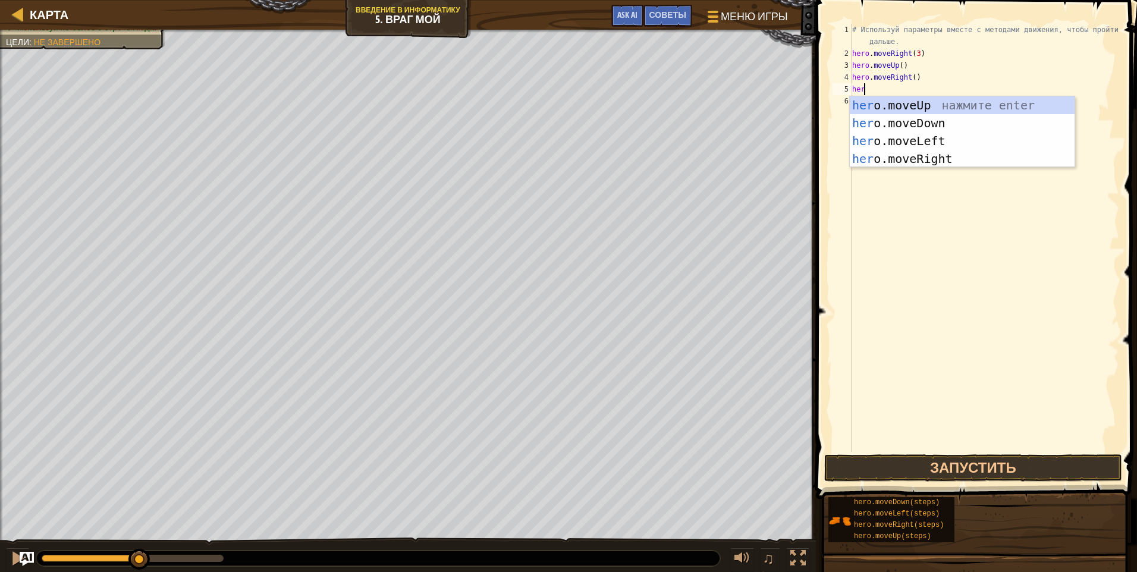
type textarea "hero"
click at [914, 123] on div "hero .moveUp нажмите enter hero .moveDown нажмите enter hero .moveLeft нажмите …" at bounding box center [962, 149] width 225 height 107
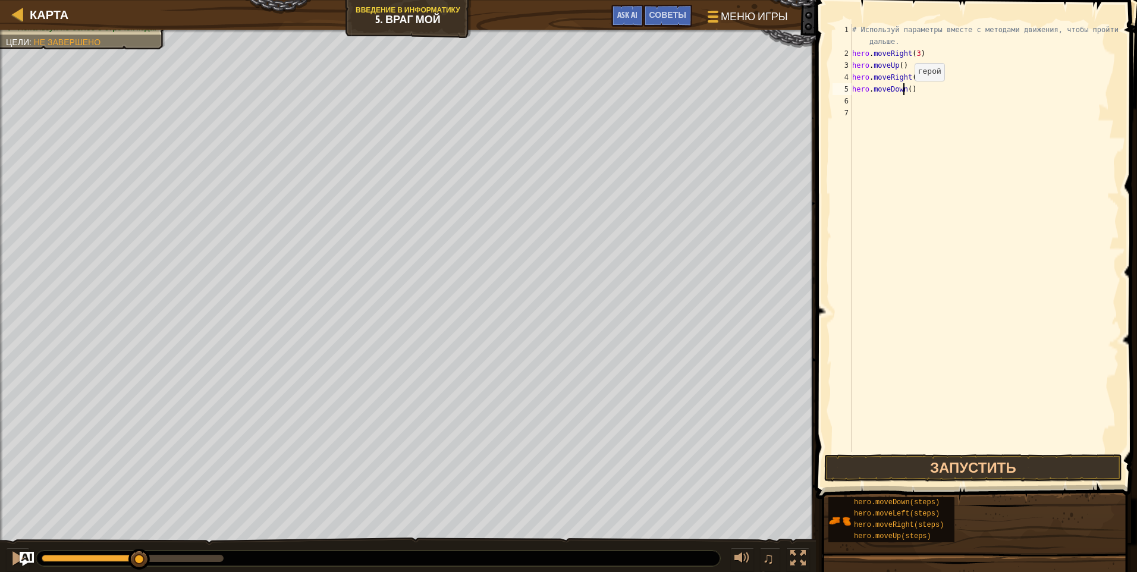
click at [905, 93] on div "# Используй параметры вместе с методами движения, чтобы пройти дальше. hero . m…" at bounding box center [984, 256] width 269 height 464
type textarea "hero.moveDown(3)"
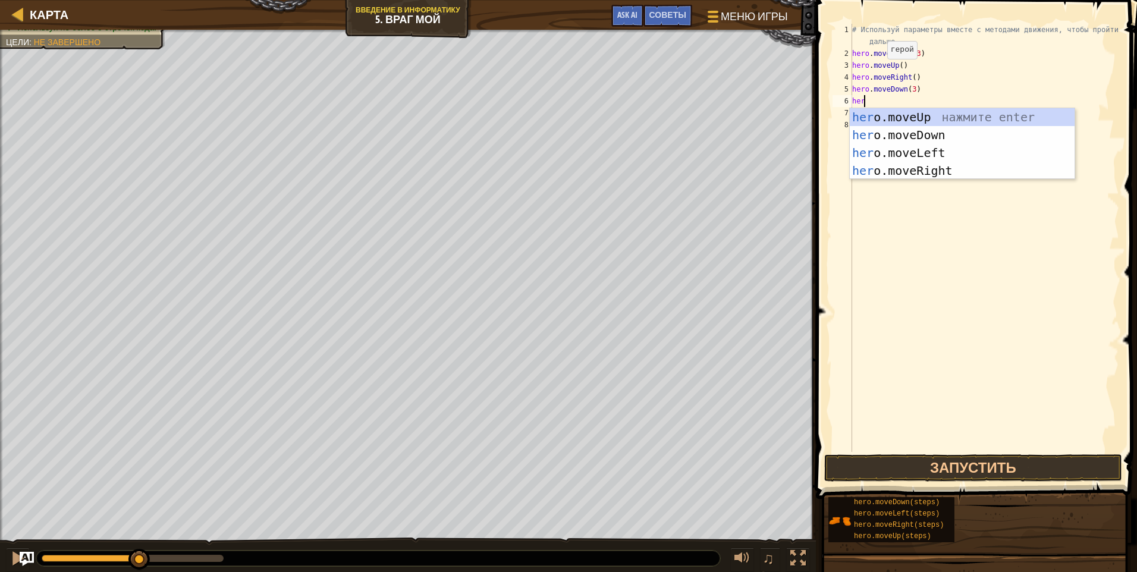
type textarea "hero"
click at [908, 165] on div "hero .moveUp нажмите enter hero .moveDown нажмите enter hero .moveLeft нажмите …" at bounding box center [962, 161] width 225 height 107
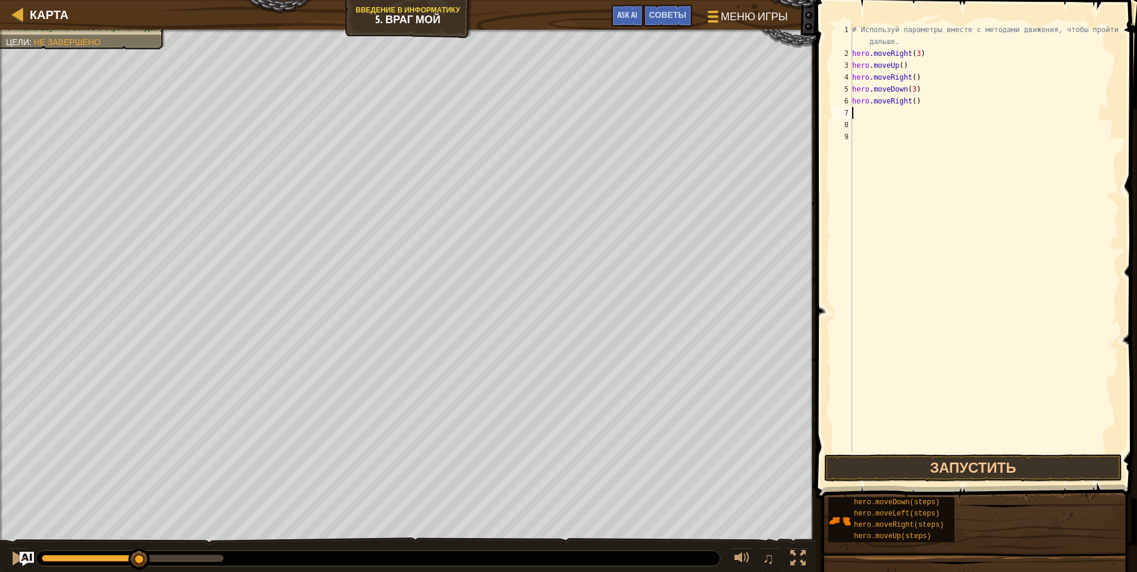
scroll to position [5, 0]
click at [912, 103] on div "# Используй параметры вместе с методами движения, чтобы пройти дальше. hero . m…" at bounding box center [984, 256] width 269 height 464
type textarea "hero.moveRight(2)"
click at [955, 466] on button "Запустить" at bounding box center [973, 467] width 298 height 27
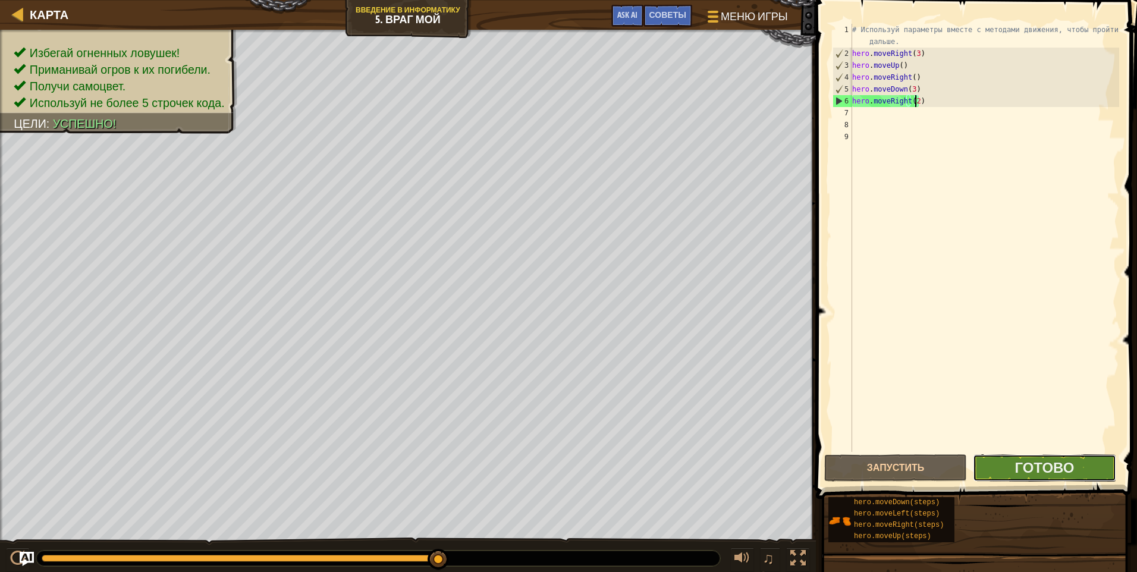
click at [1012, 473] on button "Готово" at bounding box center [1044, 467] width 143 height 27
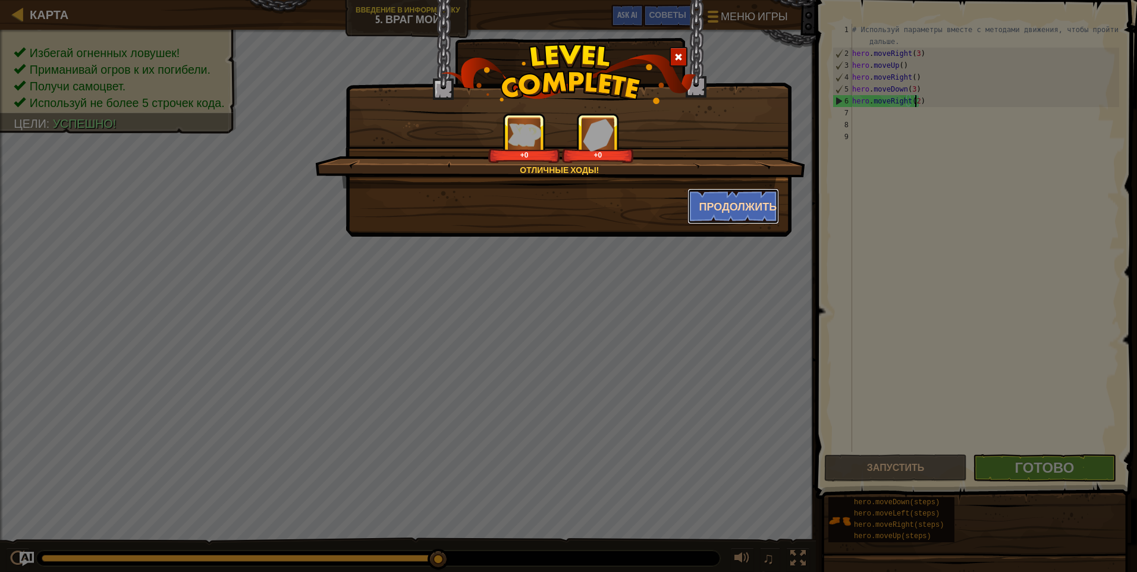
click at [747, 202] on button "Продолжить" at bounding box center [734, 207] width 92 height 36
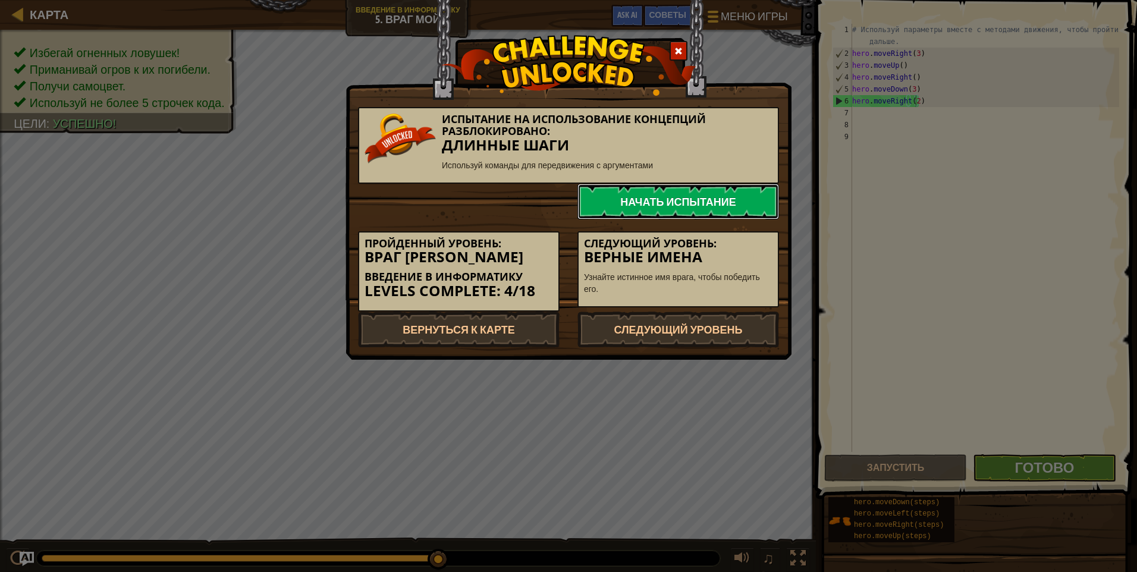
click at [747, 202] on link "Начать испытание" at bounding box center [679, 202] width 202 height 36
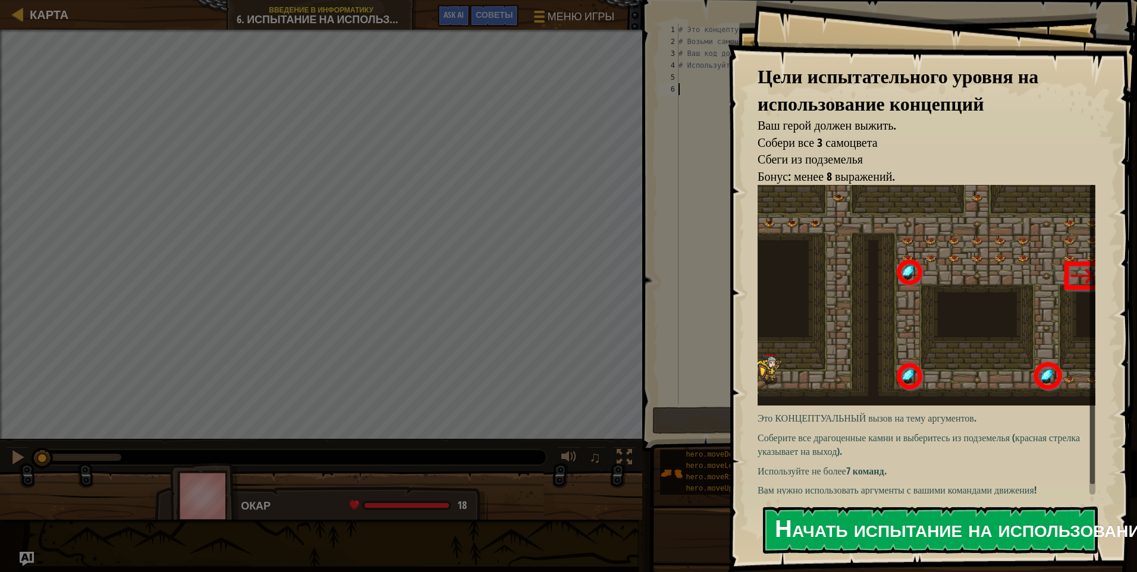
click at [886, 522] on button "Начать испытание на использование концепций" at bounding box center [930, 530] width 335 height 47
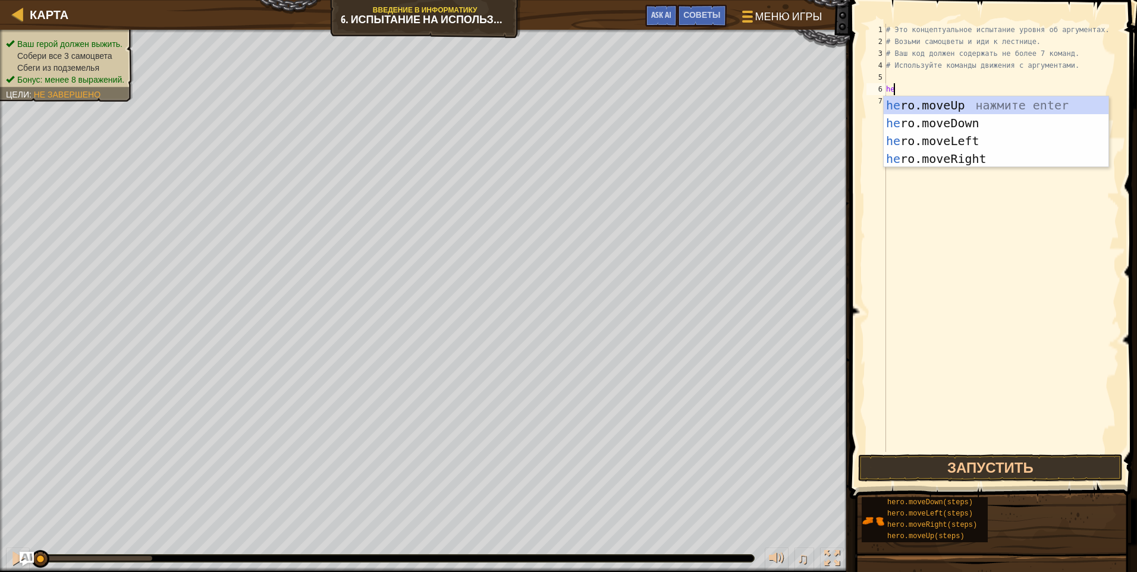
scroll to position [5, 1]
type textarea "hero"
click at [1005, 164] on div "hero .moveUp нажмите enter hero .moveDown нажмите enter hero .moveLeft нажмите …" at bounding box center [996, 149] width 225 height 107
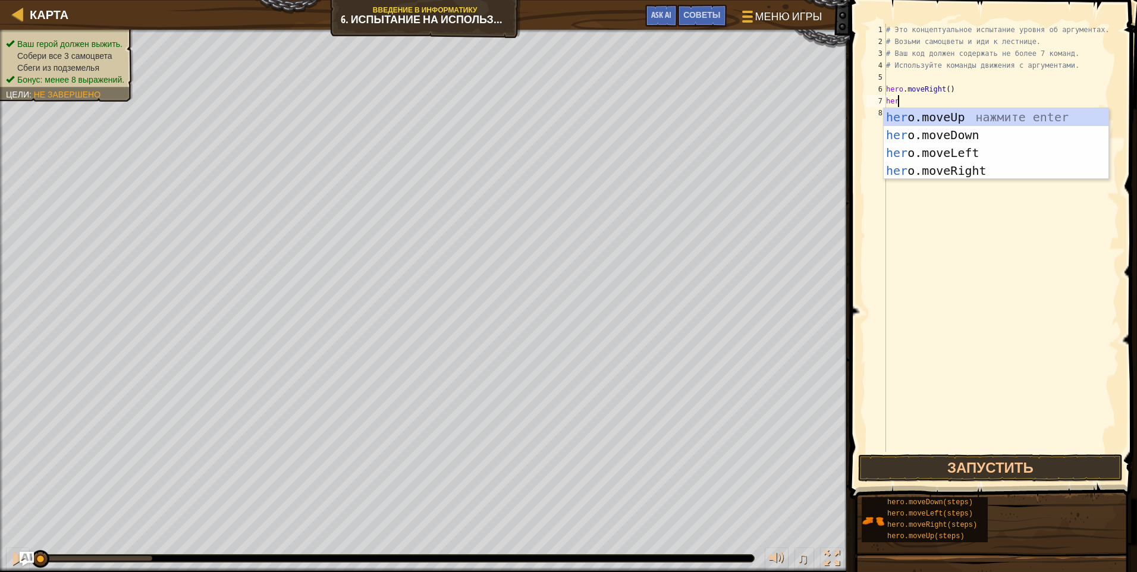
type textarea "hero"
click at [939, 123] on div "hero .moveUp нажмите enter hero .moveDown нажмите enter hero .moveLeft нажмите …" at bounding box center [996, 161] width 225 height 107
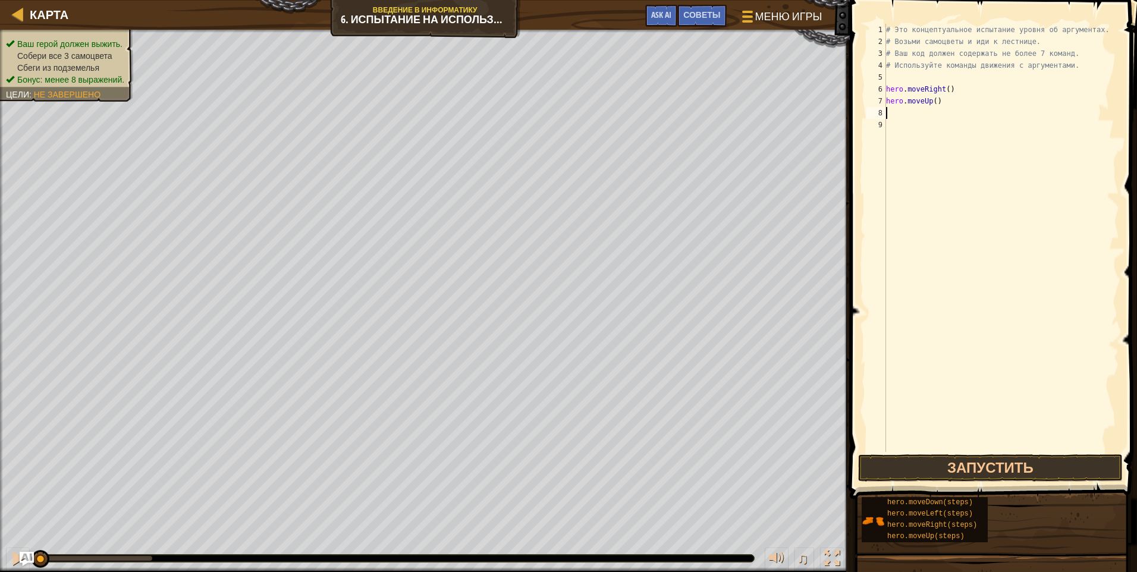
scroll to position [5, 0]
click at [932, 104] on div "# Это концептуальное испытание уровня об аргументах. # Возьми самоцветы и иди к…" at bounding box center [1002, 250] width 236 height 452
type textarea "hero.moveUp(3)"
click at [955, 105] on div "# Это концептуальное испытание уровня об аргументах. # Возьми самоцветы и иди к…" at bounding box center [1002, 250] width 236 height 452
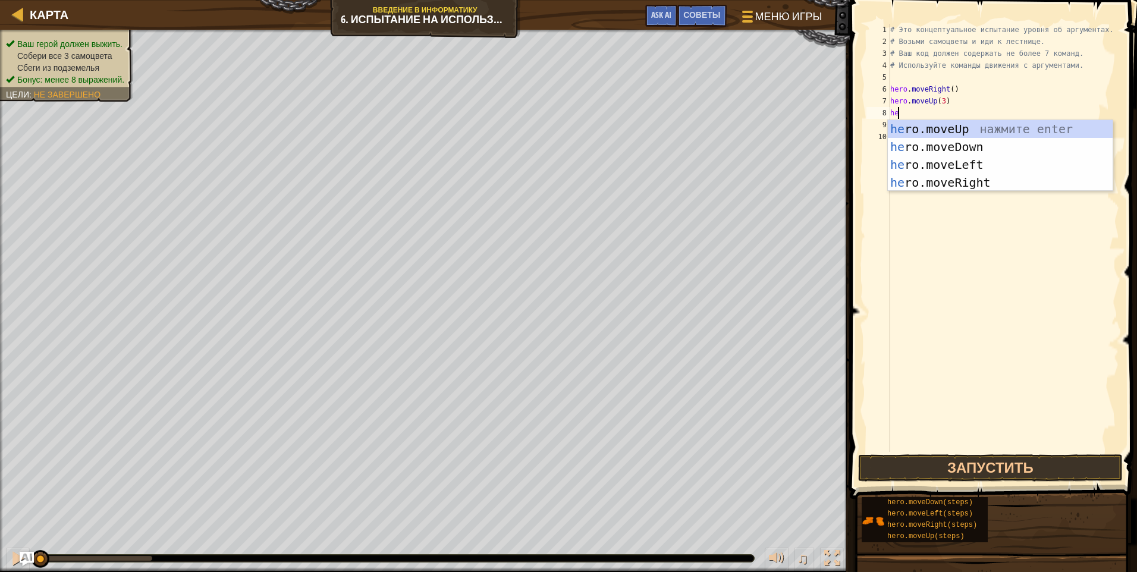
scroll to position [5, 1]
type textarea "hero"
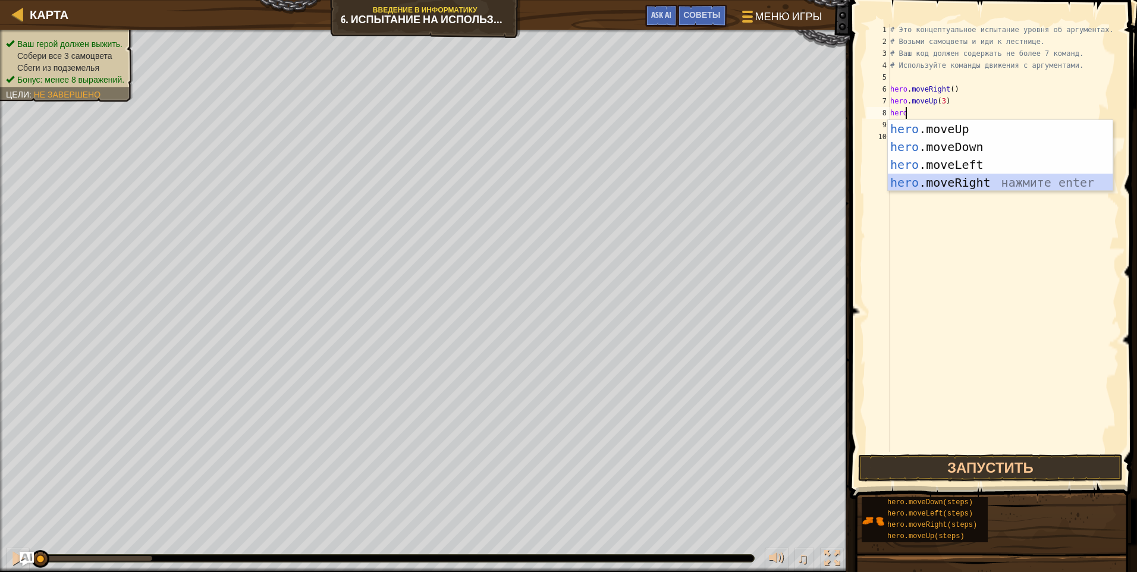
click at [976, 183] on div "hero .moveUp нажмите enter hero .moveDown нажмите enter hero .moveLeft нажмите …" at bounding box center [1000, 173] width 225 height 107
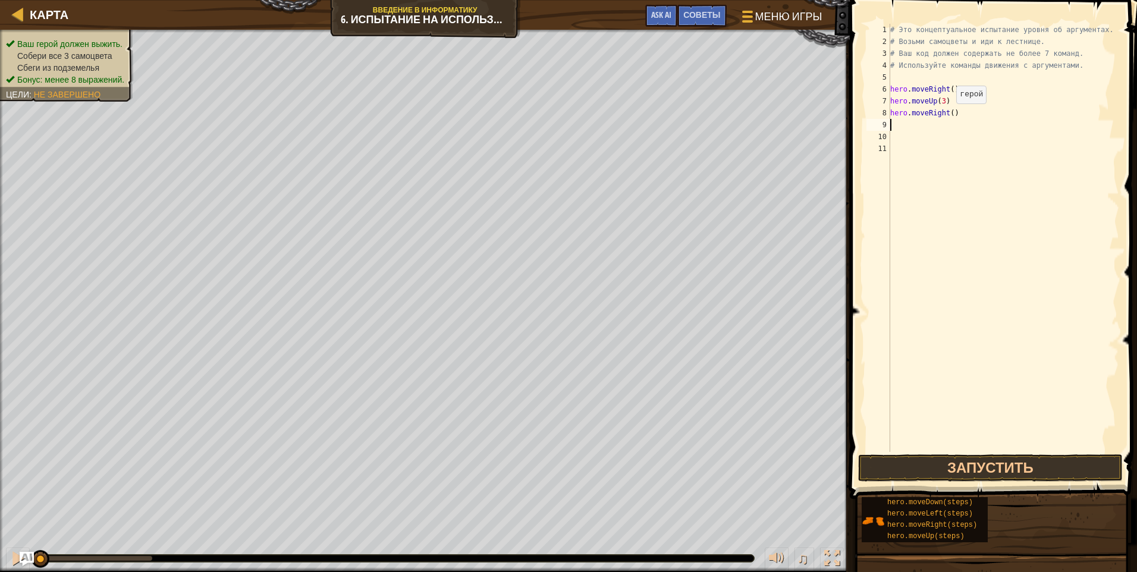
click at [951, 115] on div "# Это концептуальное испытание уровня об аргументах. # Возьми самоцветы и иди к…" at bounding box center [1004, 250] width 232 height 452
type textarea "hero.moveRight(2)"
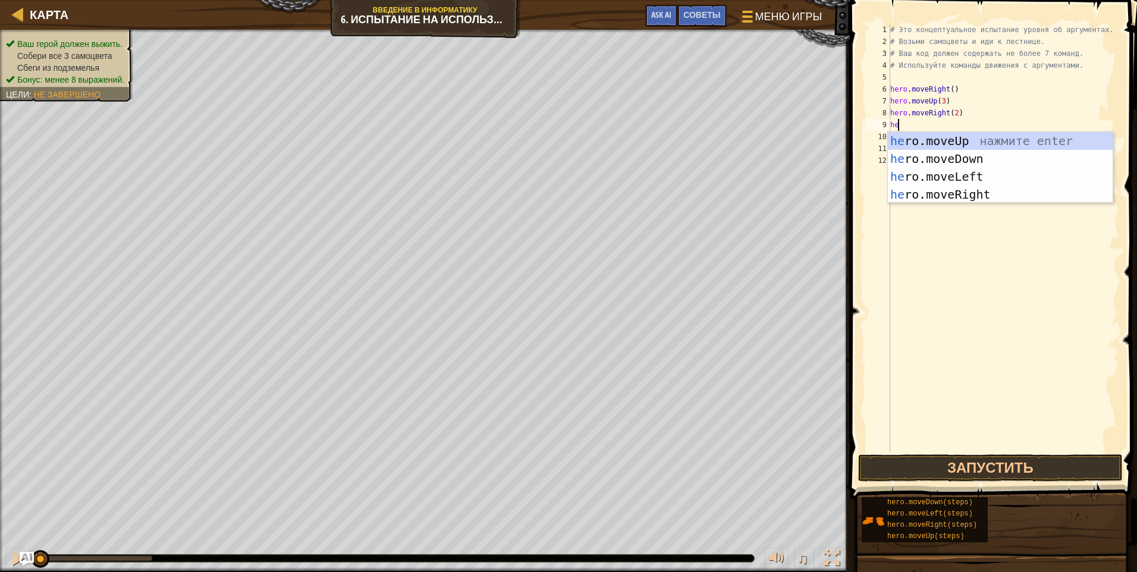
scroll to position [5, 1]
type textarea "hero"
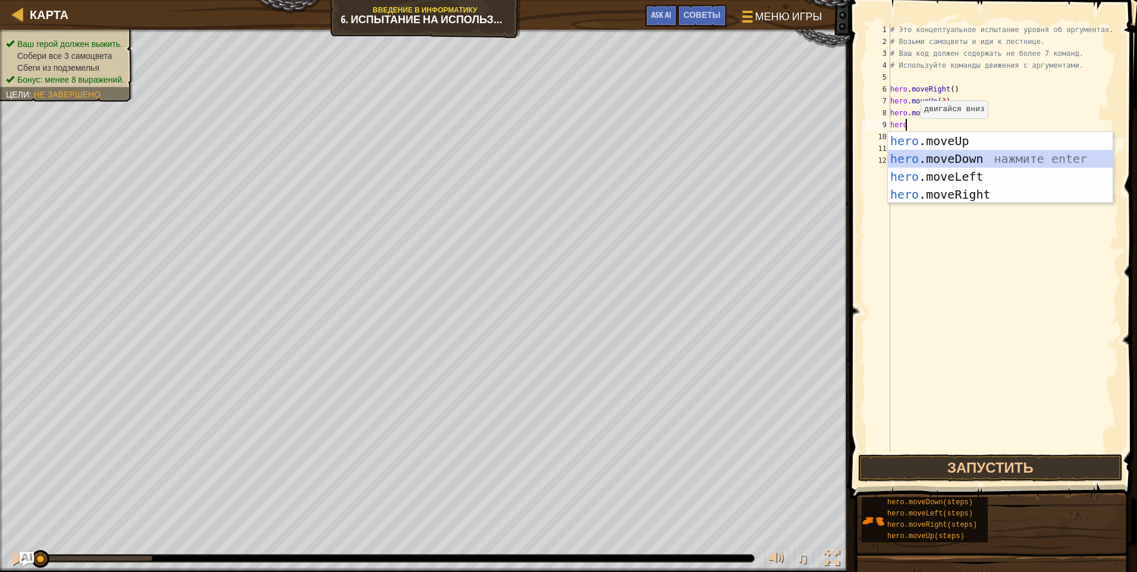
click at [924, 156] on div "hero .moveUp нажмите enter hero .moveDown нажмите enter hero .moveLeft нажмите …" at bounding box center [1000, 185] width 225 height 107
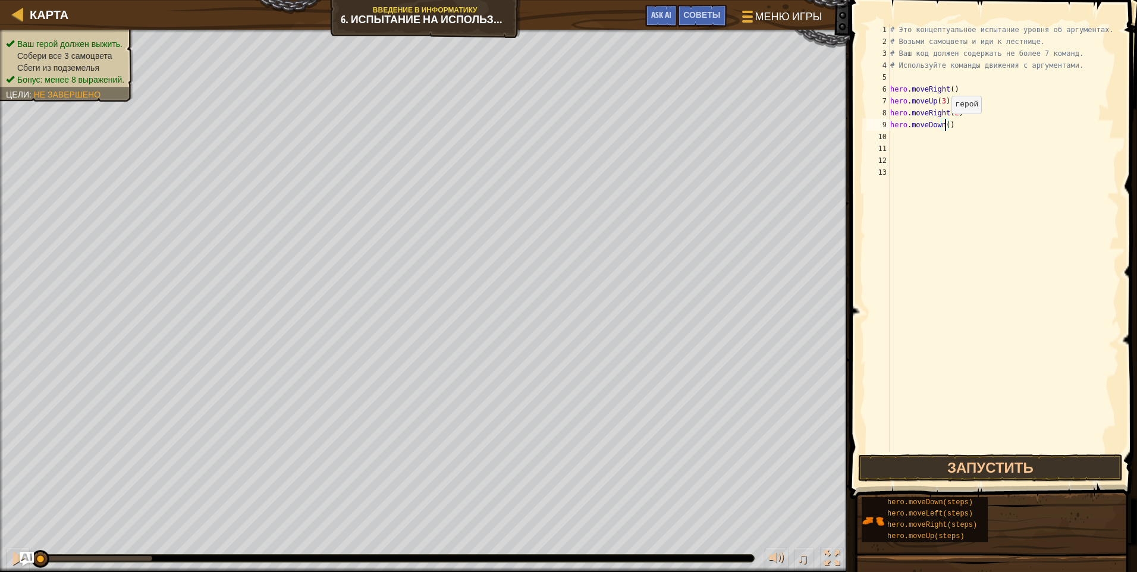
click at [946, 126] on div "# Это концептуальное испытание уровня об аргументах. # Возьми самоцветы и иди к…" at bounding box center [1004, 250] width 232 height 452
type textarea "hero.moveDown(3)"
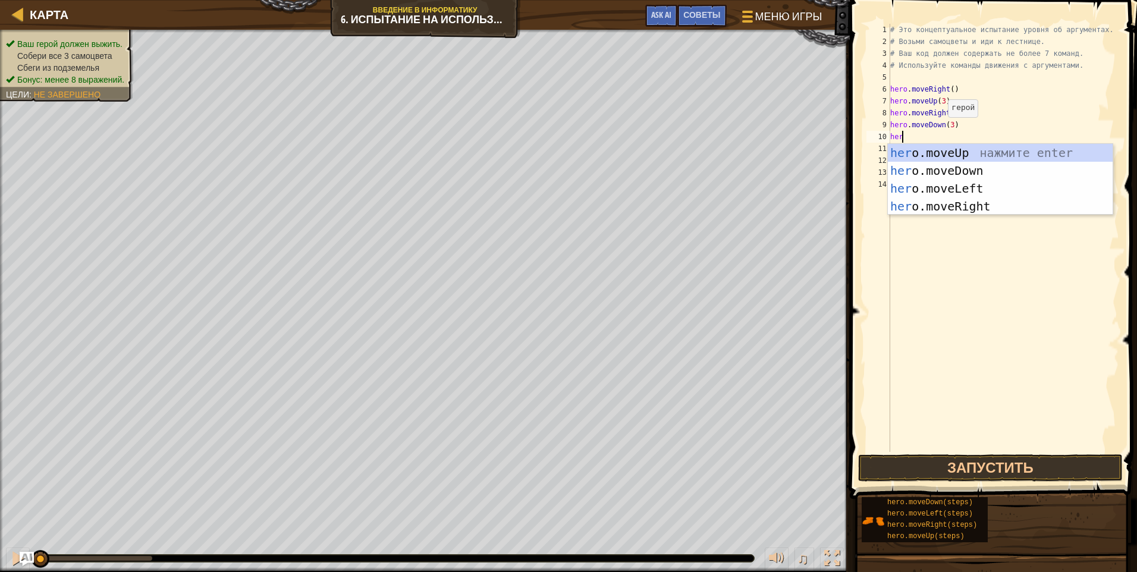
scroll to position [5, 1]
type textarea "hero"
click at [956, 192] on div "hero .moveUp нажмите enter hero .moveDown нажмите enter hero .moveLeft нажмите …" at bounding box center [1000, 197] width 225 height 107
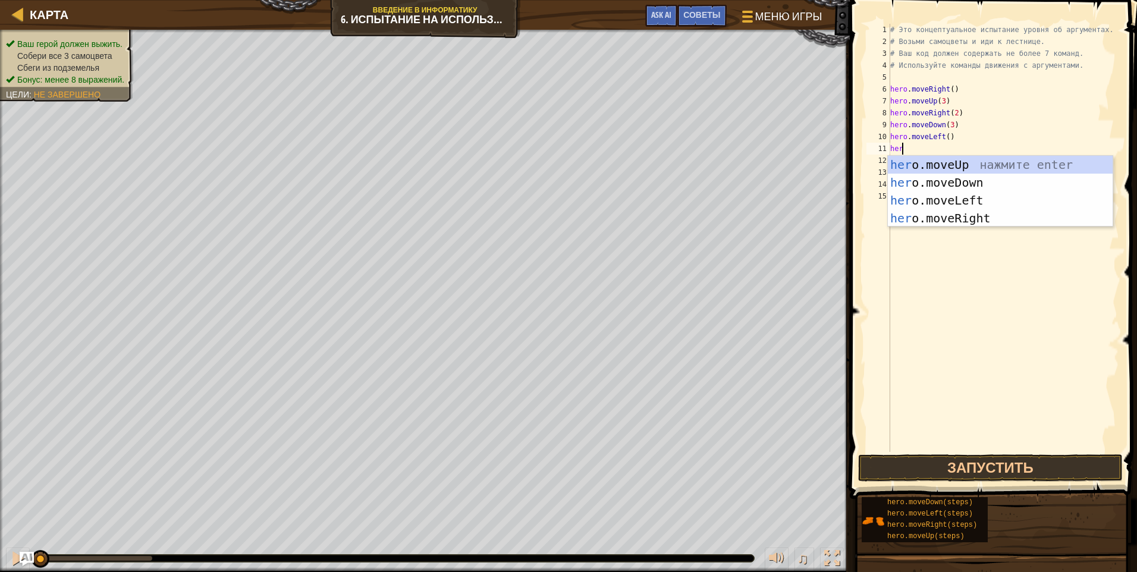
type textarea "hero"
click at [945, 167] on div "hero .moveUp нажмите enter hero .moveDown нажмите enter hero .moveLeft нажмите …" at bounding box center [1000, 209] width 225 height 107
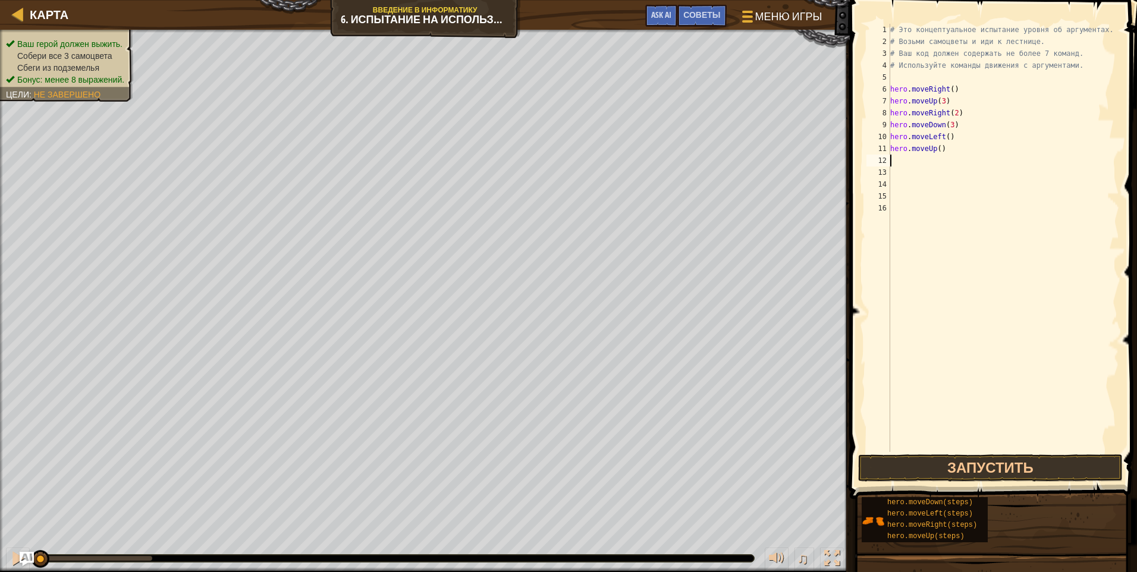
scroll to position [5, 0]
click at [939, 150] on div "# Это концептуальное испытание уровня об аргументах. # Возьми самоцветы и иди к…" at bounding box center [1004, 250] width 232 height 452
type textarea "hero.moveUp(2)"
click at [946, 152] on div "# Это концептуальное испытание уровня об аргументах. # Возьми самоцветы и иди к…" at bounding box center [1004, 250] width 232 height 452
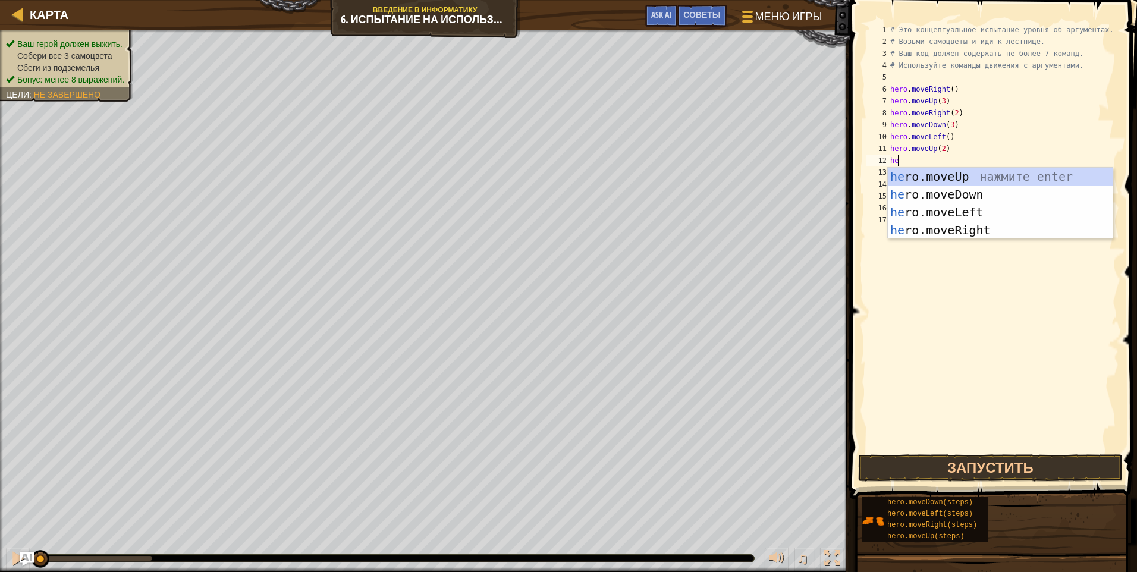
scroll to position [5, 1]
type textarea "hero"
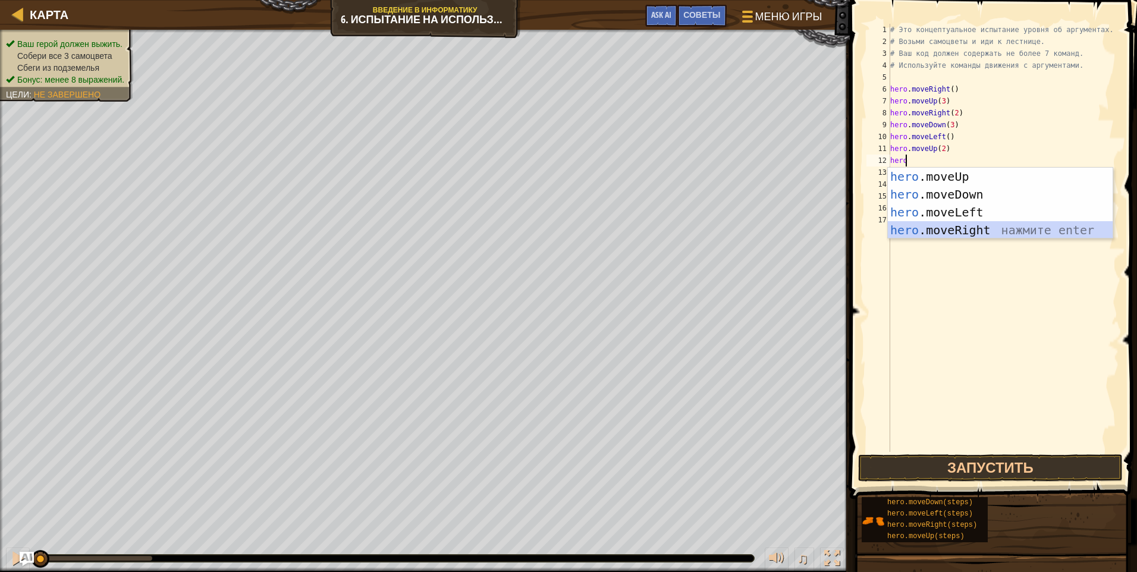
click at [953, 225] on div "hero .moveUp нажмите enter hero .moveDown нажмите enter hero .moveLeft нажмите …" at bounding box center [1000, 221] width 225 height 107
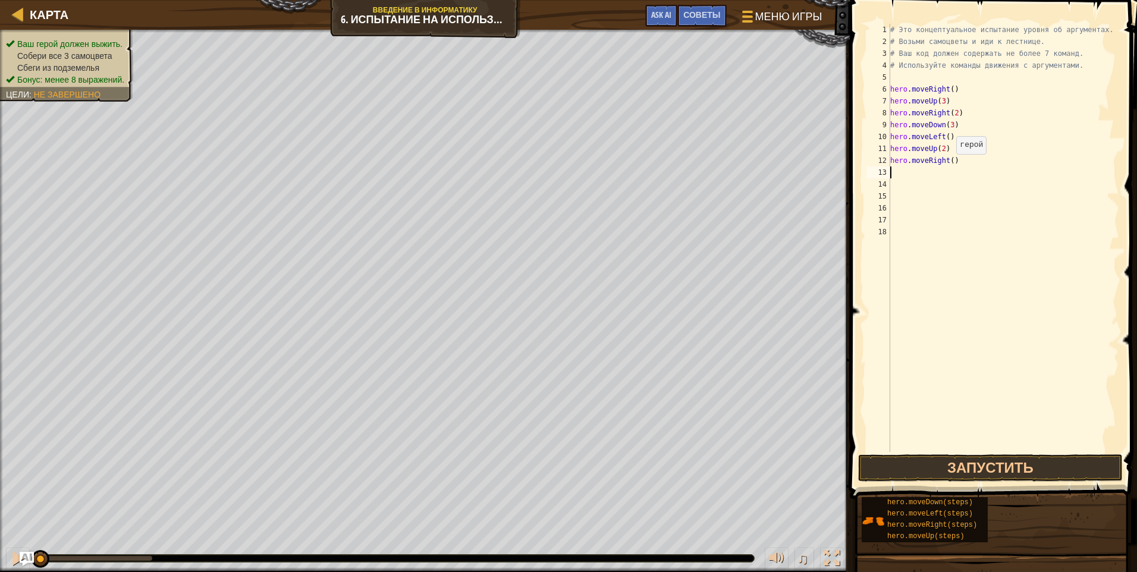
click at [951, 166] on div "# Это концептуальное испытание уровня об аргументах. # Возьми самоцветы и иди к…" at bounding box center [1004, 250] width 232 height 452
type textarea "hero.moveRight(3)"
click at [968, 463] on button "Запустить" at bounding box center [990, 467] width 265 height 27
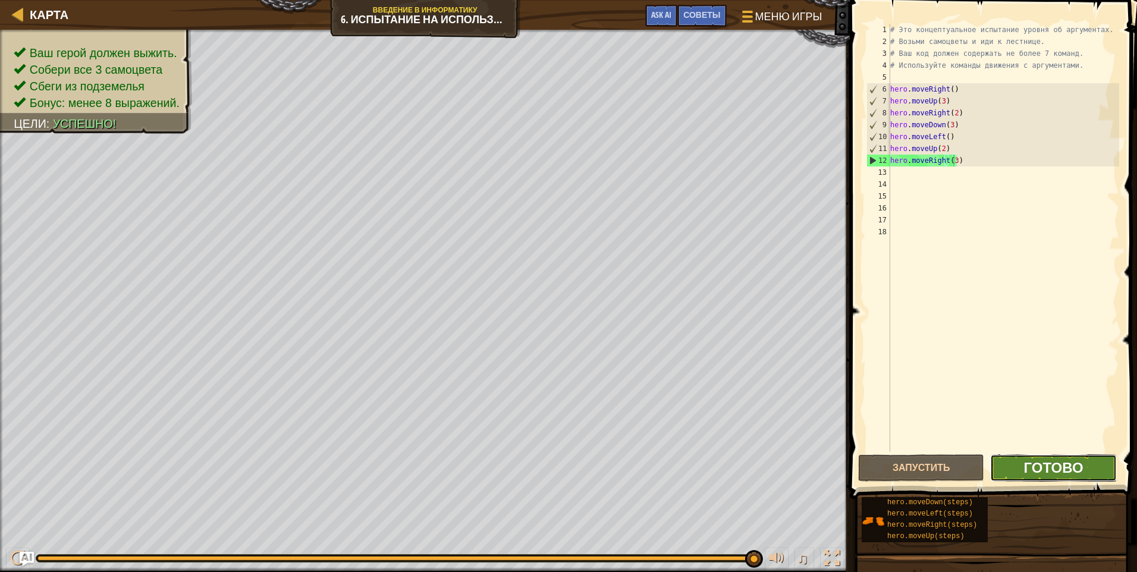
click at [1029, 471] on span "Готово" at bounding box center [1053, 467] width 59 height 19
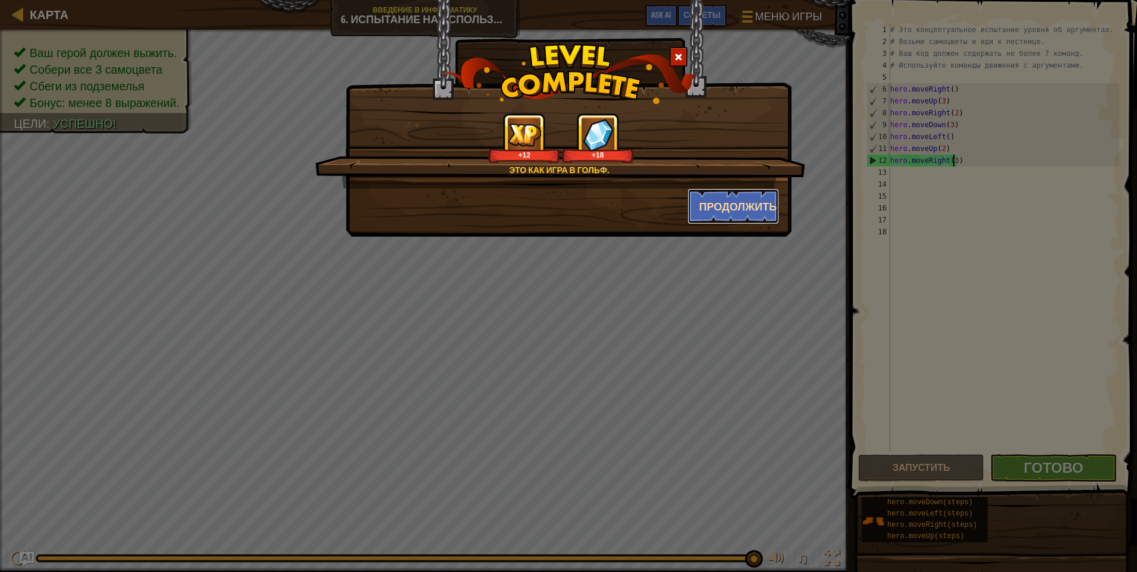
click at [716, 205] on button "Продолжить" at bounding box center [734, 207] width 92 height 36
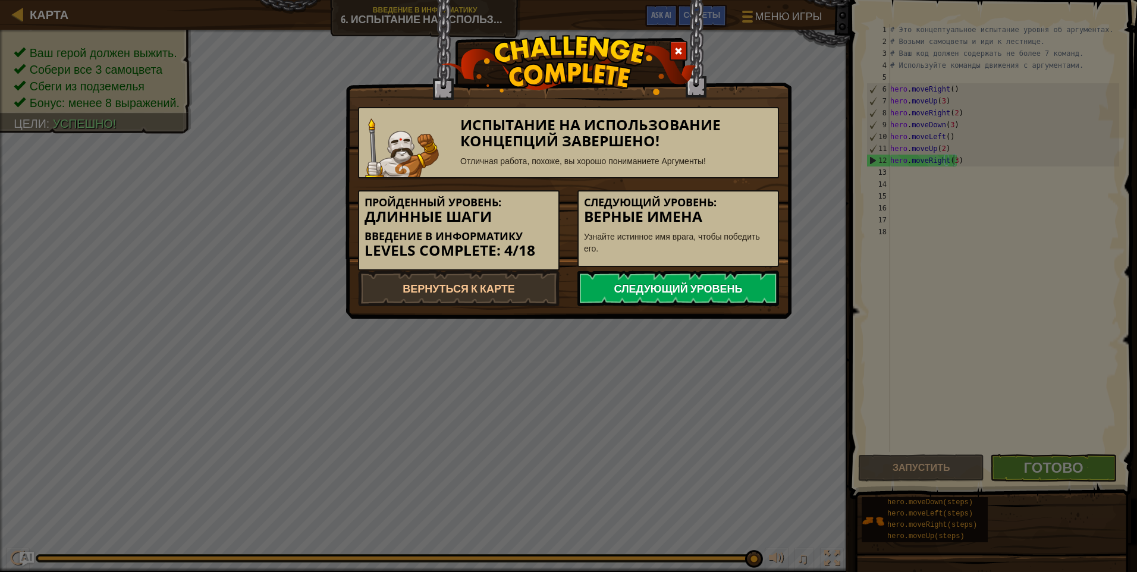
click at [684, 284] on link "Следующий уровень" at bounding box center [679, 289] width 202 height 36
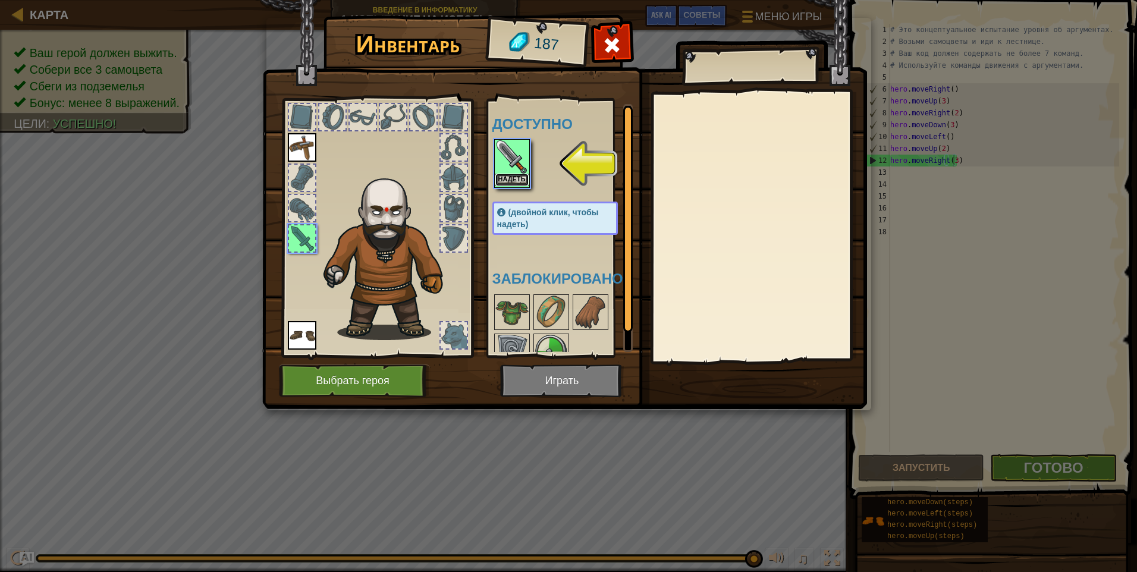
click at [509, 175] on button "Надеть" at bounding box center [512, 180] width 33 height 12
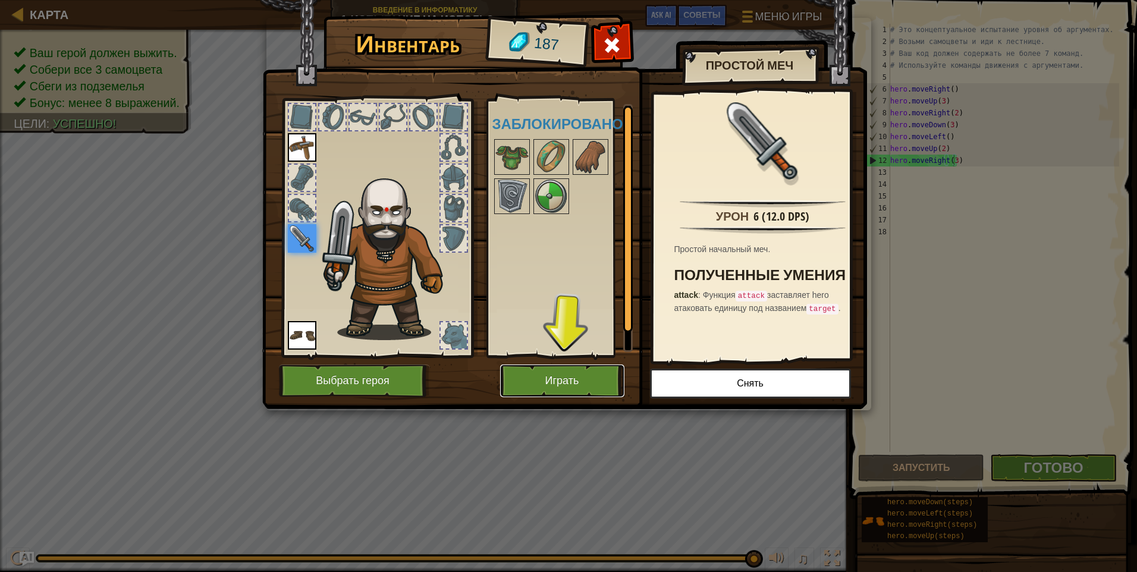
click at [563, 372] on button "Играть" at bounding box center [562, 381] width 124 height 33
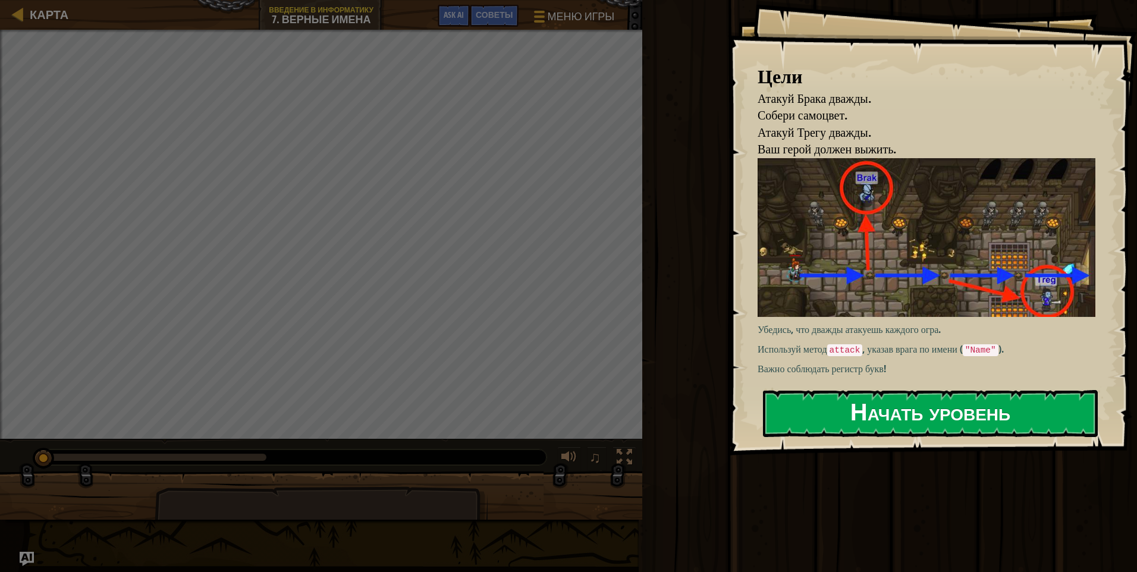
click at [872, 421] on button "Начать уровень" at bounding box center [930, 413] width 335 height 47
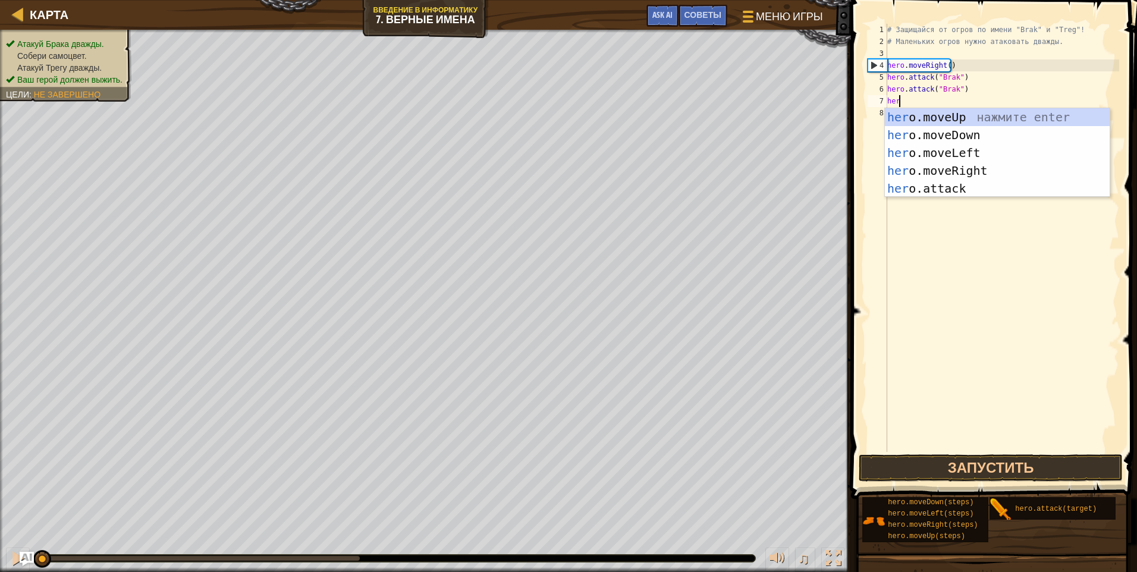
scroll to position [5, 1]
click at [1028, 459] on button "Запустить" at bounding box center [991, 467] width 264 height 27
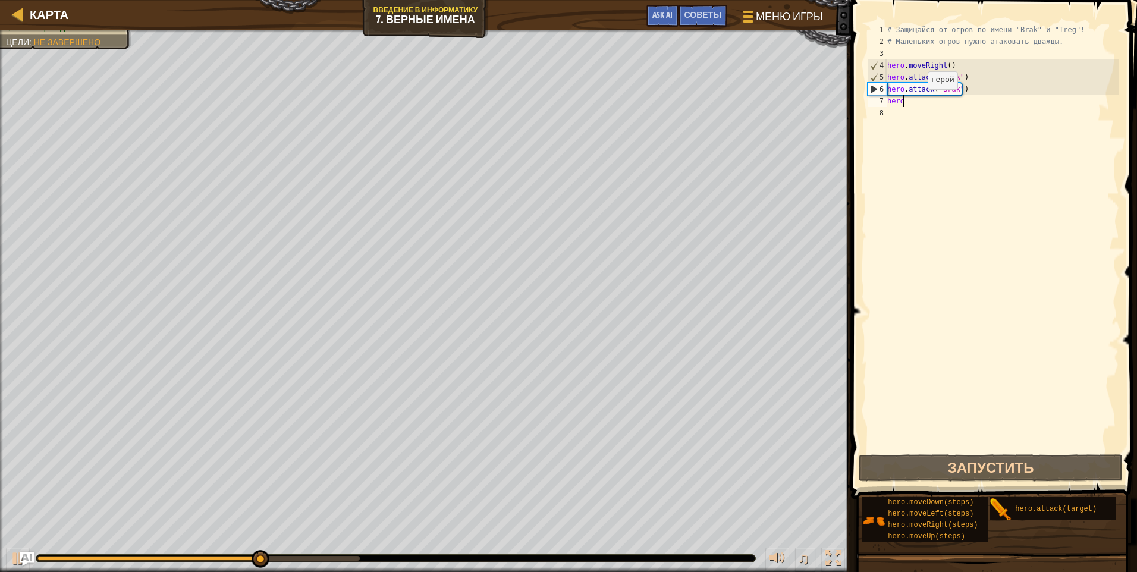
click at [918, 101] on div "# Защищайся от огров по имени "Brak" и "Treg"! # Маленьких огров нужно атаковат…" at bounding box center [1002, 250] width 234 height 452
type textarea "hero."
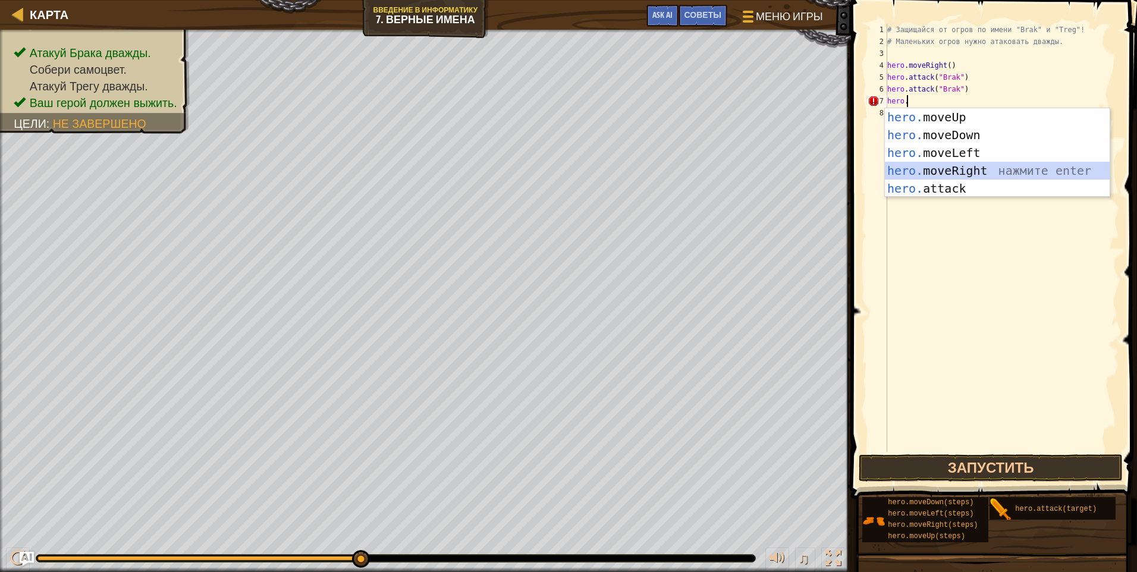
click at [952, 166] on div "hero. moveUp нажмите enter hero. moveDown нажмите enter hero. moveLeft нажмите …" at bounding box center [997, 170] width 225 height 125
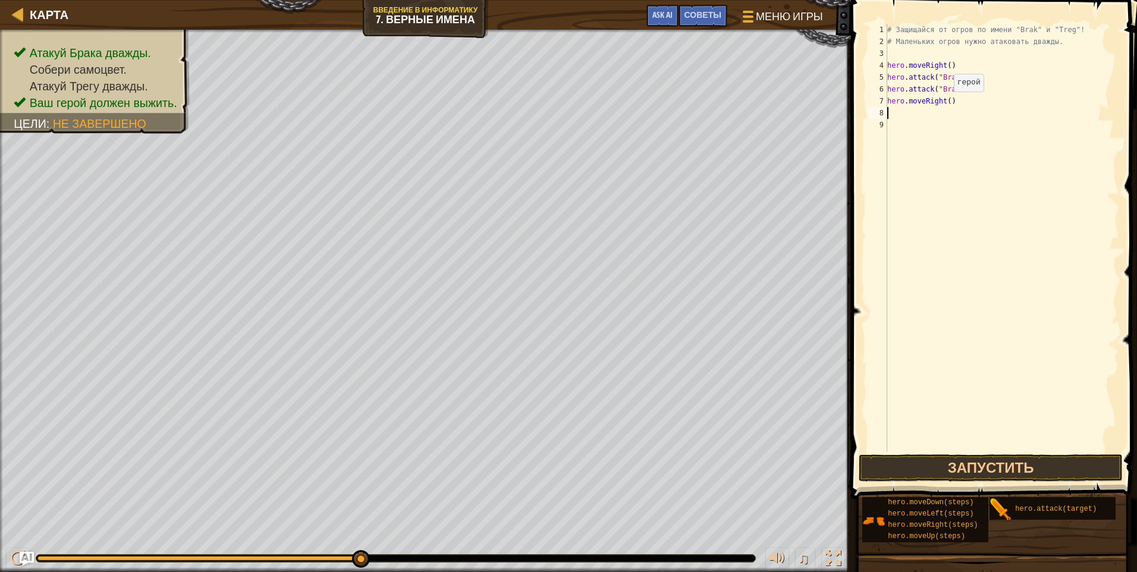
click at [945, 104] on div "# Защищайся от огров по имени "Brak" и "Treg"! # Маленьких огров нужно атаковат…" at bounding box center [1002, 250] width 234 height 452
type textarea "hero.moveRight(2)"
click at [958, 106] on div "# Защищайся от огров по имени "Brak" и "Treg"! # Маленьких огров нужно атаковат…" at bounding box center [1002, 250] width 234 height 452
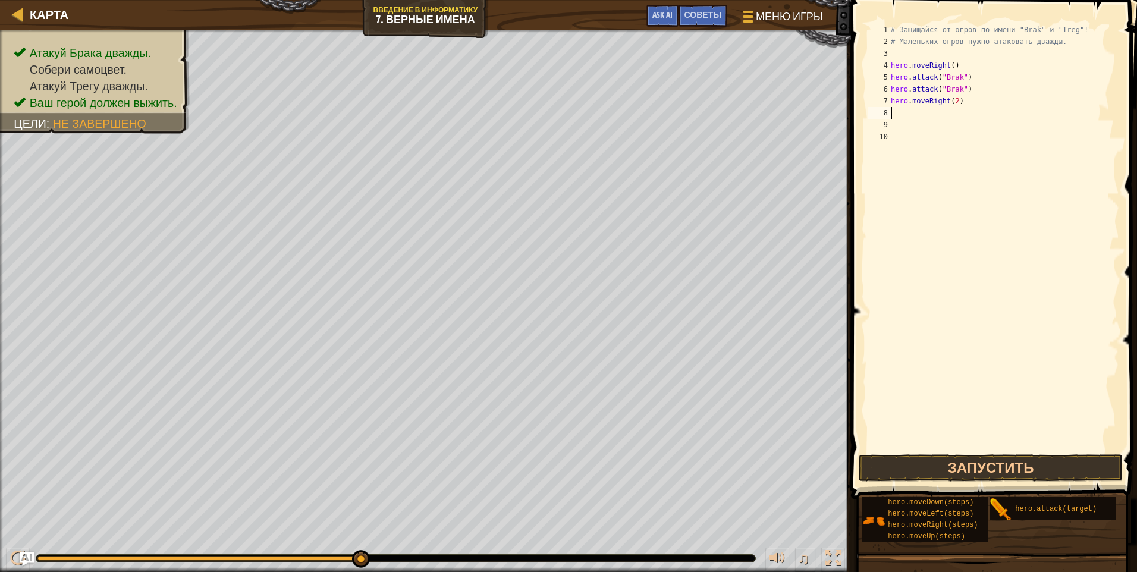
type textarea "g"
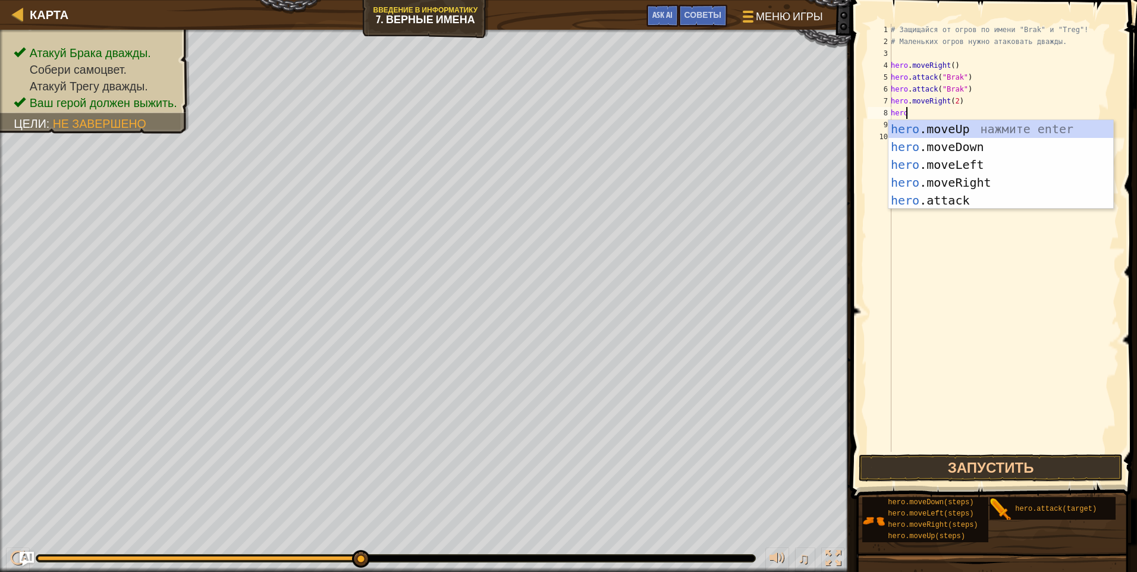
scroll to position [5, 1]
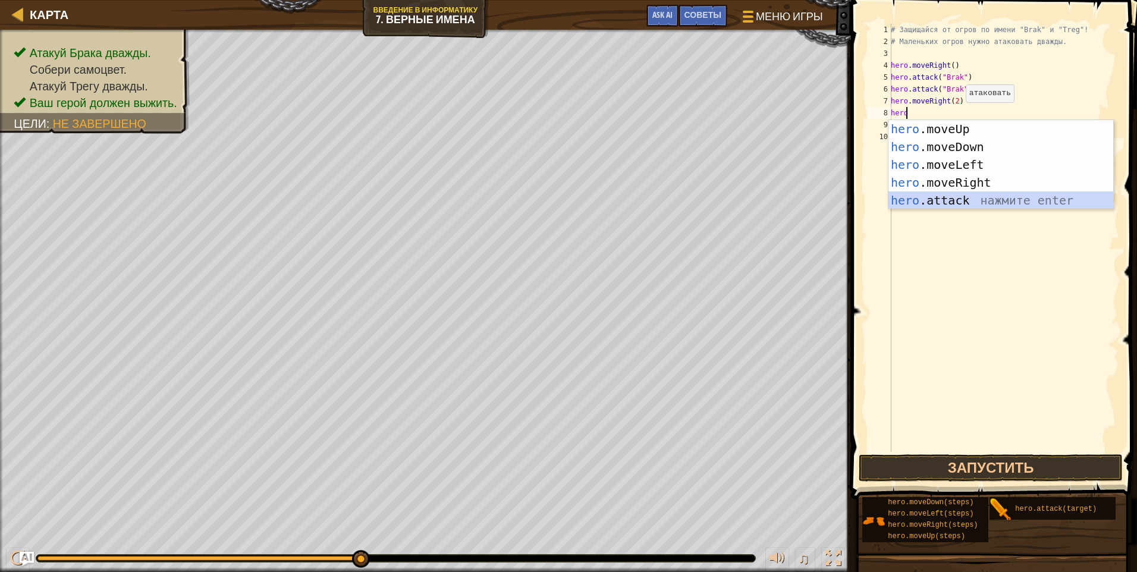
click at [966, 196] on div "hero .moveUp нажмите enter hero .moveDown нажмите enter hero .moveLeft нажмите …" at bounding box center [1001, 182] width 225 height 125
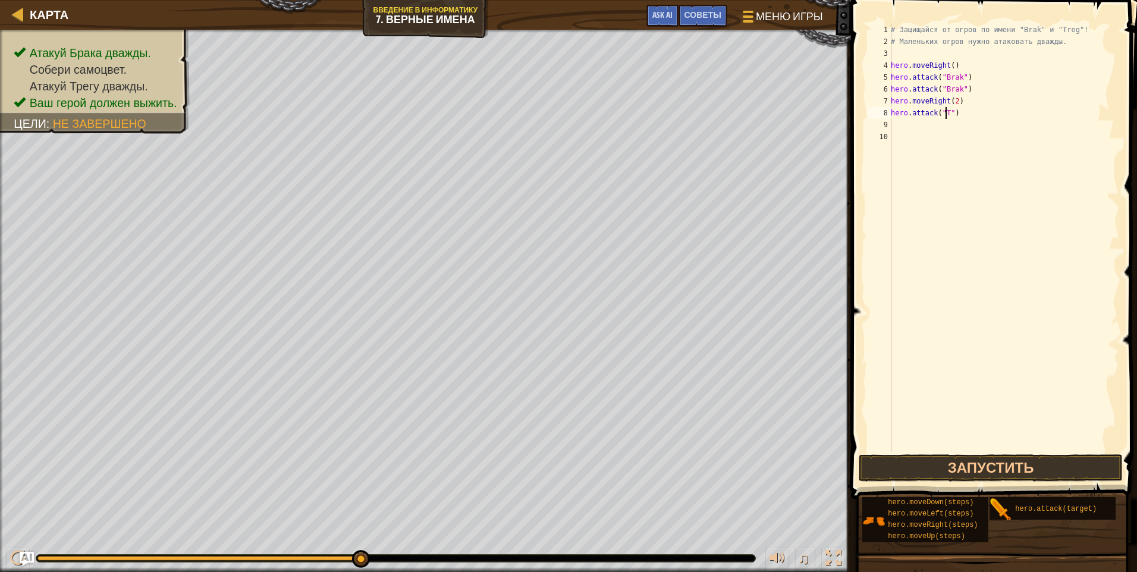
scroll to position [5, 5]
type textarea "hero.attack("Treg")"
drag, startPoint x: 892, startPoint y: 113, endPoint x: 969, endPoint y: 111, distance: 77.3
click at [969, 111] on div "# Защищайся от огров по имени "Brak" и "Treg"! # Маленьких огров нужно атаковат…" at bounding box center [1004, 250] width 231 height 452
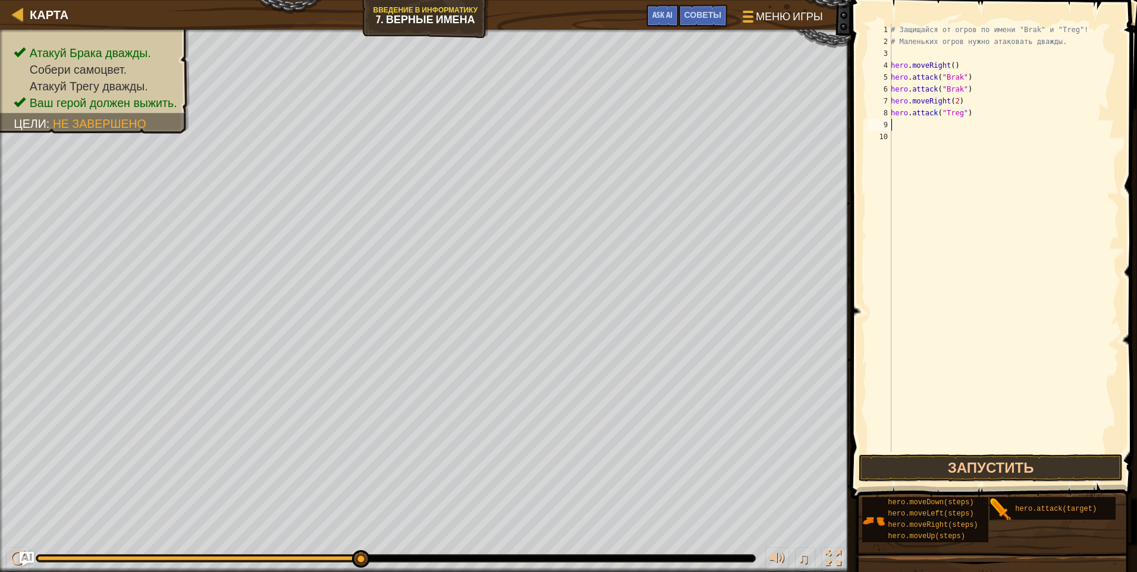
click at [940, 129] on div "# Защищайся от огров по имени "Brak" и "Treg"! # Маленьких огров нужно атаковат…" at bounding box center [1004, 250] width 231 height 452
paste textarea "hero.attack("Treg")"
type textarea "hero.attack("Treg")"
click at [980, 466] on button "Запустить" at bounding box center [991, 467] width 264 height 27
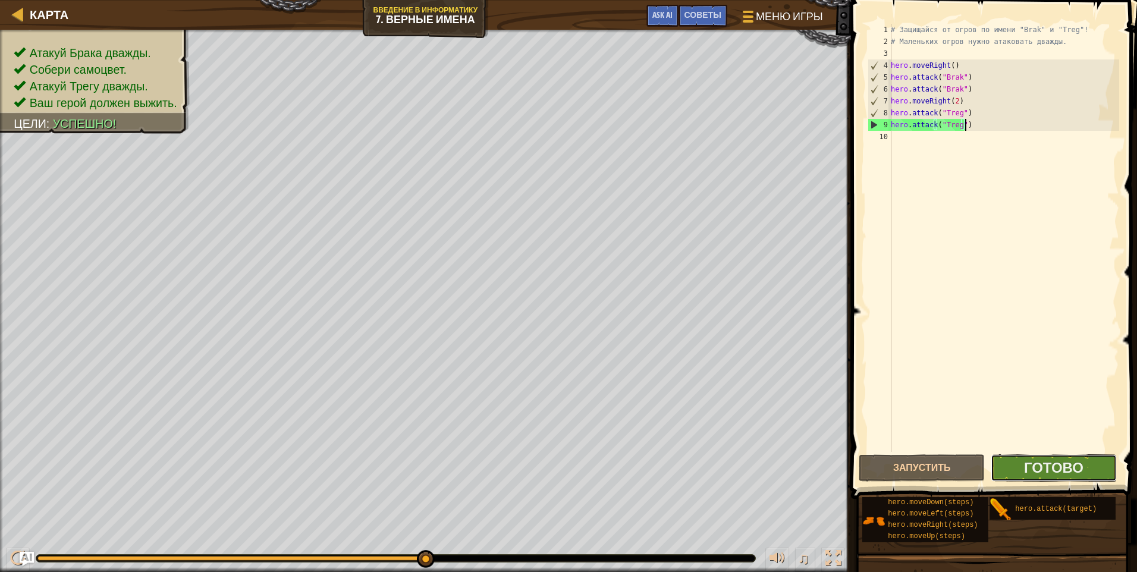
click at [1003, 463] on button "Готово" at bounding box center [1054, 467] width 126 height 27
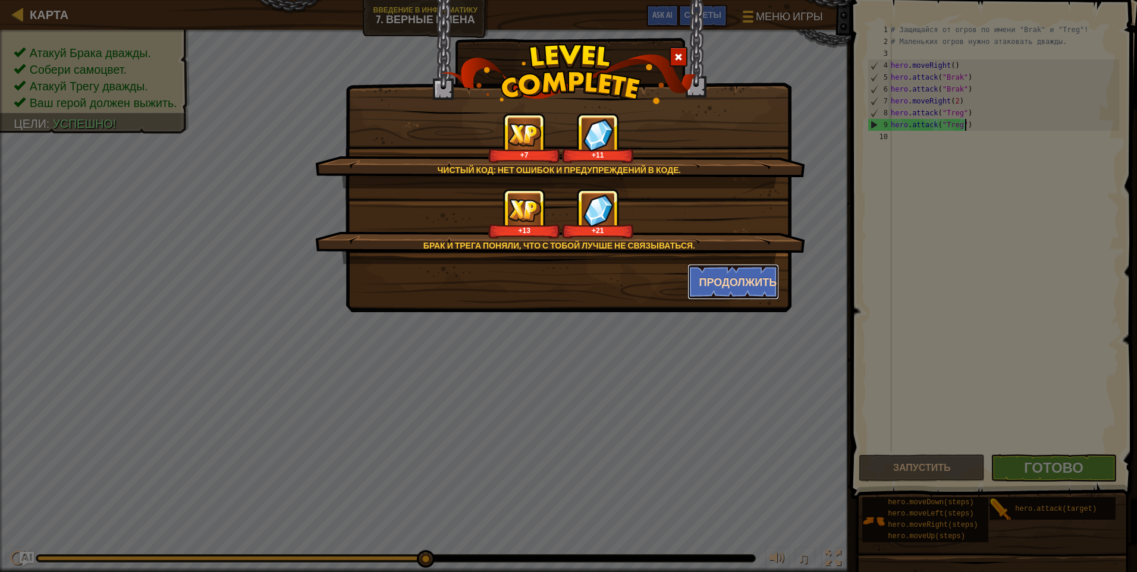
click at [709, 286] on button "Продолжить" at bounding box center [734, 282] width 92 height 36
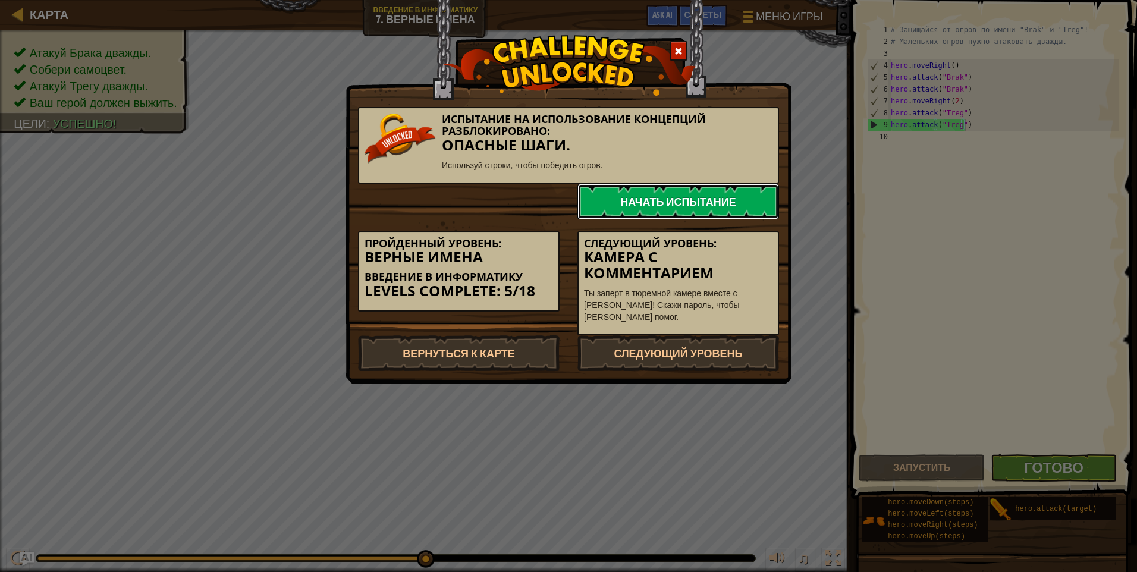
click at [678, 201] on link "Начать испытание" at bounding box center [679, 202] width 202 height 36
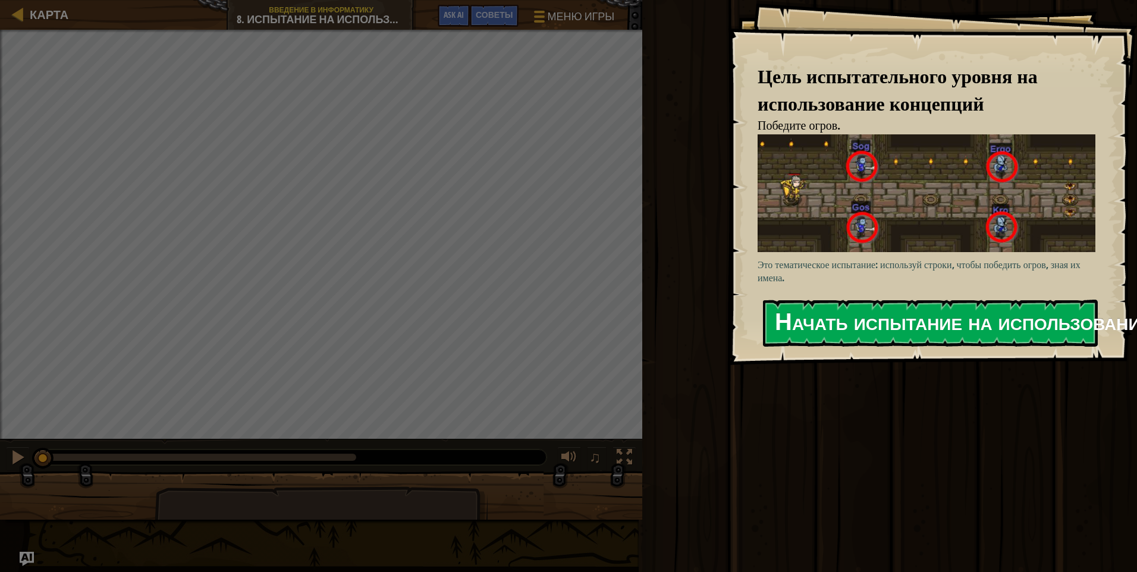
click at [833, 328] on button "Начать испытание на использование концепций" at bounding box center [930, 323] width 335 height 47
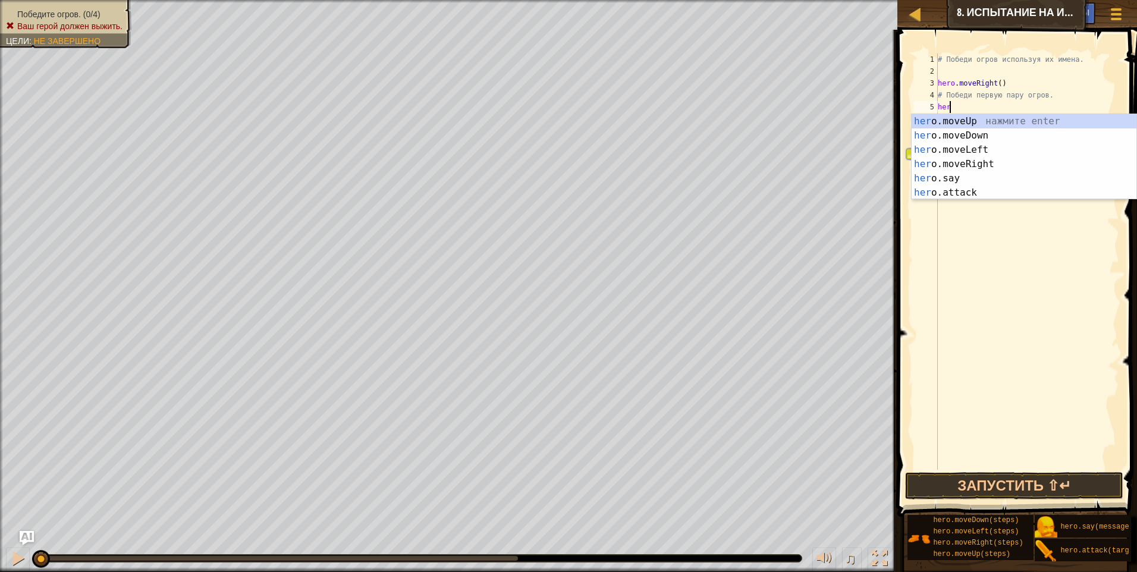
scroll to position [5, 1]
click at [961, 193] on div "hero .moveUp нажмите enter hero .moveDown нажмите enter hero .moveLeft нажмите …" at bounding box center [1024, 171] width 225 height 114
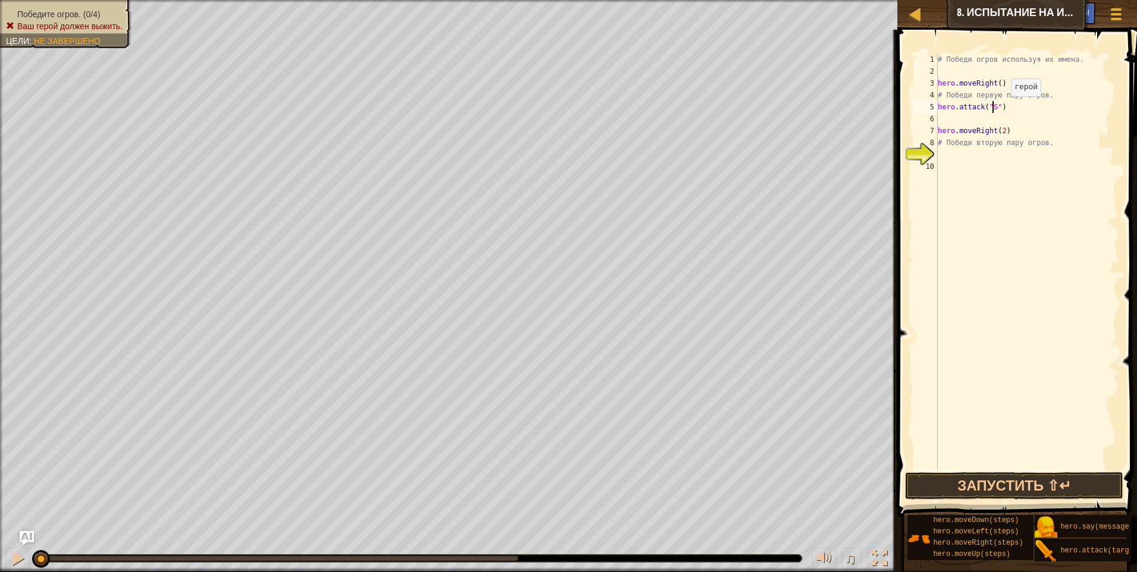
scroll to position [5, 5]
type textarea "hero.attack("Sog")"
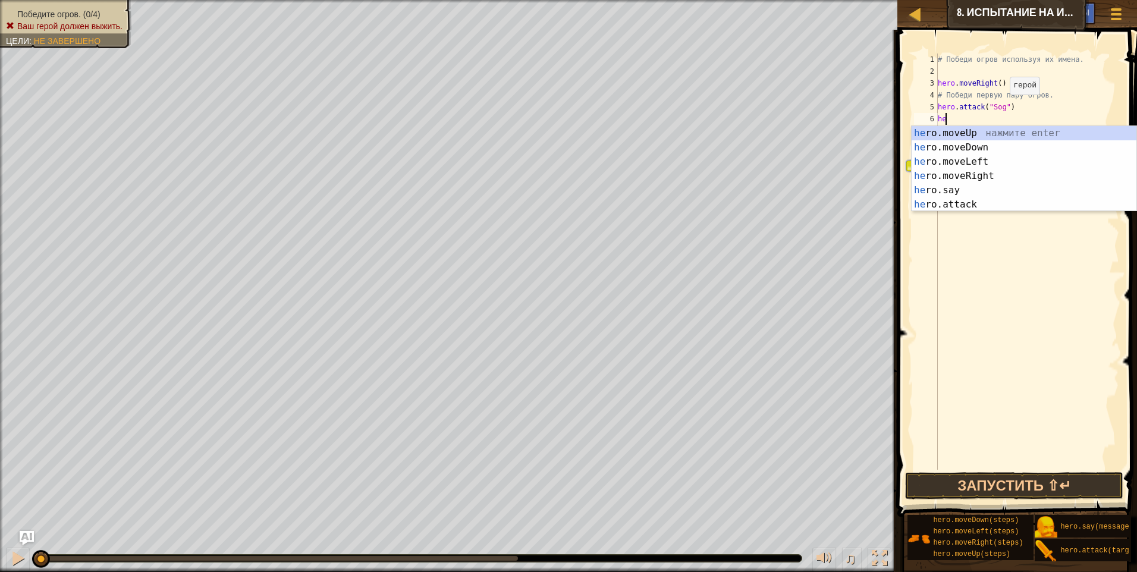
scroll to position [5, 1]
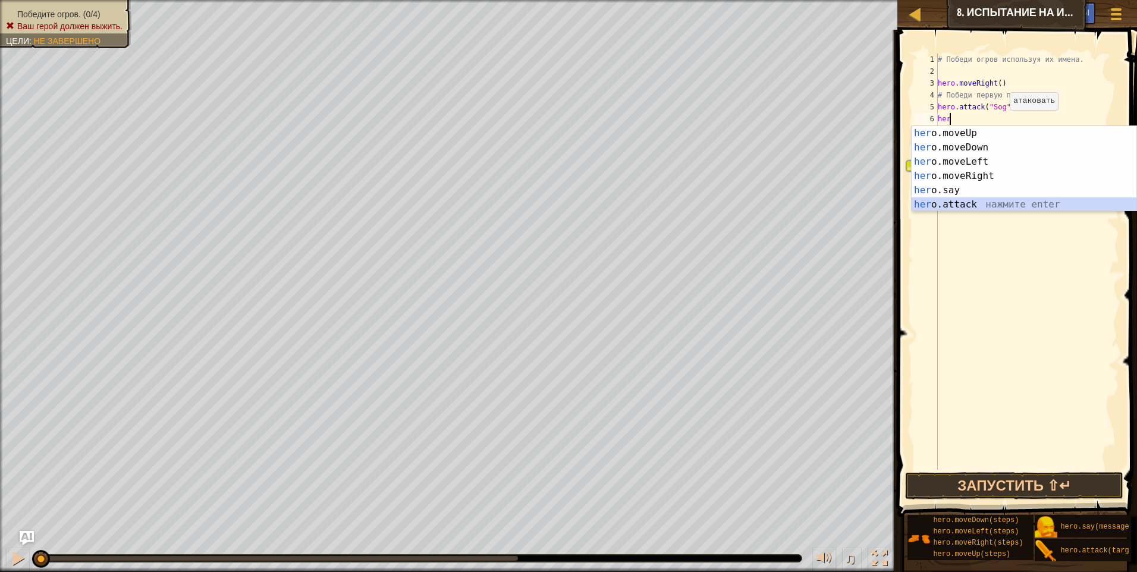
click at [980, 203] on div "her o.moveUp нажмите enter her o.moveDown нажмите enter her o.moveLeft нажмите …" at bounding box center [1024, 183] width 225 height 114
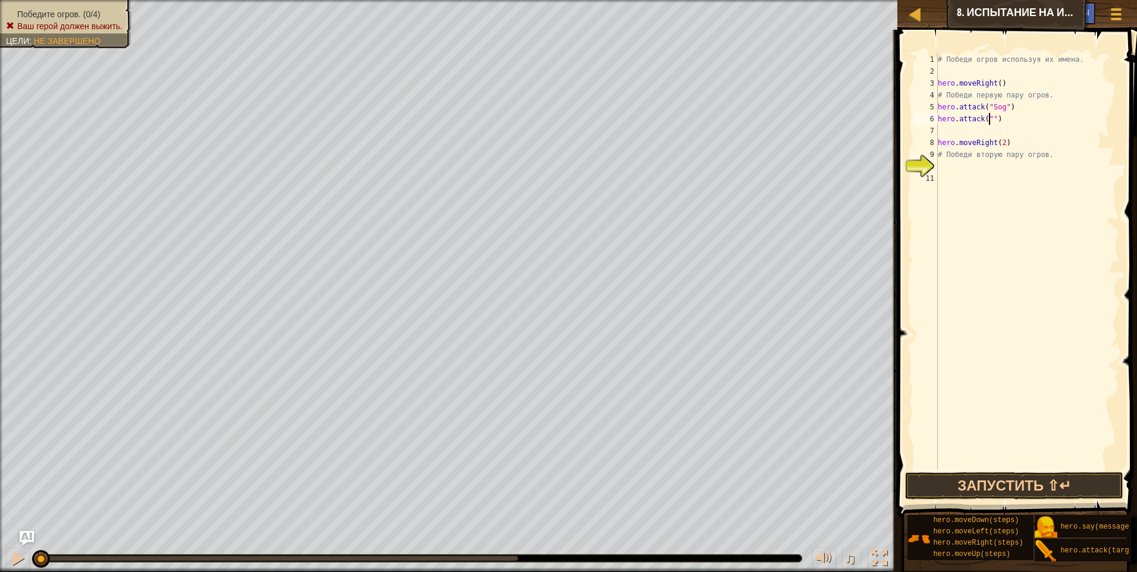
scroll to position [5, 5]
type textarea "hero.attack("Gos")"
click at [1024, 128] on div "# Победи огров используя их имена. hero . moveRight ( ) # Победи первую пару ог…" at bounding box center [1028, 274] width 184 height 440
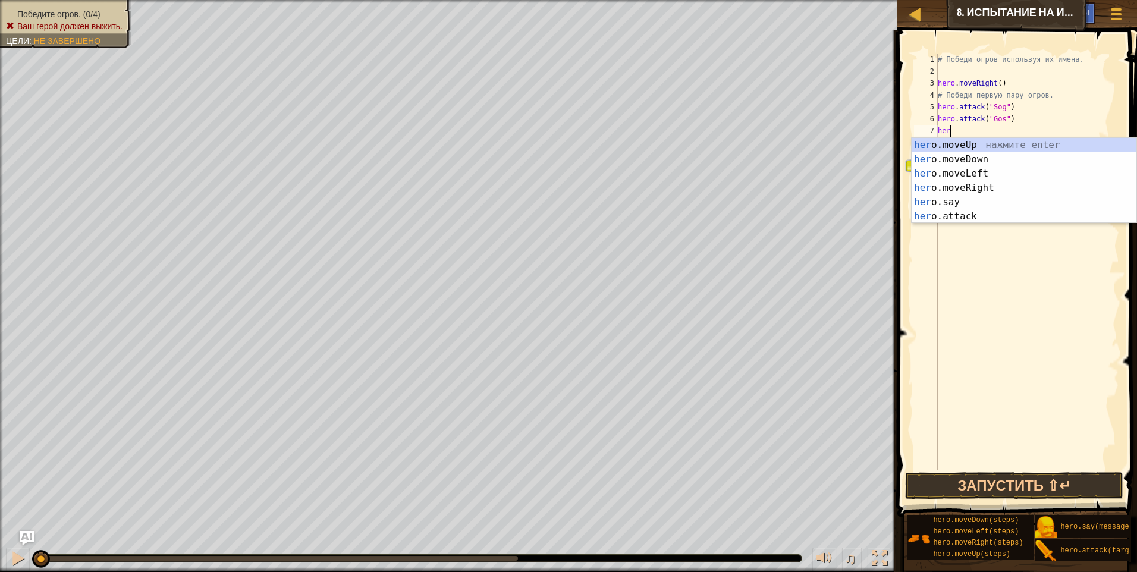
scroll to position [5, 1]
click at [1007, 212] on div "hero .moveUp нажмите enter hero .moveDown нажмите enter hero .moveLeft нажмите …" at bounding box center [1024, 195] width 225 height 114
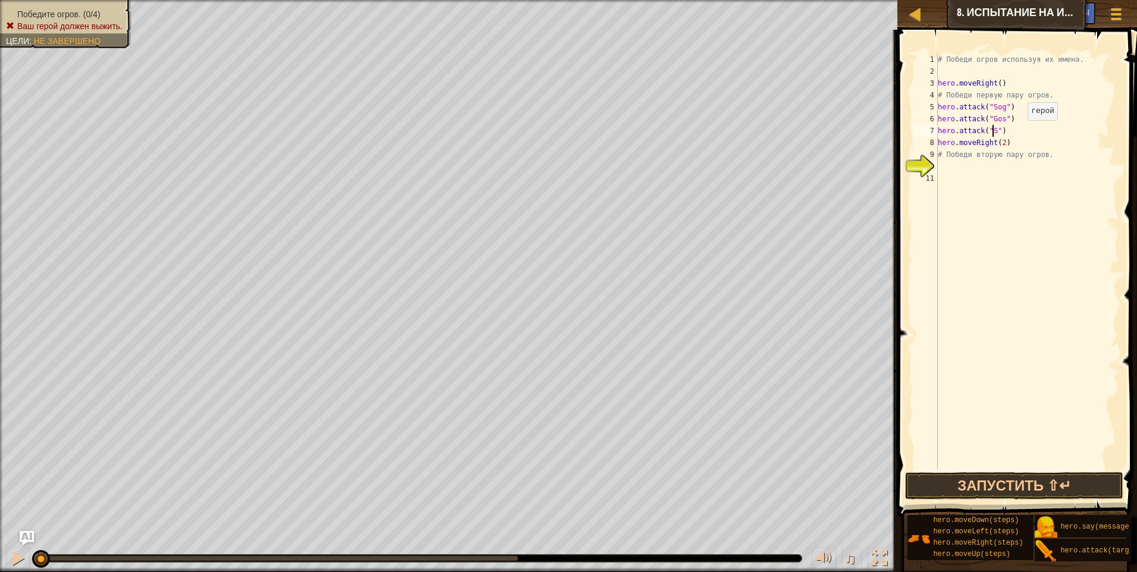
scroll to position [5, 5]
type textarea "hero.attack("Sog")"
click at [1026, 131] on div "# Победи огров используя их имена. hero . moveRight ( ) # Победи первую пару ог…" at bounding box center [1028, 274] width 184 height 440
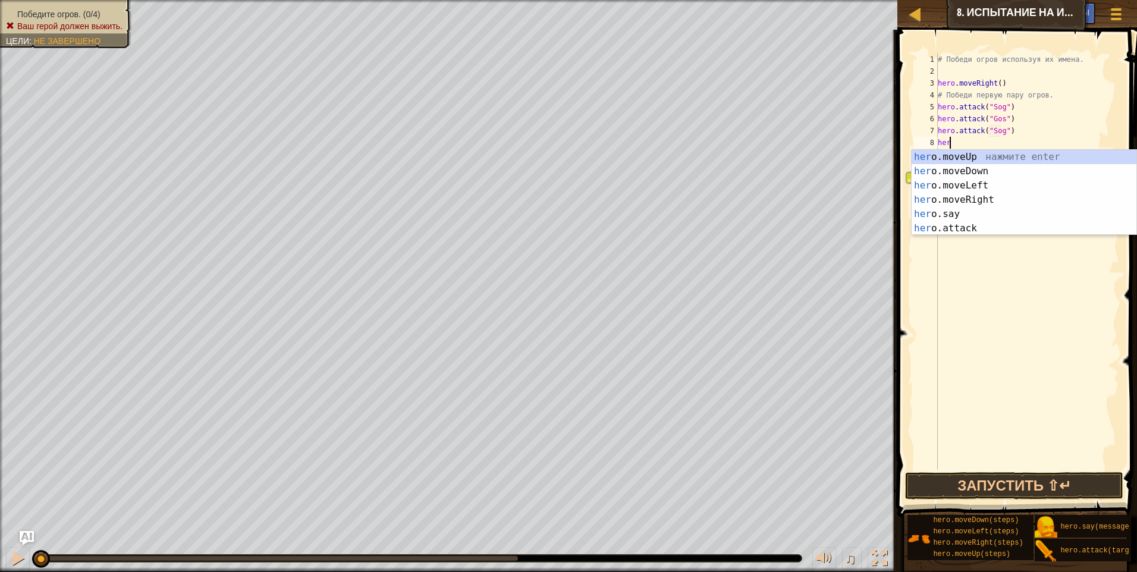
scroll to position [5, 1]
click at [991, 221] on div "hero .moveUp нажмите enter hero .moveDown нажмите enter hero .moveLeft нажмите …" at bounding box center [1024, 207] width 225 height 114
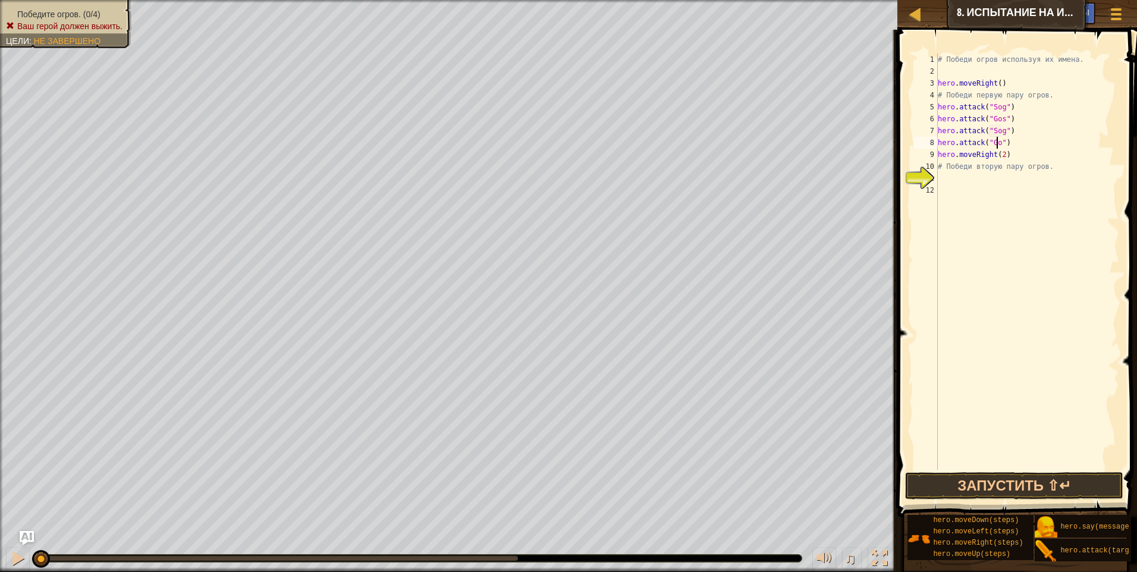
type textarea "hero.attack("Gos")"
click at [1013, 180] on div "# Победи огров используя их имена. hero . moveRight ( ) # Победи первую пару ог…" at bounding box center [1028, 274] width 184 height 440
click at [1047, 495] on button "Запустить ⇧↵" at bounding box center [1014, 485] width 218 height 27
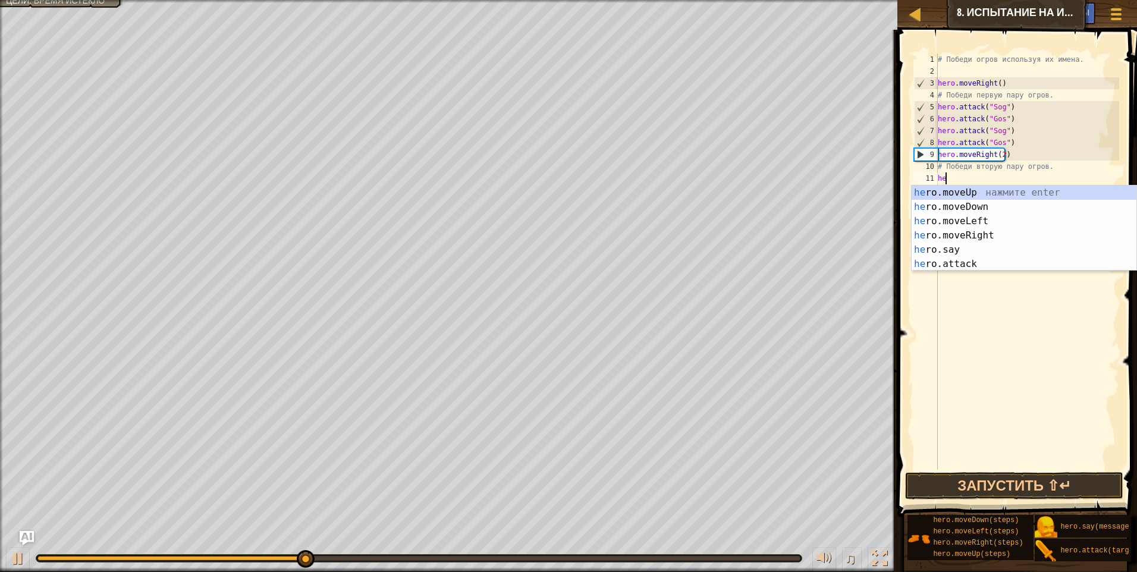
scroll to position [5, 1]
click at [999, 265] on div "hero .moveUp нажмите enter hero .moveDown нажмите enter hero .moveLeft нажмите …" at bounding box center [1024, 243] width 225 height 114
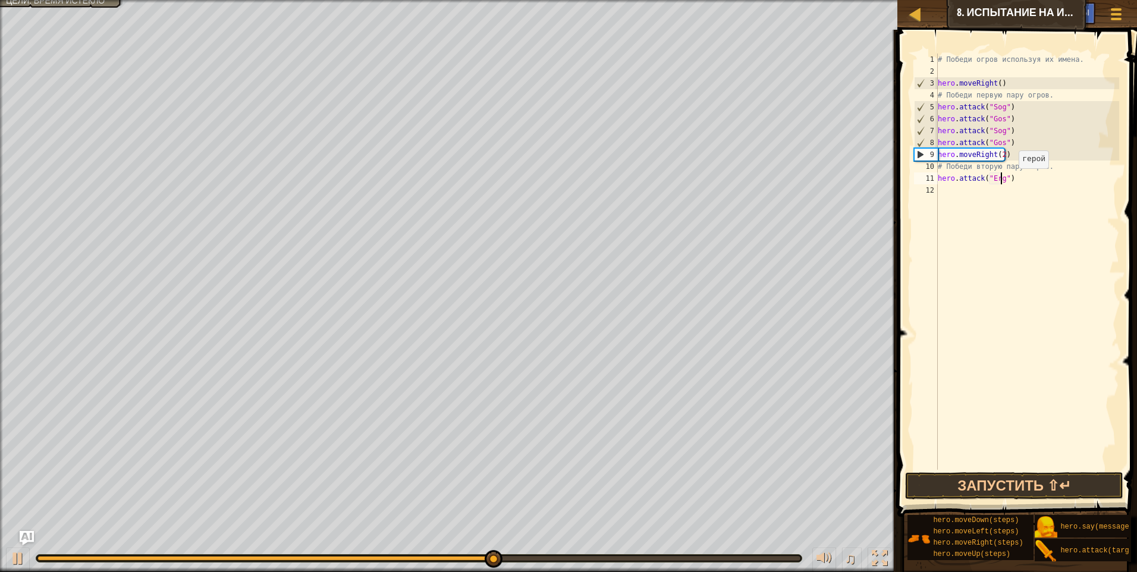
scroll to position [5, 5]
type textarea "hero.attack("Ergo")"
click at [1013, 180] on div "# Победи огров используя их имена. hero . moveRight ( ) # Победи первую пару ог…" at bounding box center [1028, 274] width 184 height 440
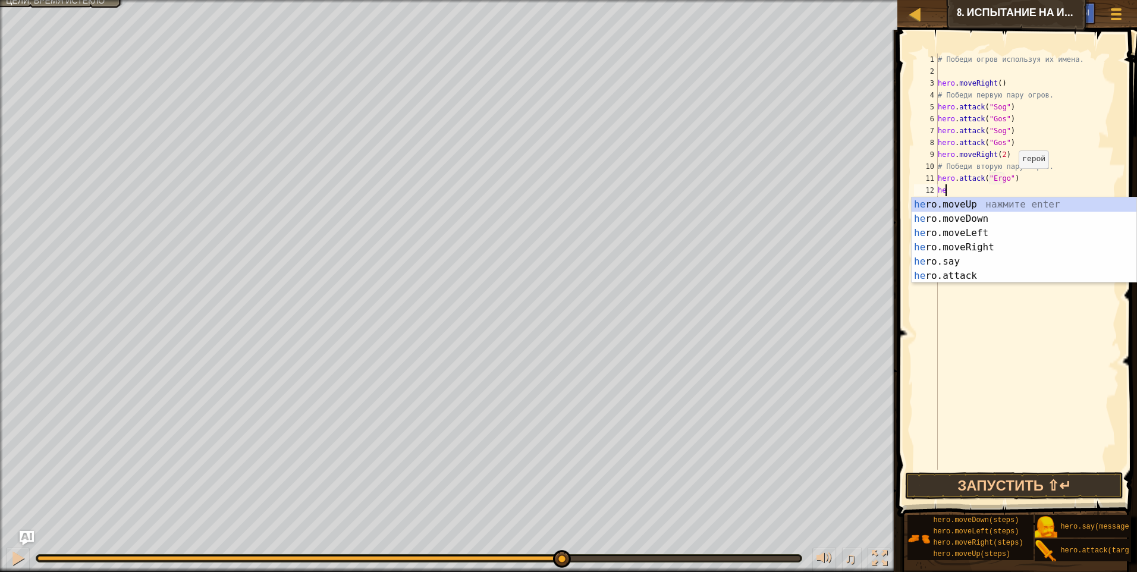
scroll to position [5, 1]
click at [1005, 273] on div "hero .moveUp нажмите enter hero .moveDown нажмите enter hero .moveLeft нажмите …" at bounding box center [1024, 254] width 225 height 114
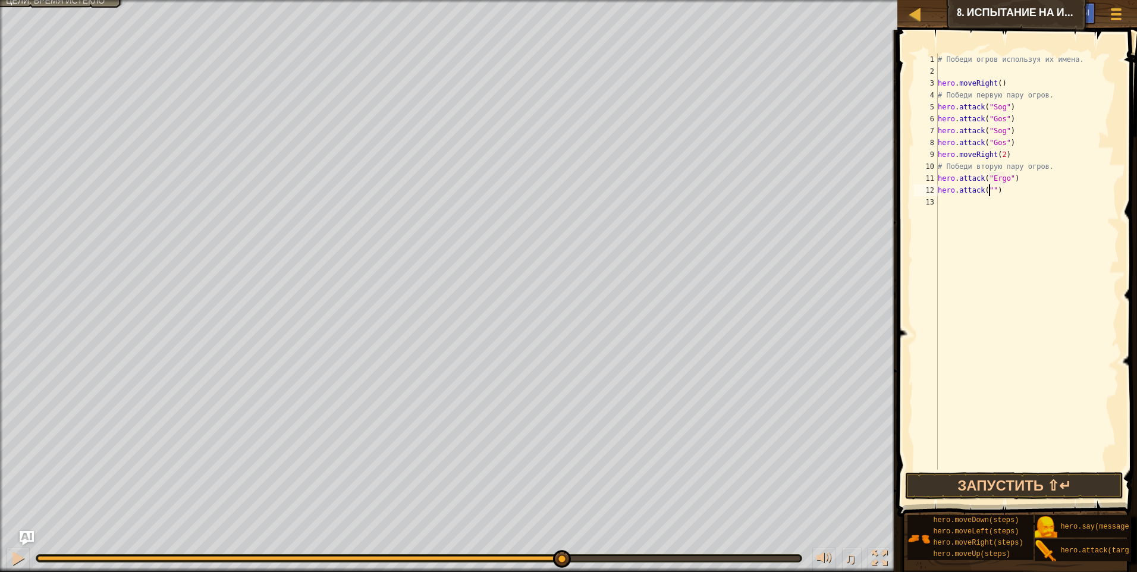
scroll to position [5, 5]
type textarea "hero.attack("Kro")"
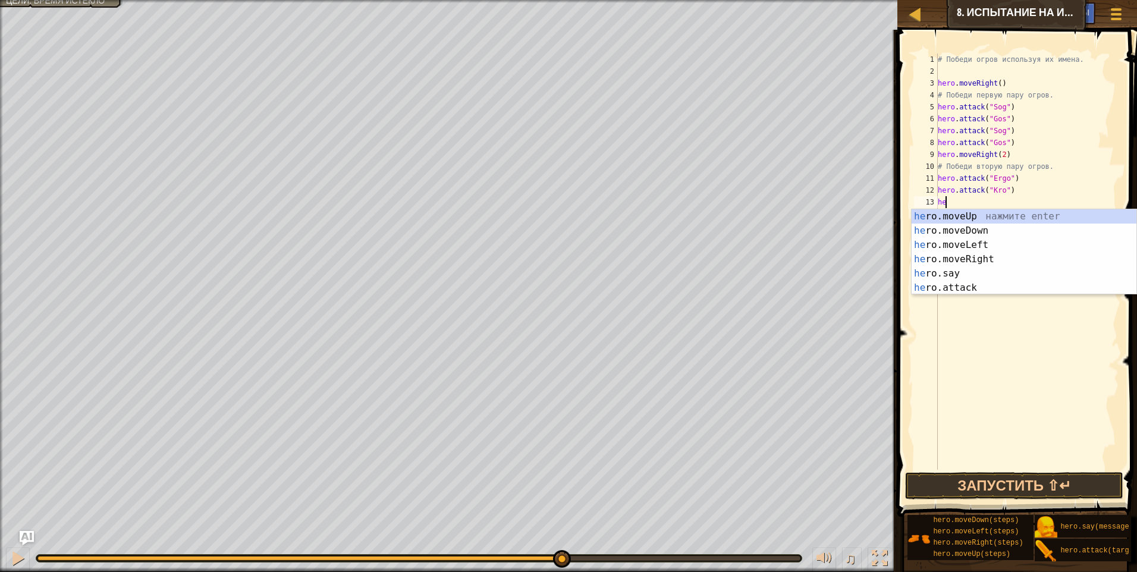
scroll to position [5, 1]
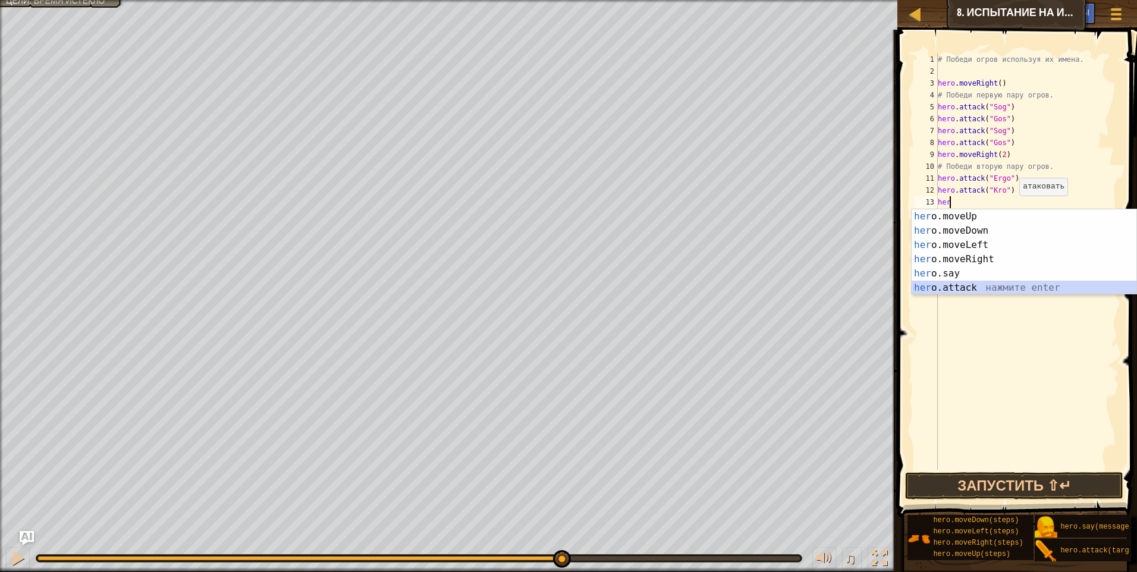
click at [999, 288] on div "her o.moveUp нажмите enter her o.moveDown нажмите enter her o.moveLeft нажмите …" at bounding box center [1024, 266] width 225 height 114
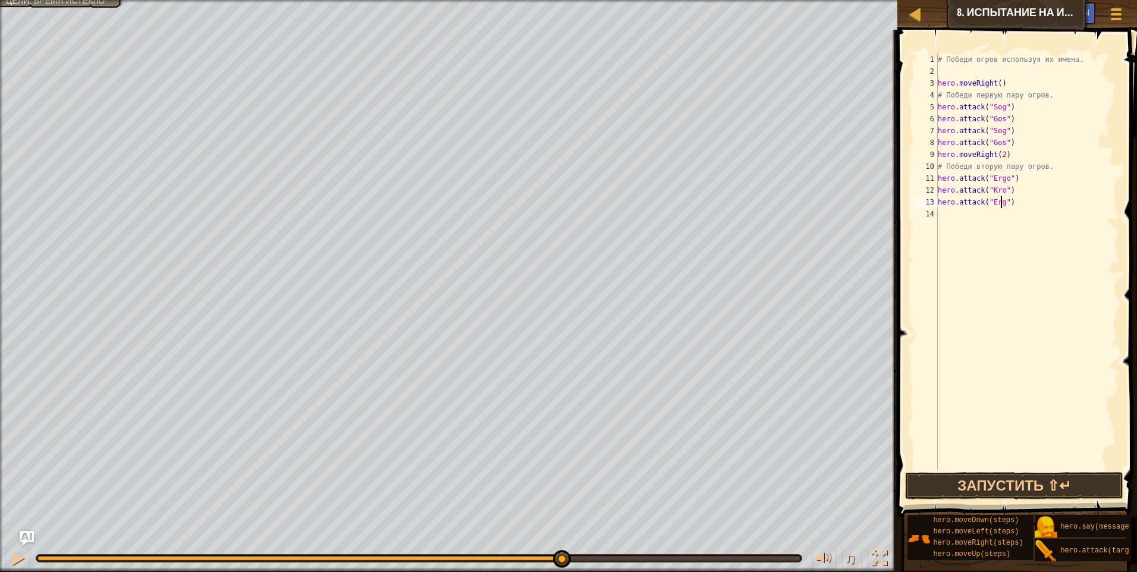
scroll to position [5, 5]
type textarea "hero.attack("Ergo")"
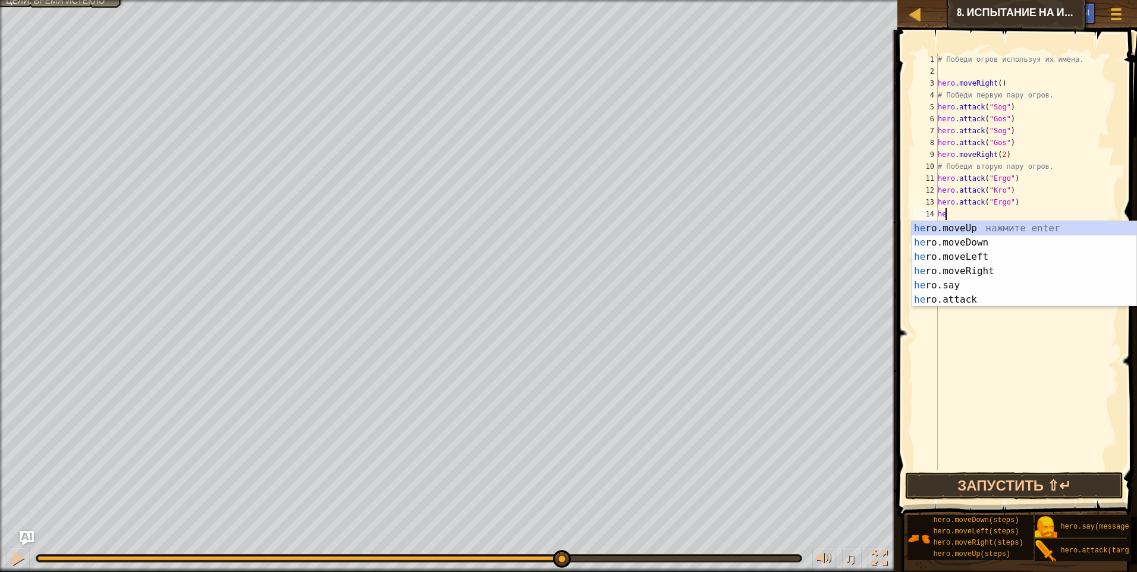
scroll to position [5, 1]
click at [979, 302] on div "hero .moveUp нажмите enter hero .moveDown нажмите enter hero .moveLeft нажмите …" at bounding box center [1024, 278] width 225 height 114
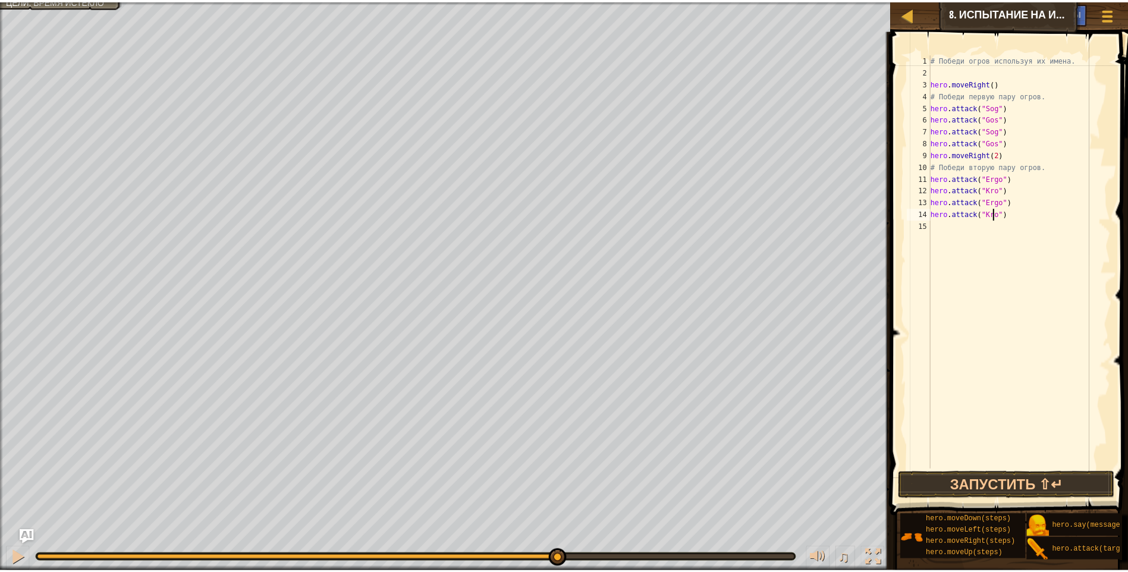
scroll to position [5, 5]
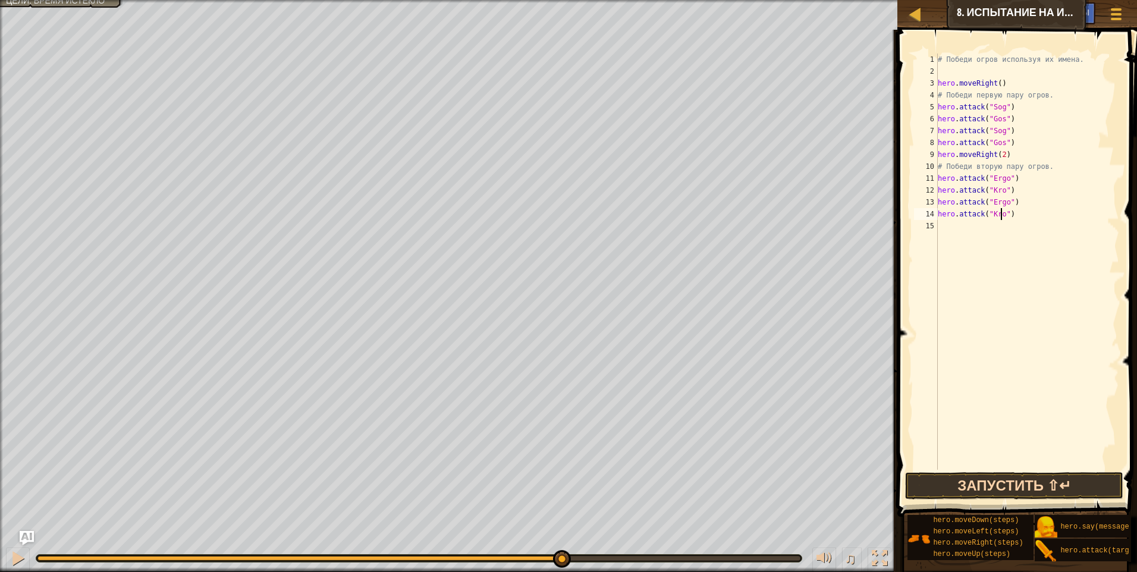
type textarea "hero.attack("Kro")"
click at [1036, 482] on button "Запустить ⇧↵" at bounding box center [1014, 485] width 218 height 27
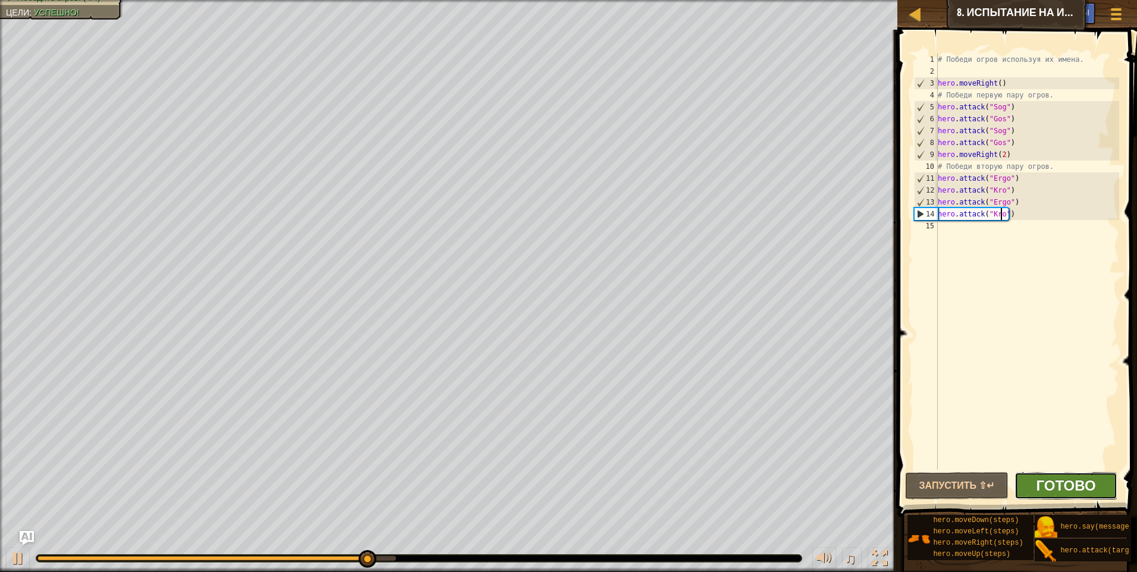
click at [1049, 489] on span "Готово" at bounding box center [1065, 485] width 59 height 19
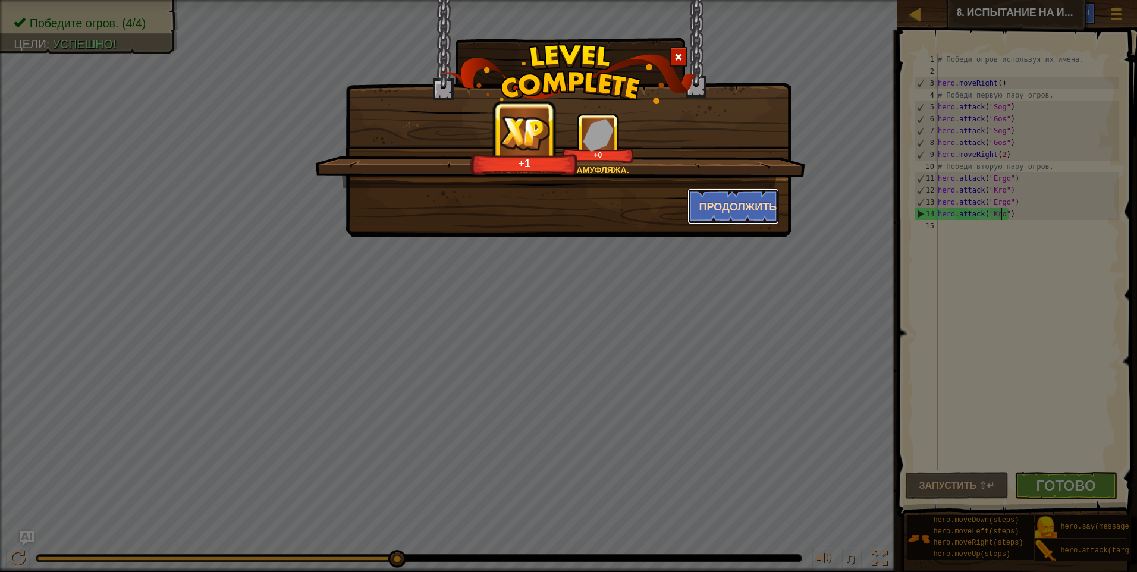
click at [749, 207] on button "Продолжить" at bounding box center [734, 207] width 92 height 36
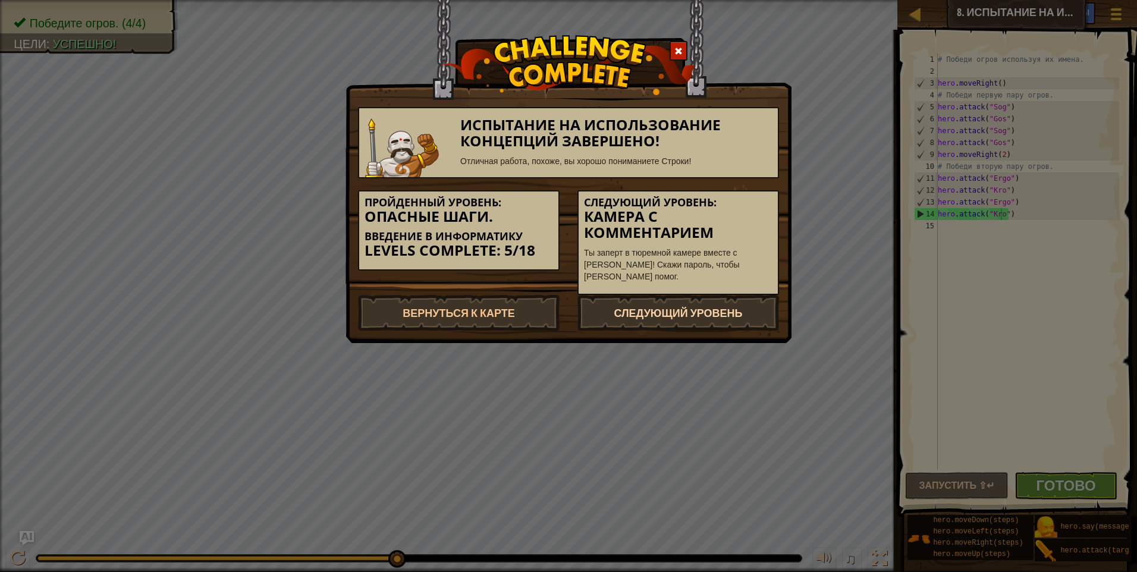
click at [749, 309] on link "Следующий уровень" at bounding box center [679, 313] width 202 height 36
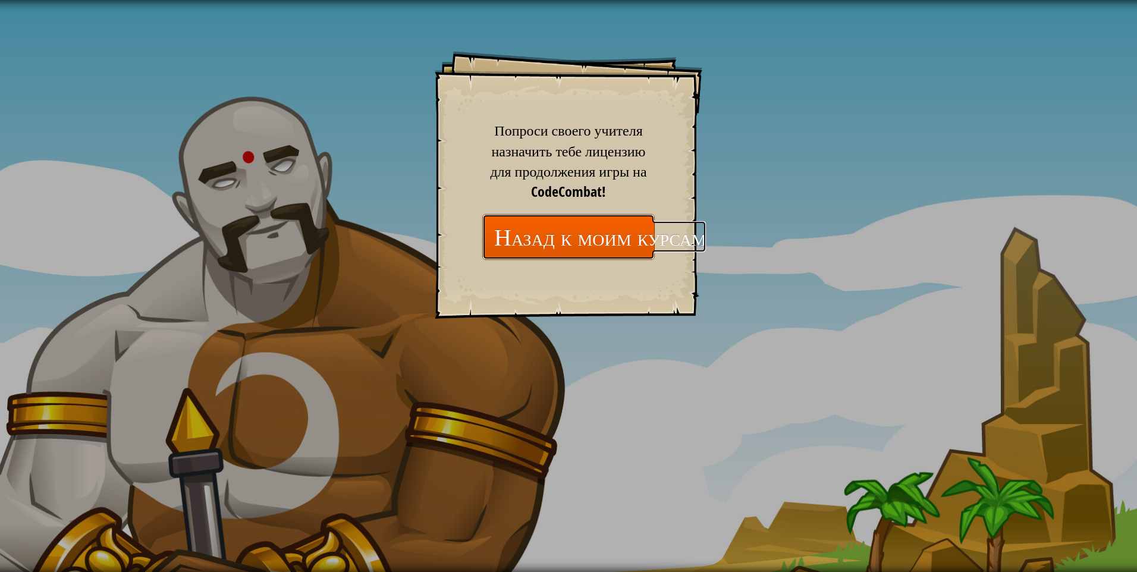
click at [581, 237] on link "Назад к моим курсам" at bounding box center [568, 237] width 173 height 46
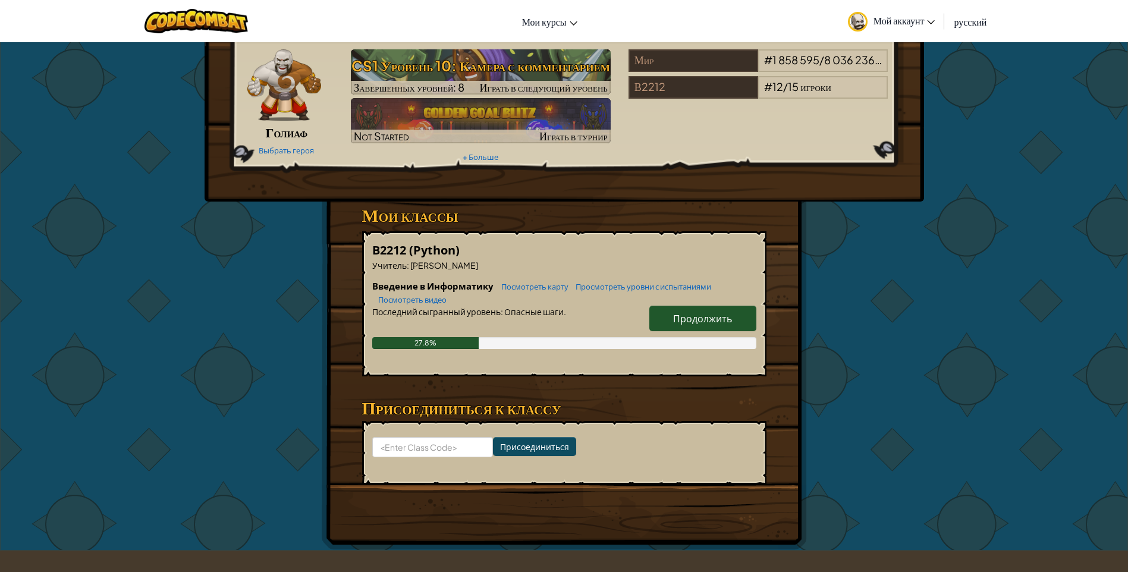
scroll to position [59, 0]
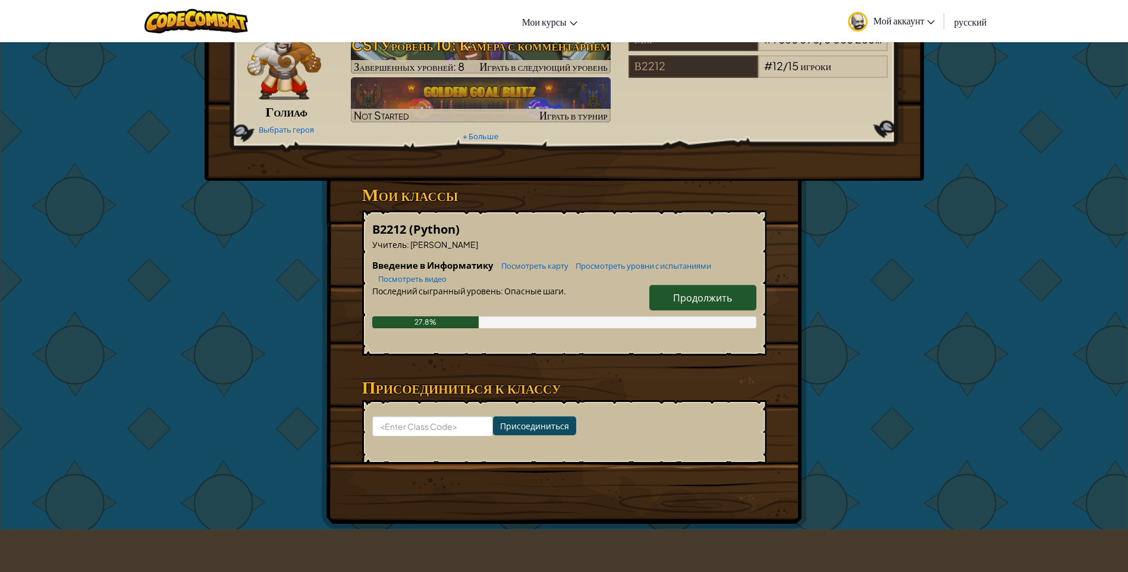
click at [720, 297] on span "Продолжить" at bounding box center [702, 297] width 59 height 12
select select "ru"
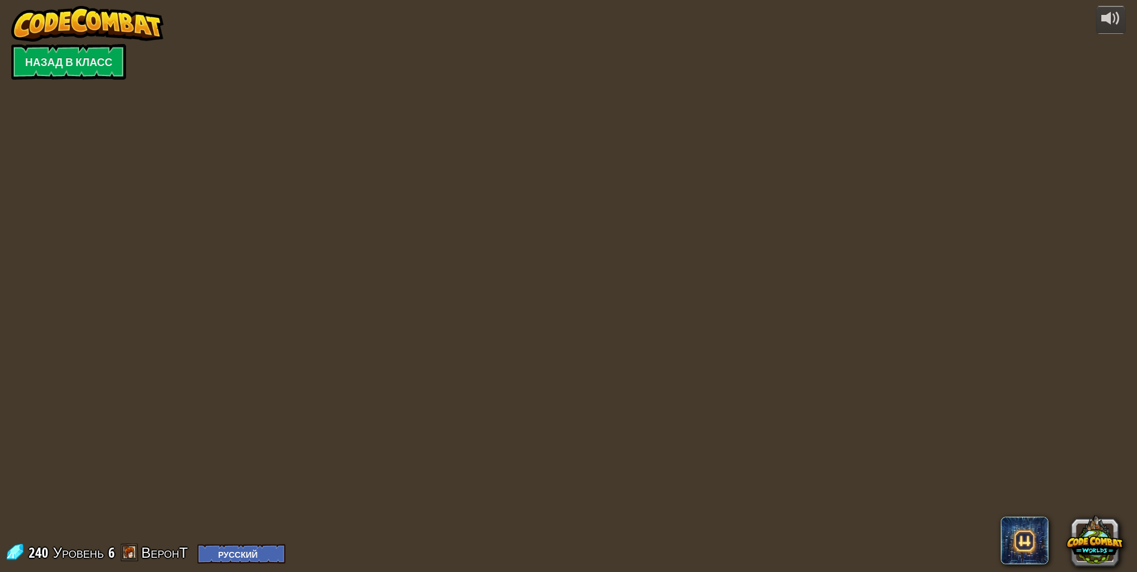
select select "ru"
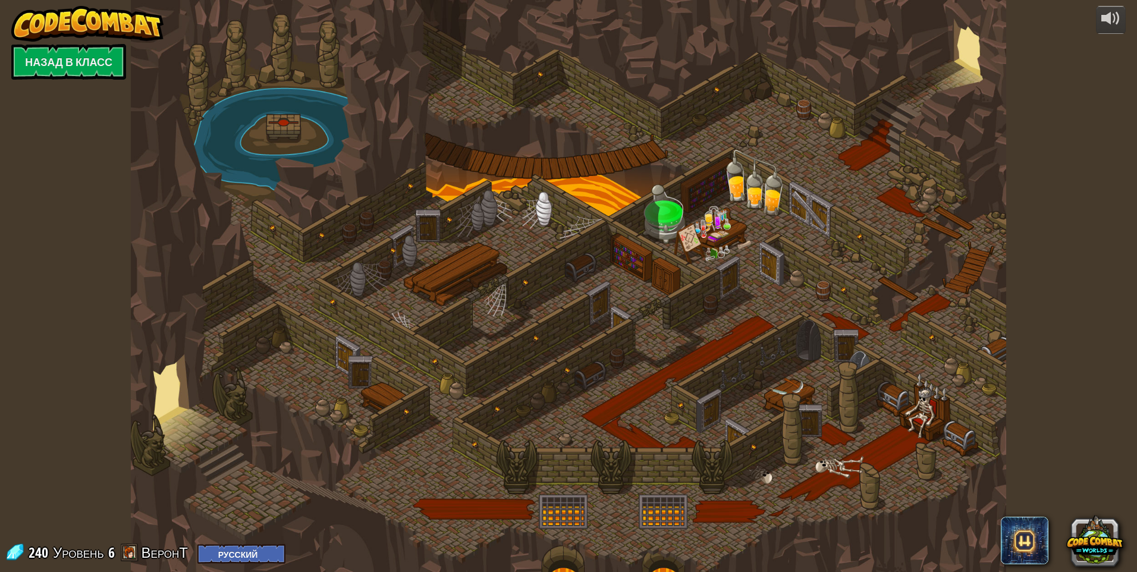
select select "ru"
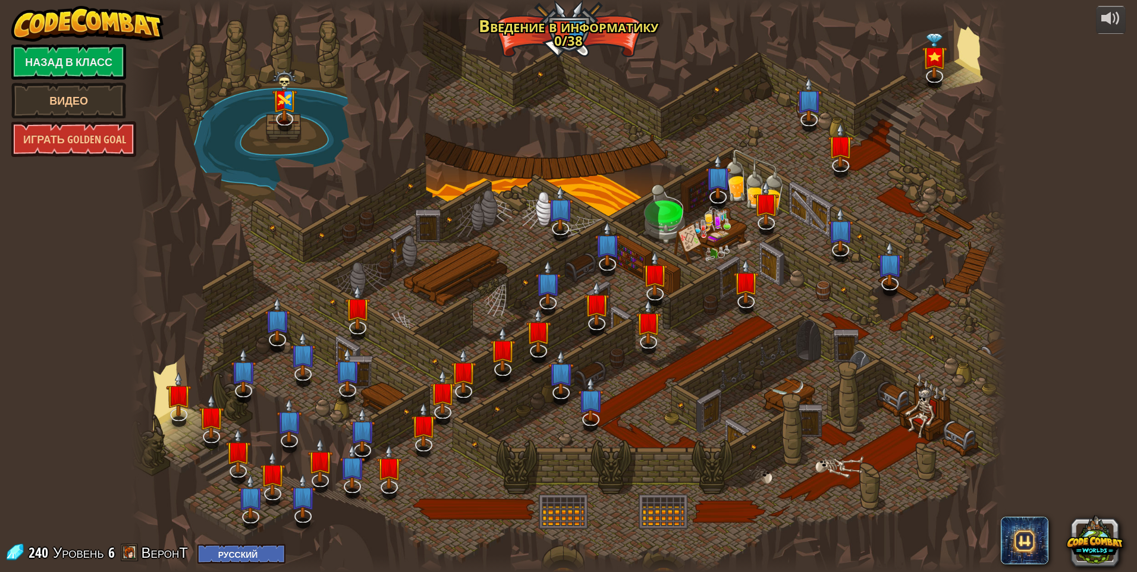
select select "ru"
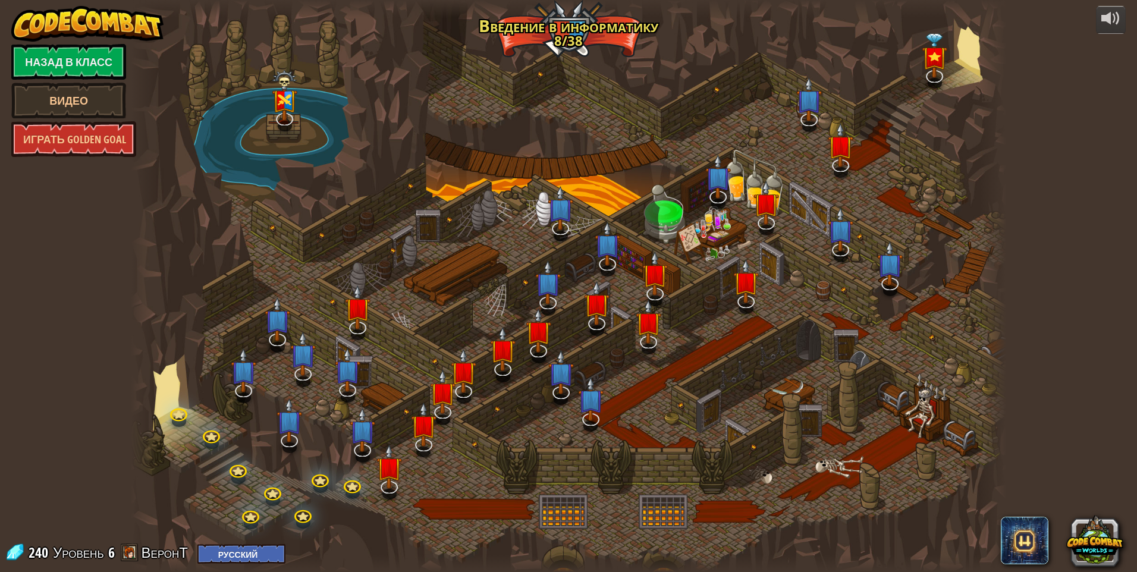
select select "ru"
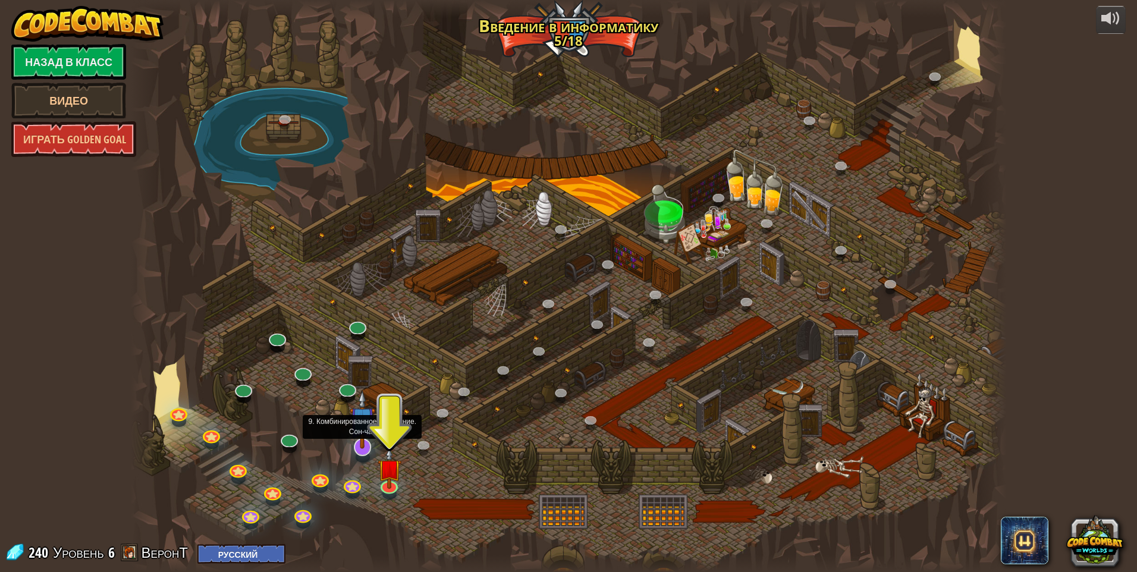
drag, startPoint x: 311, startPoint y: 328, endPoint x: 362, endPoint y: 452, distance: 134.4
click at [362, 452] on div at bounding box center [362, 446] width 17 height 17
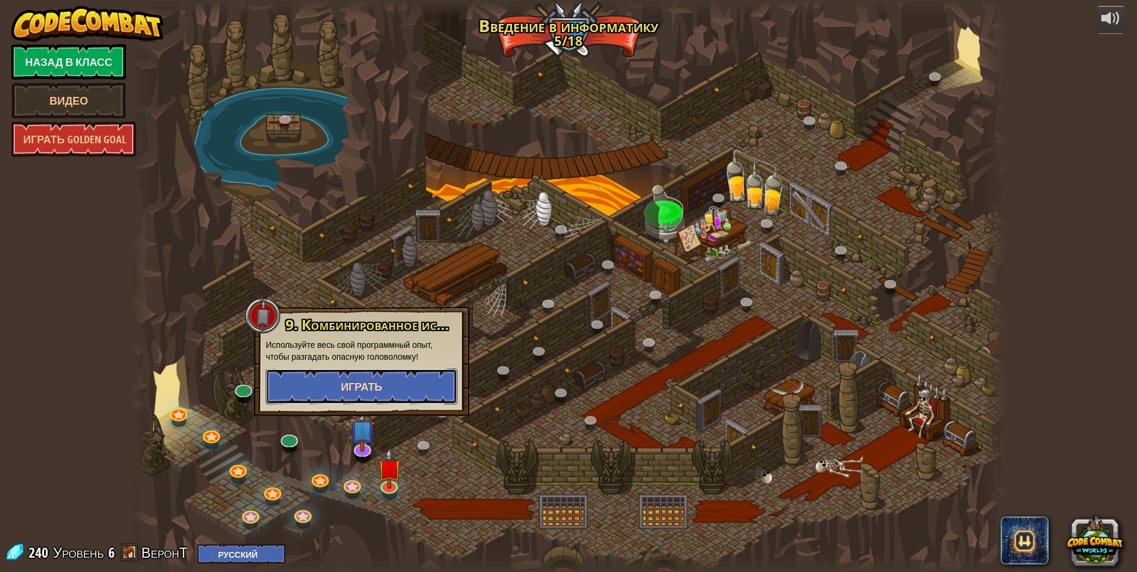
click at [344, 390] on span "Играть" at bounding box center [362, 387] width 42 height 15
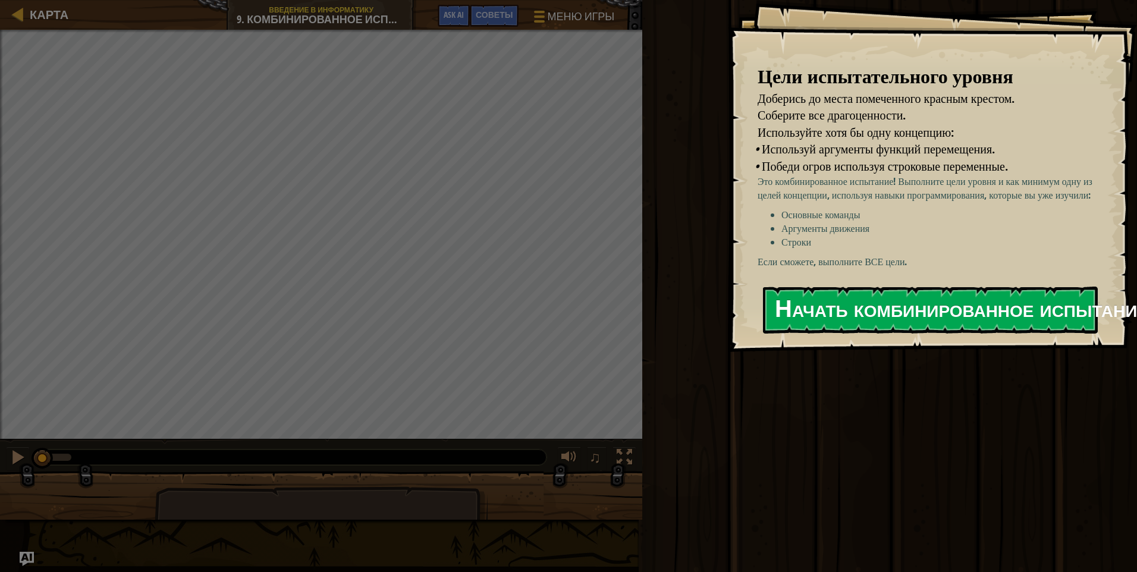
click at [905, 302] on button "Начать комбинированное испытание" at bounding box center [930, 310] width 335 height 47
